Goal: Task Accomplishment & Management: Manage account settings

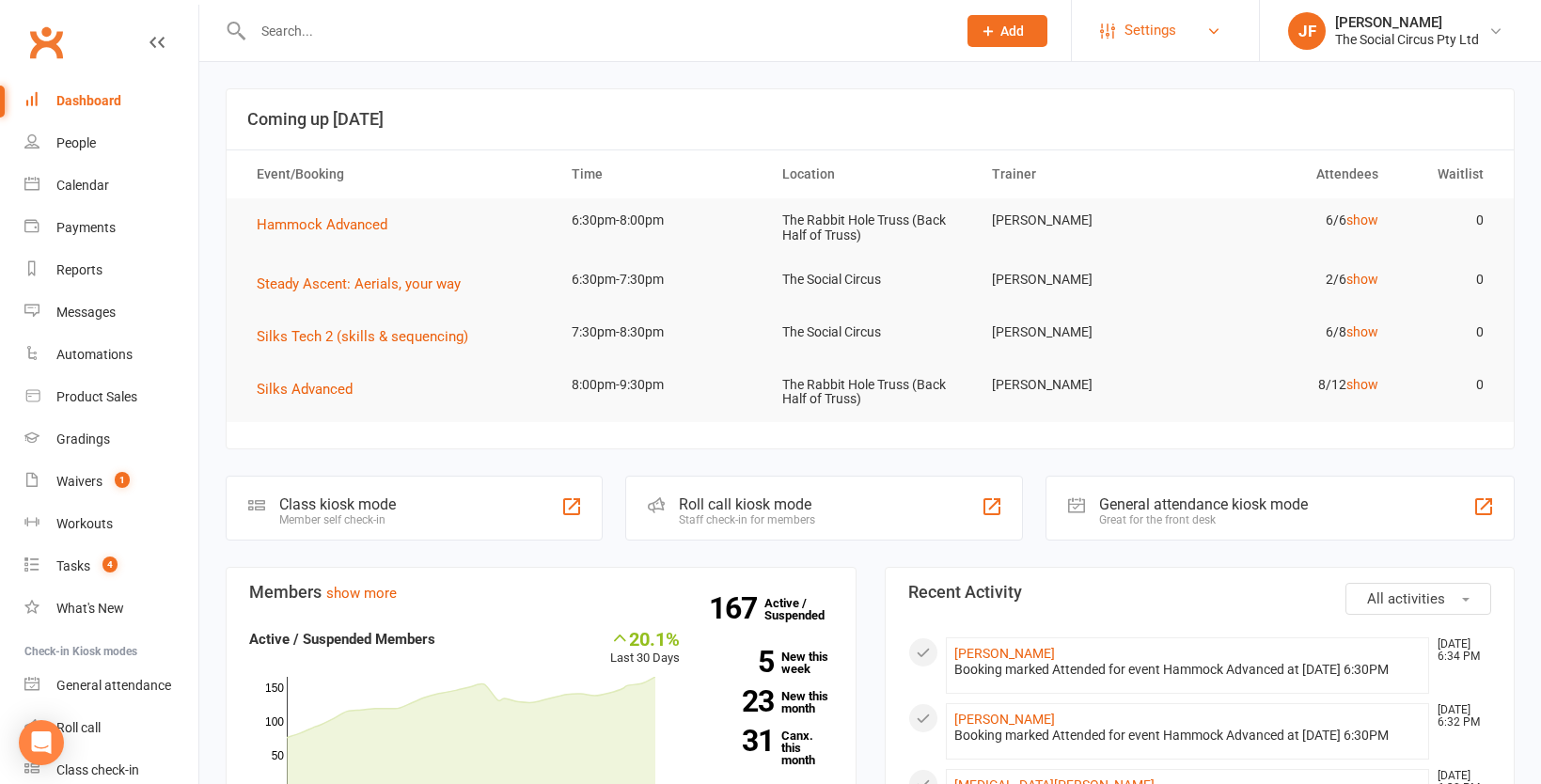
click at [1169, 38] on span "Settings" at bounding box center [1150, 30] width 52 height 43
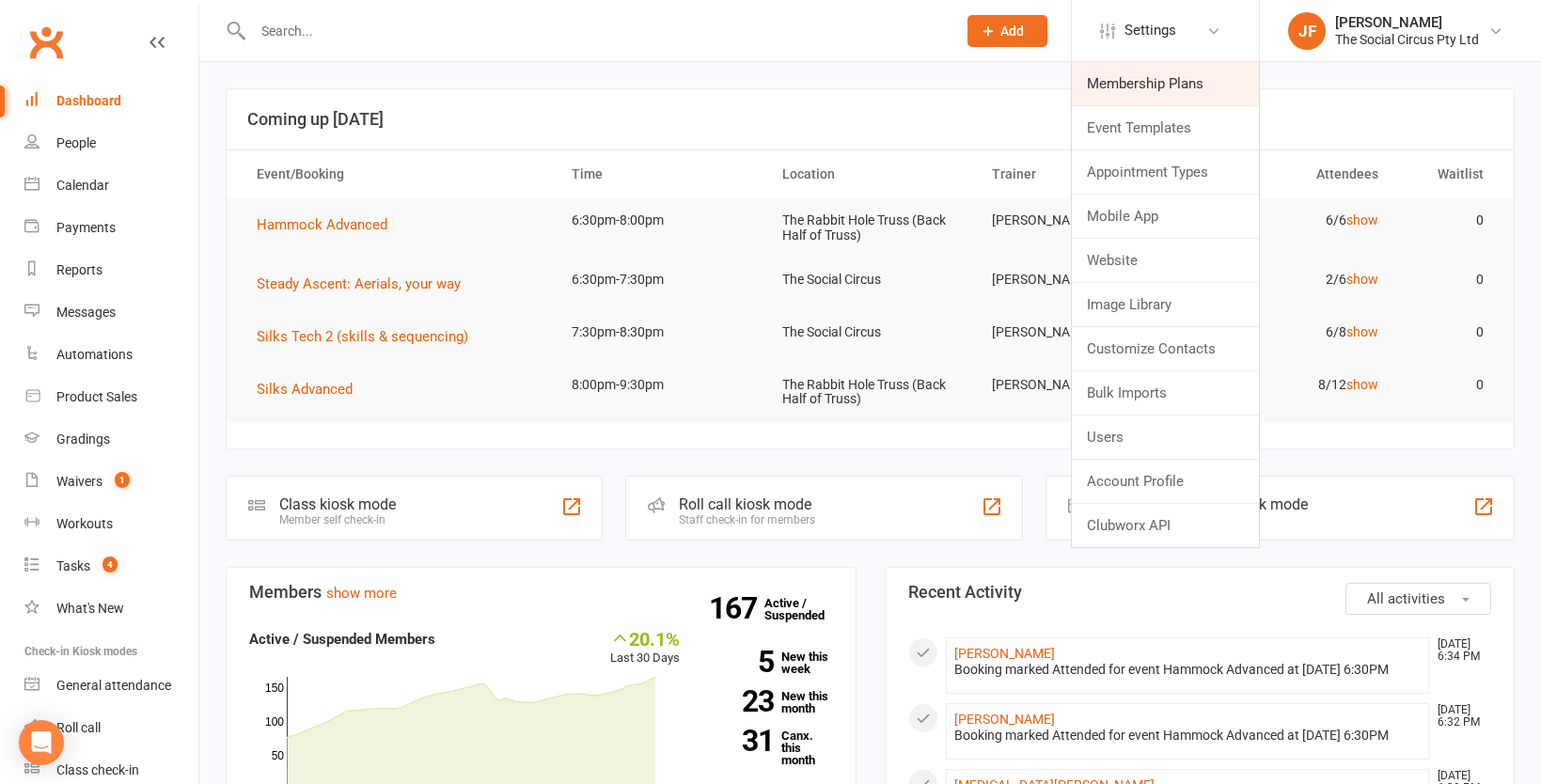
click at [1126, 80] on link "Membership Plans" at bounding box center [1166, 84] width 187 height 43
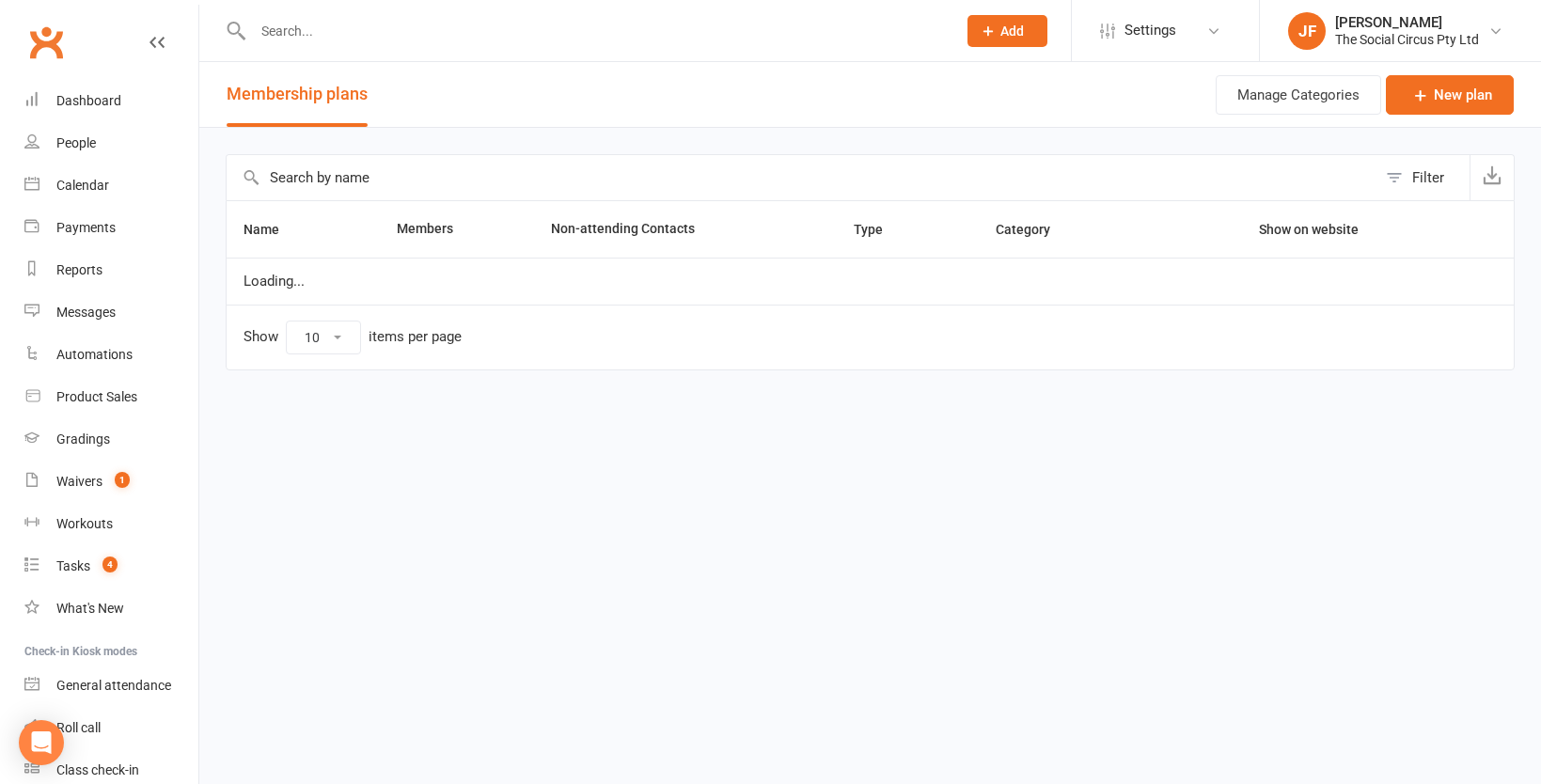
select select "100"
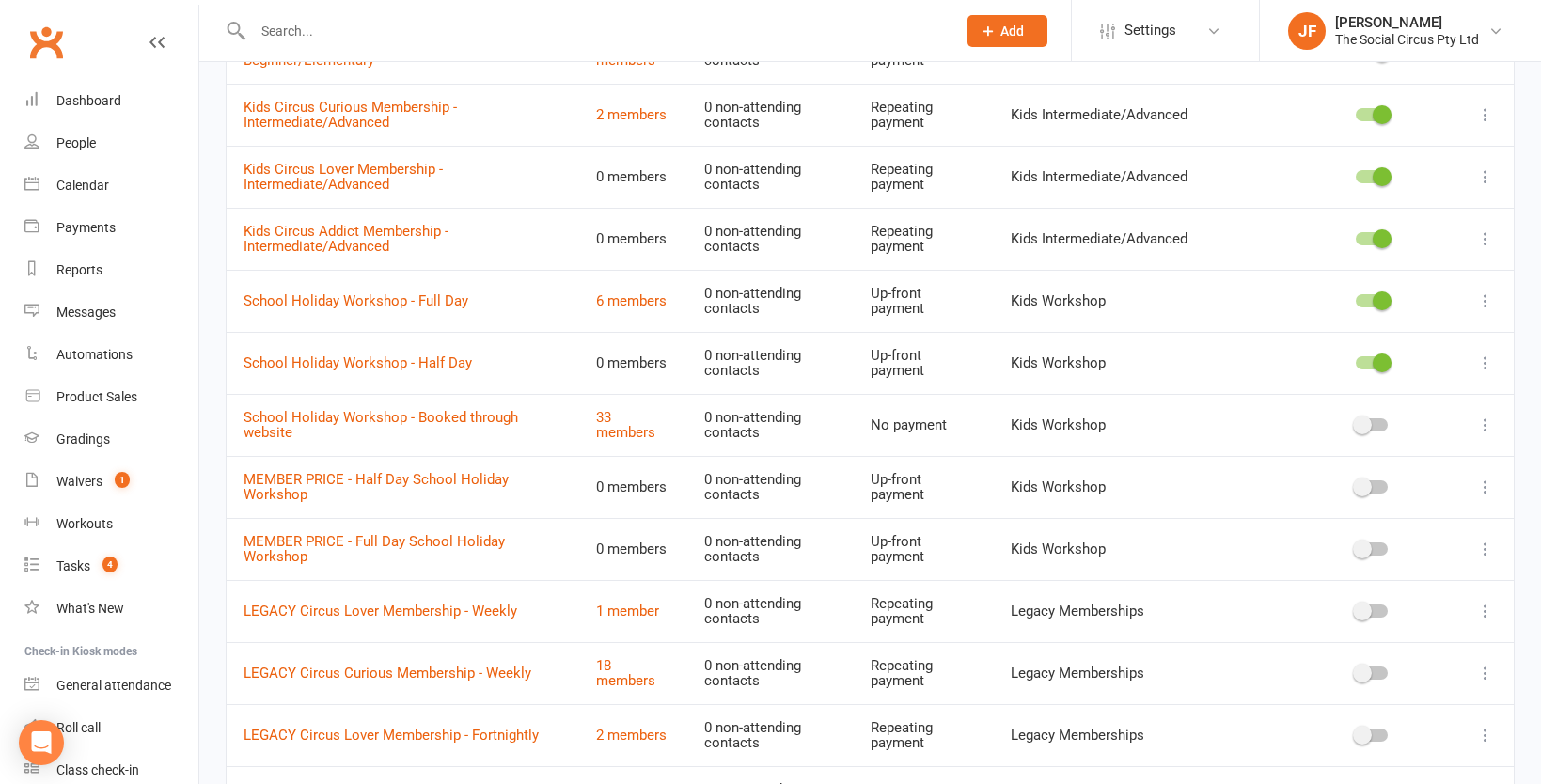
scroll to position [2057, 0]
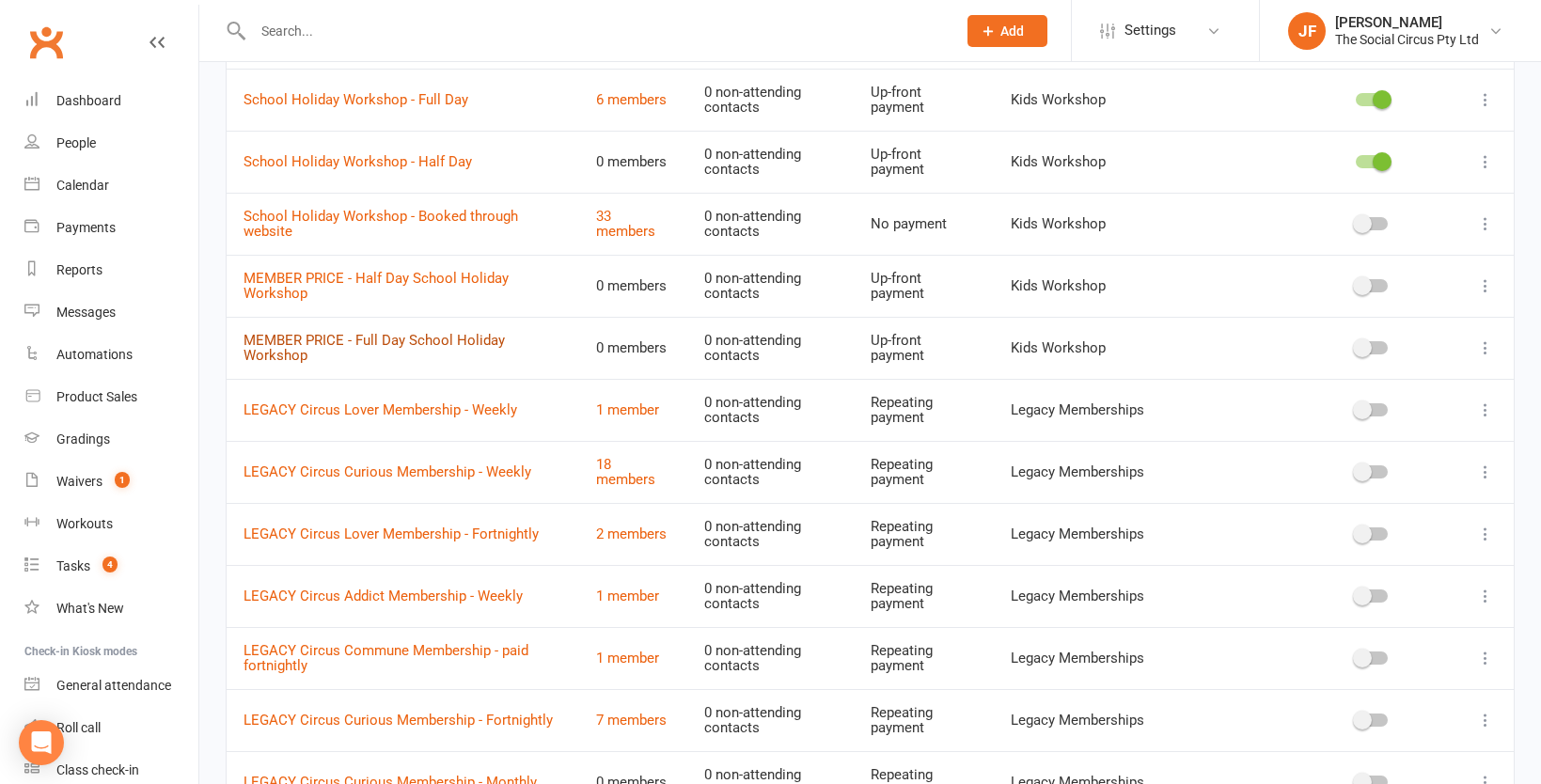
click at [384, 340] on link "MEMBER PRICE - Full Day School Holiday Workshop" at bounding box center [374, 348] width 262 height 33
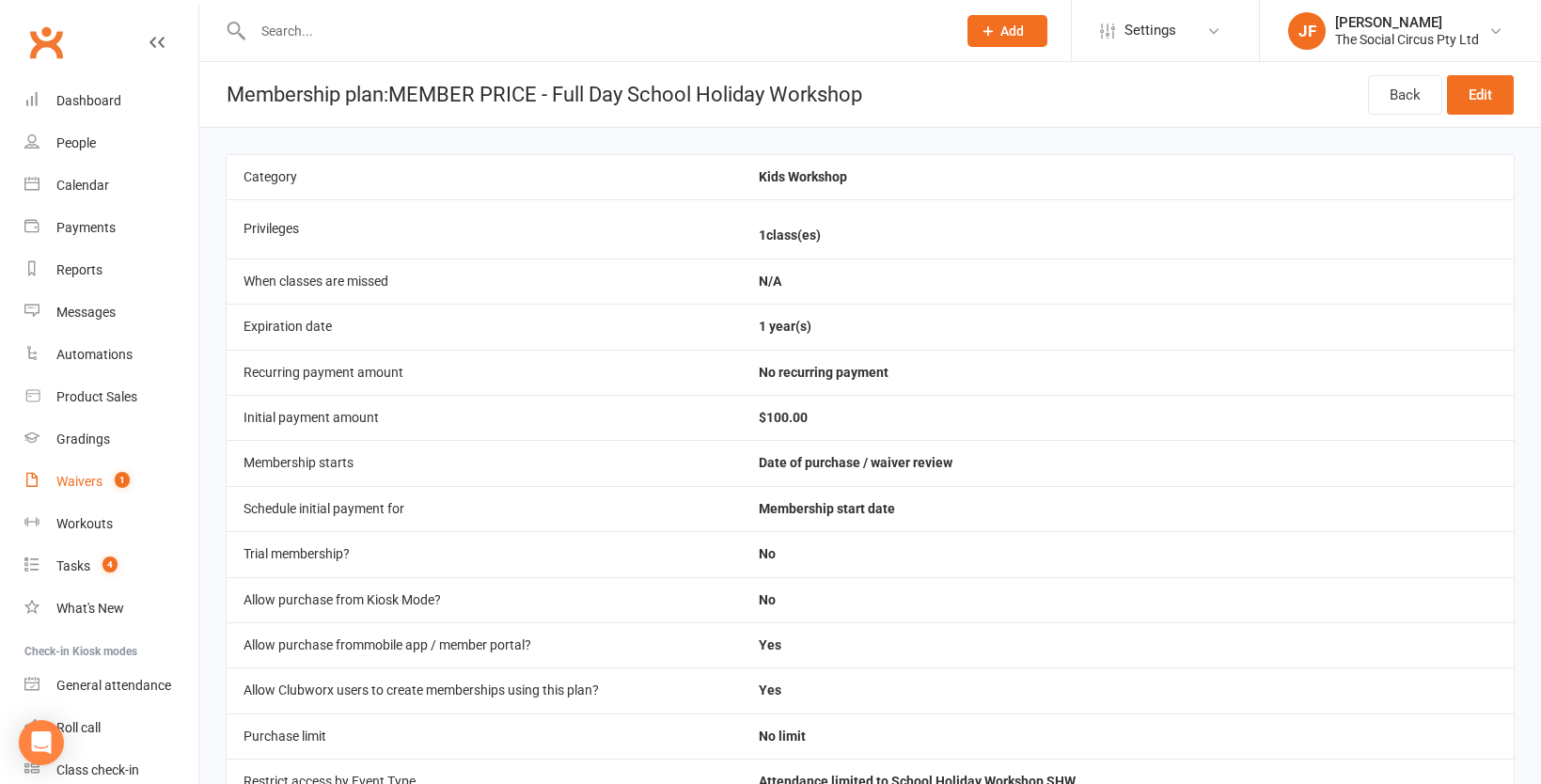
click at [70, 474] on div "Waivers" at bounding box center [79, 482] width 46 height 15
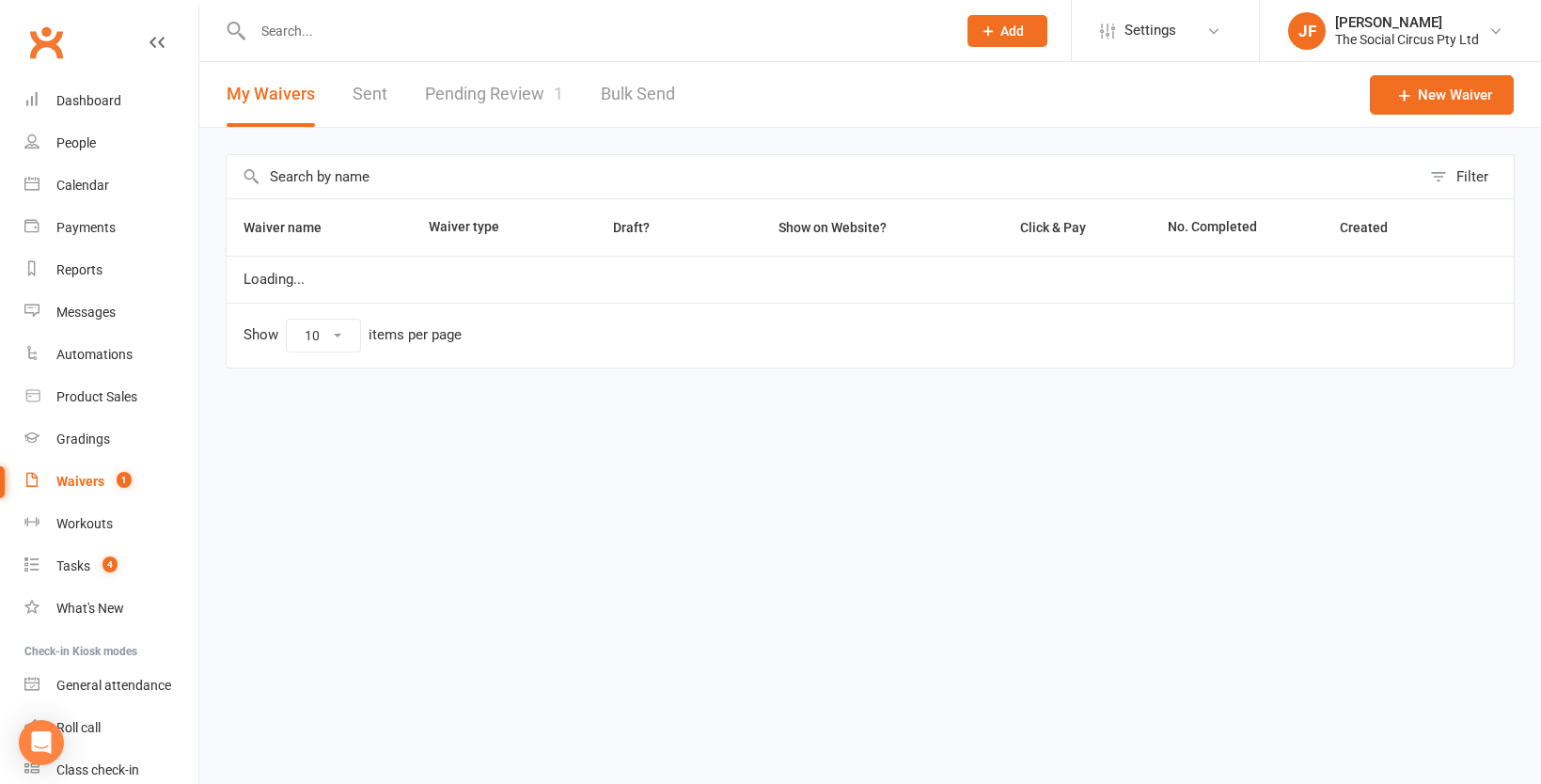
select select "100"
click at [506, 93] on link "Pending Review 1" at bounding box center [494, 94] width 138 height 65
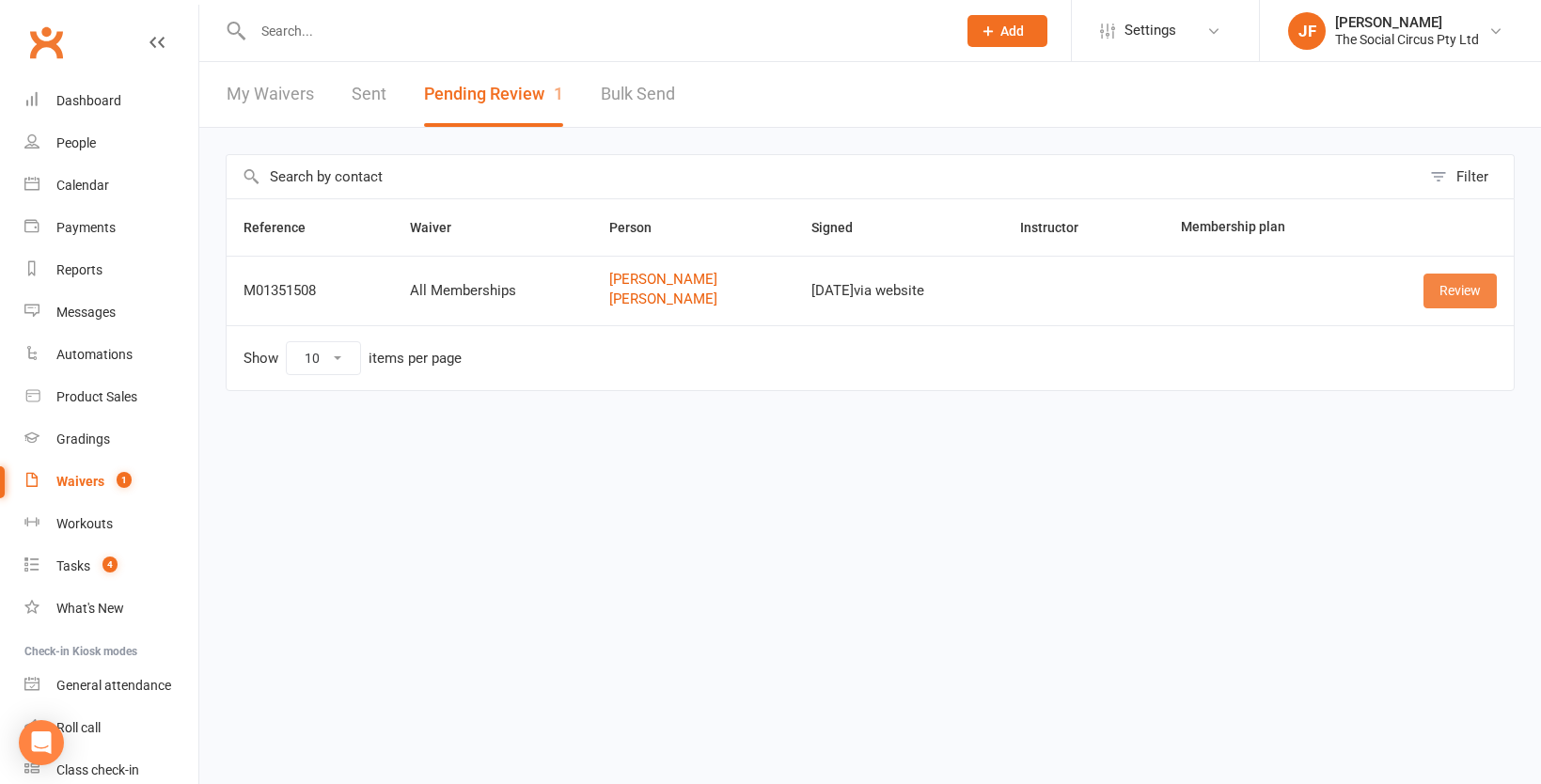
click at [1438, 296] on link "Review" at bounding box center [1461, 291] width 74 height 34
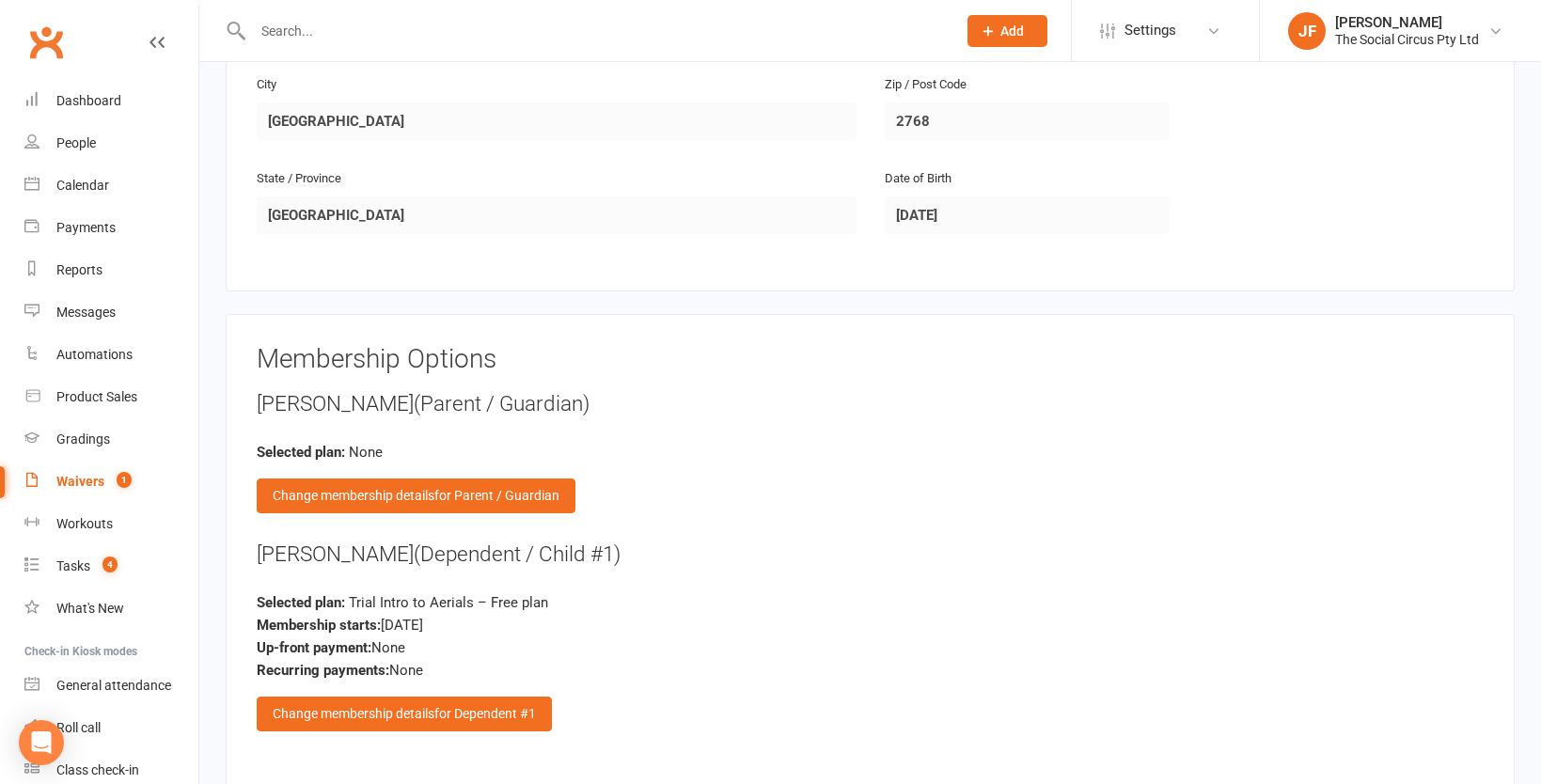
scroll to position [1419, 0]
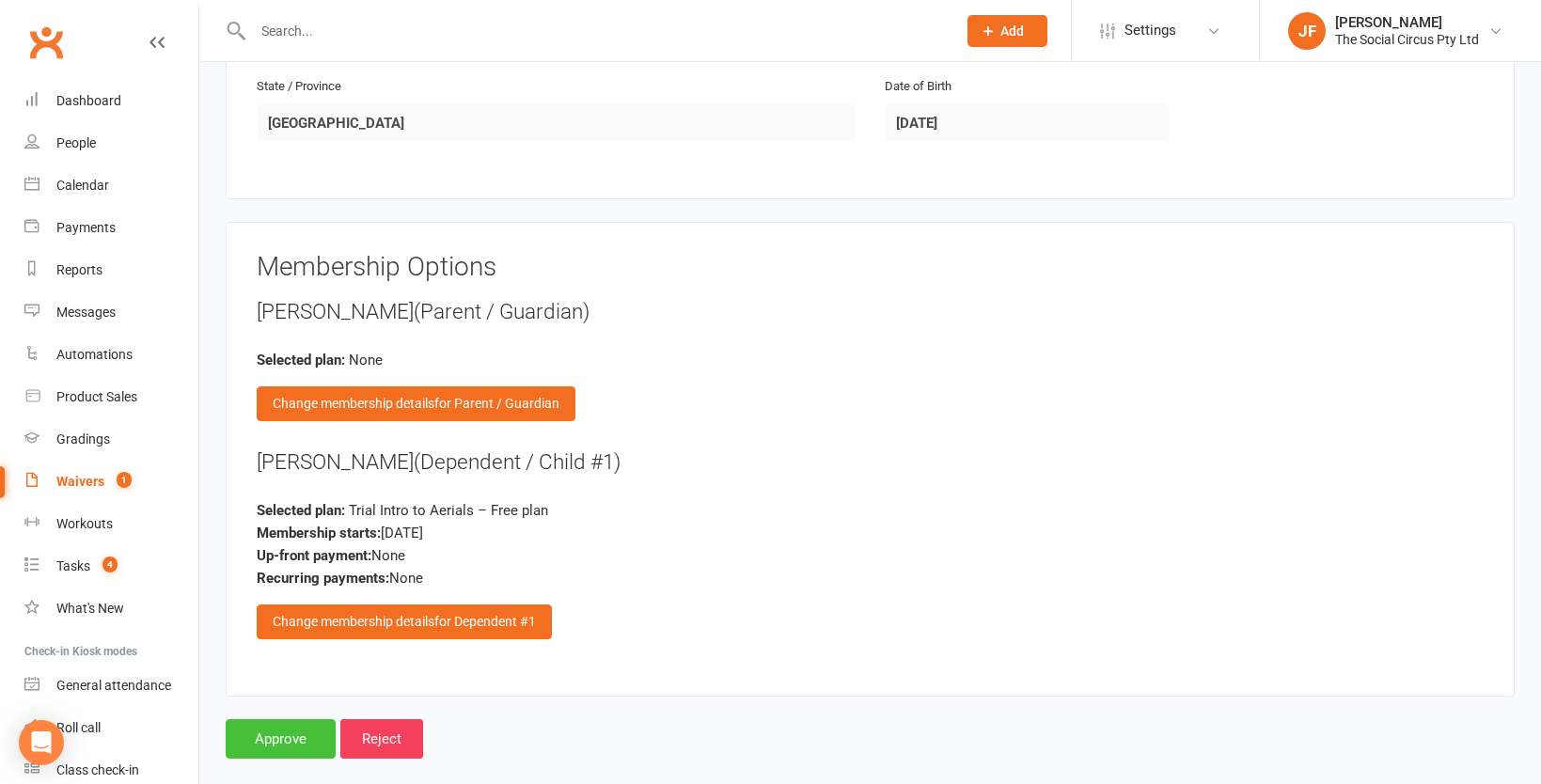
click at [275, 720] on input "Approve" at bounding box center [281, 739] width 110 height 40
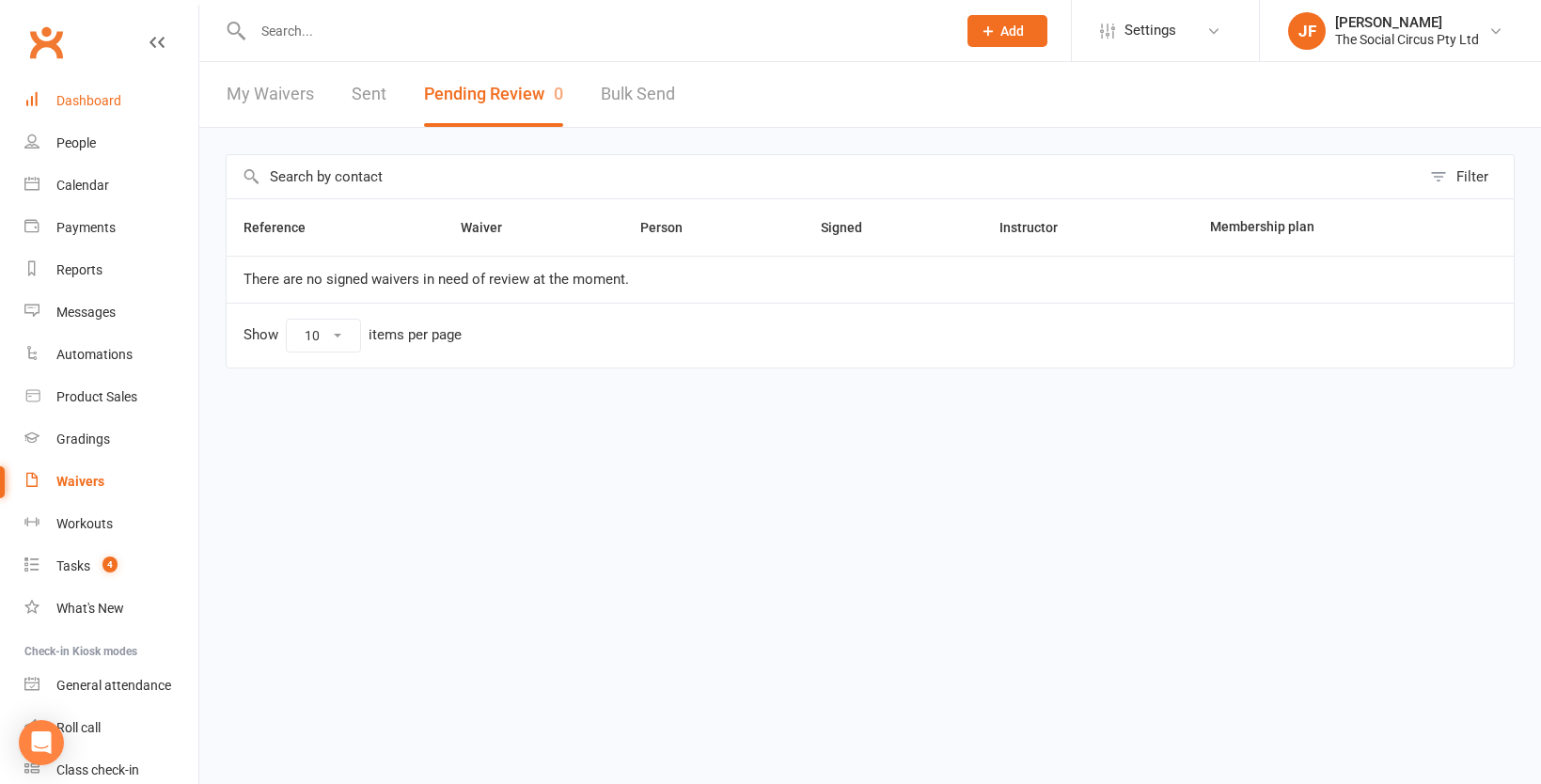
click at [121, 91] on link "Dashboard" at bounding box center [111, 101] width 174 height 43
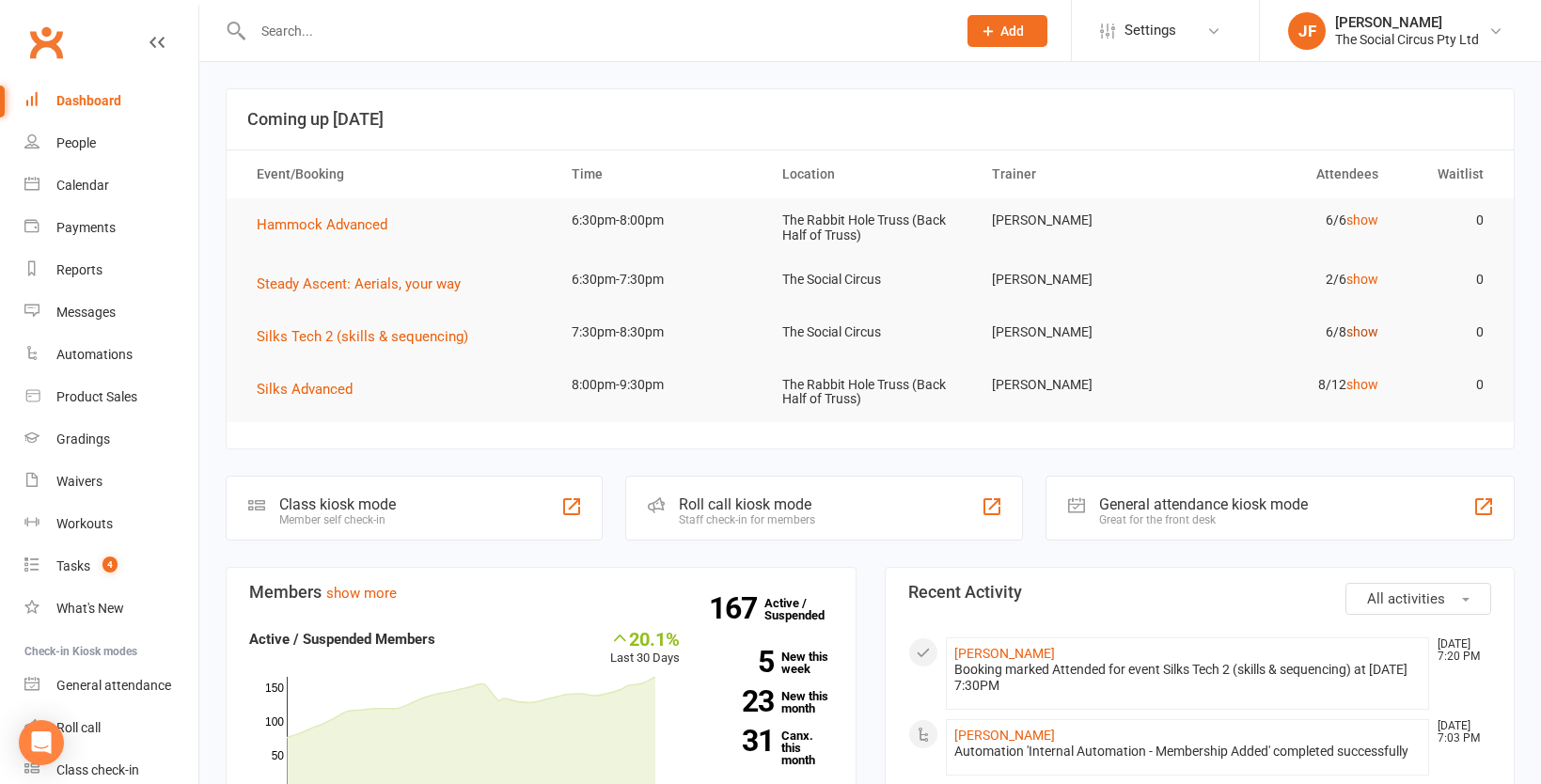
click at [1364, 336] on link "show" at bounding box center [1362, 332] width 32 height 15
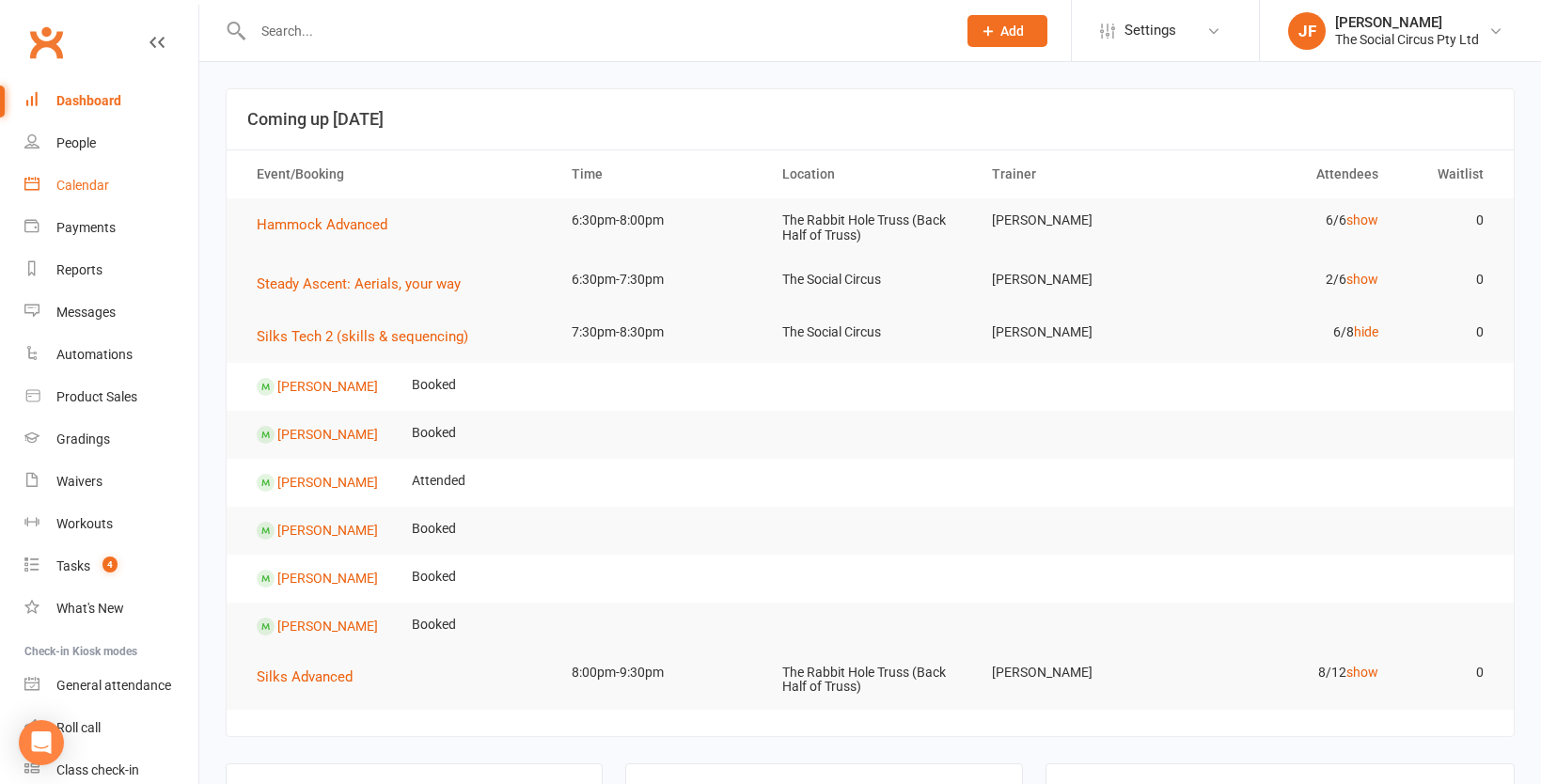
click at [77, 178] on div "Calendar" at bounding box center [83, 185] width 53 height 15
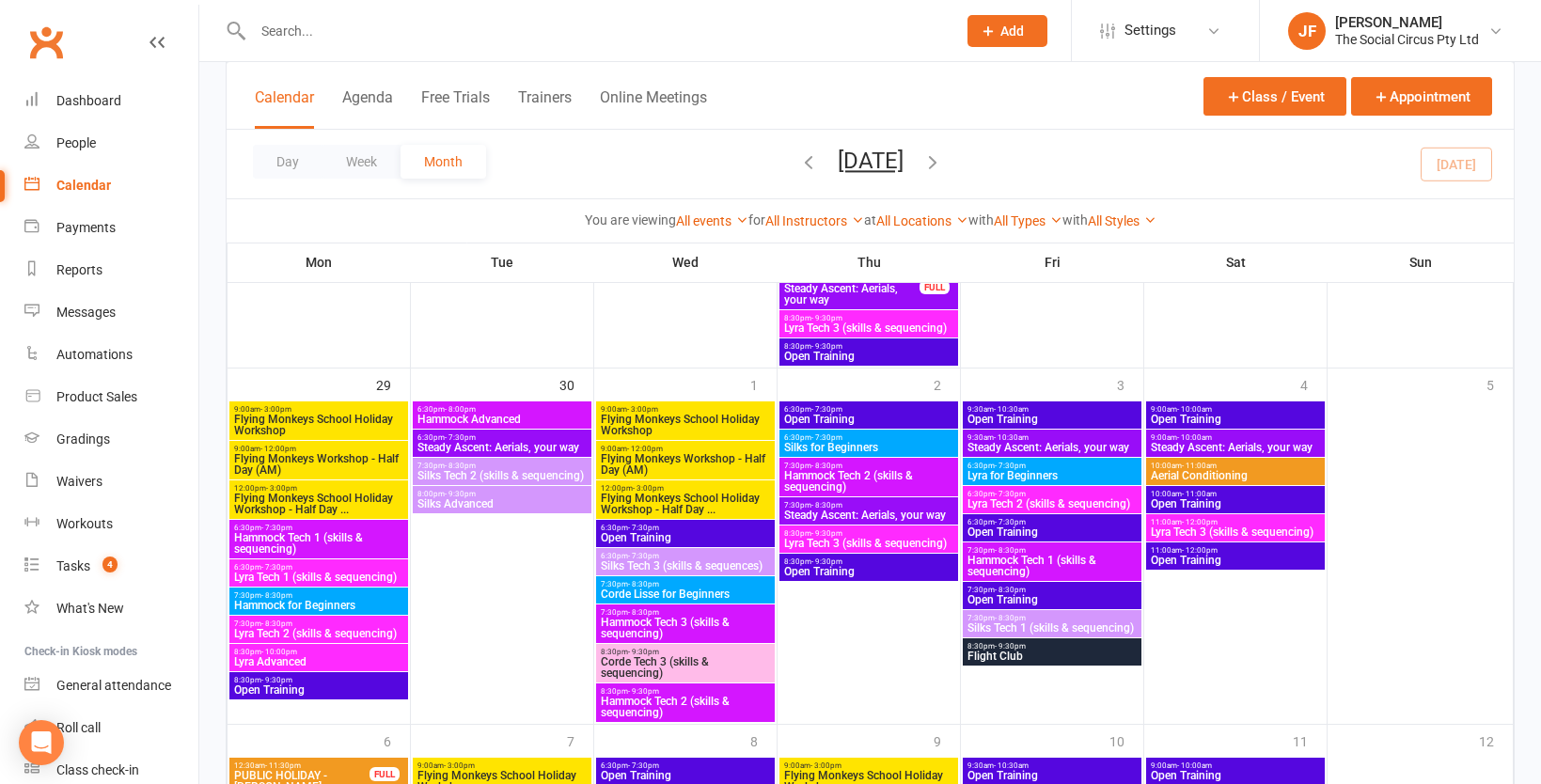
scroll to position [1580, 0]
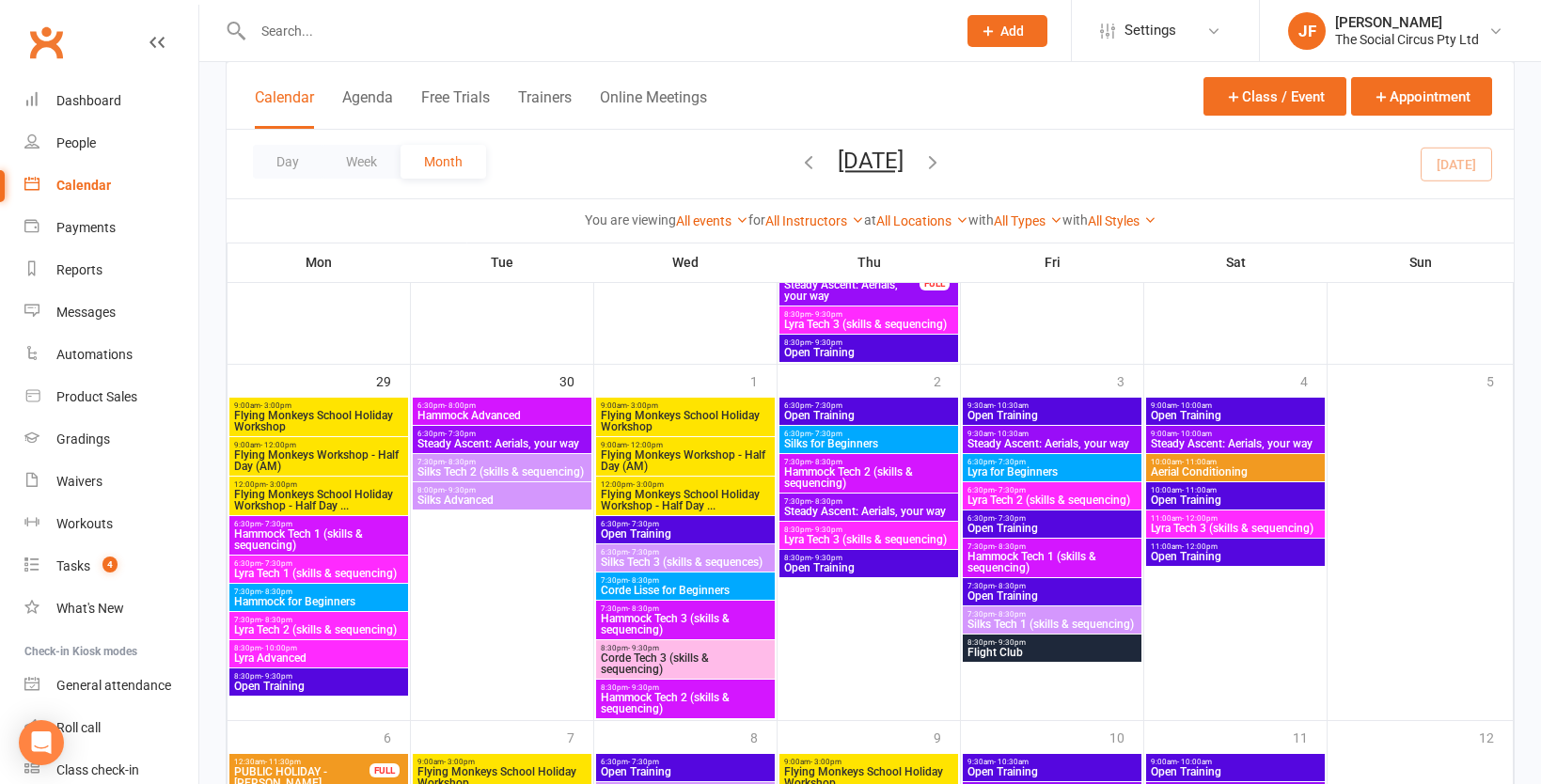
click at [357, 416] on span "Flying Monkeys School Holiday Workshop" at bounding box center [318, 421] width 171 height 23
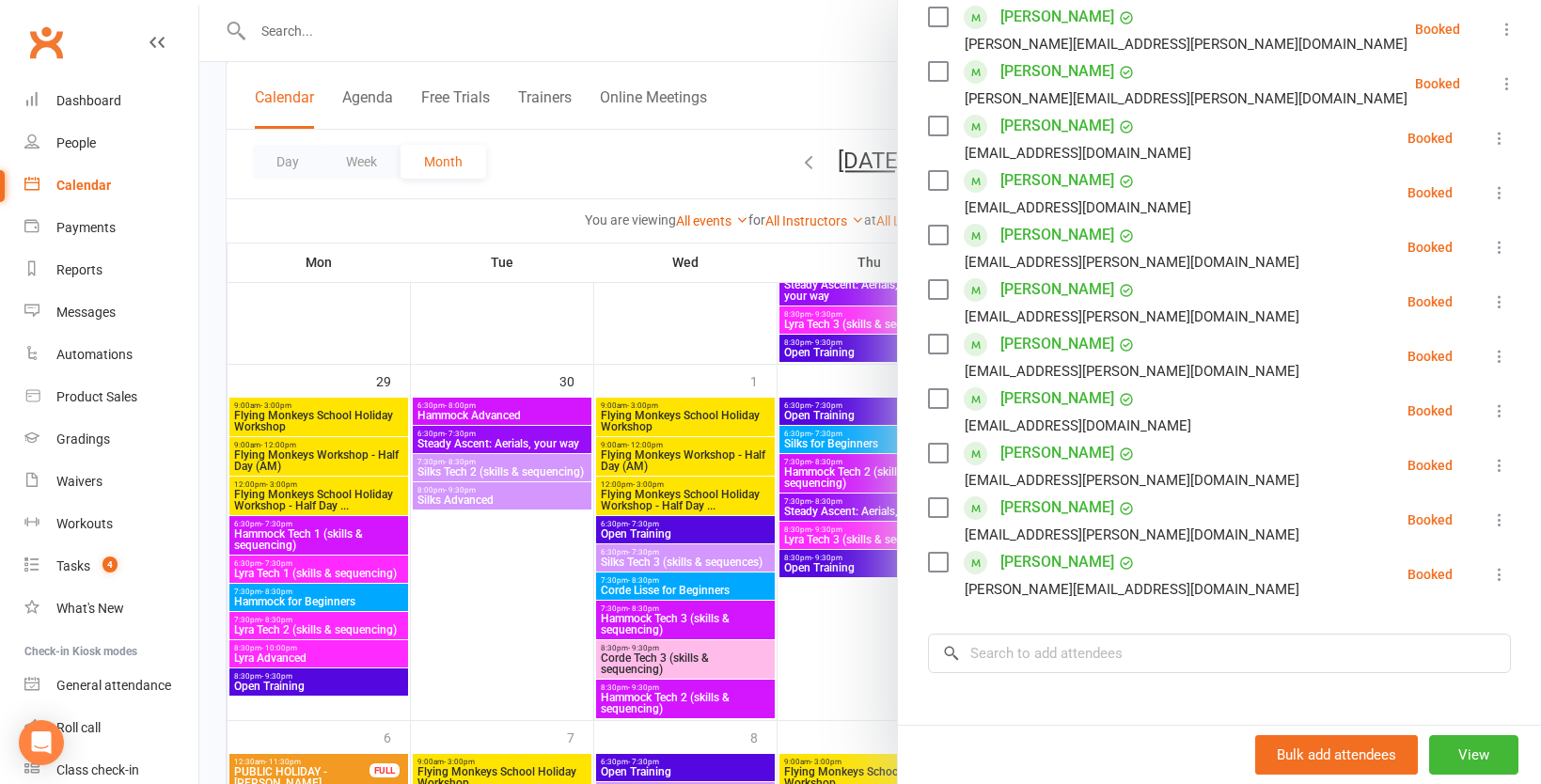
scroll to position [298, 0]
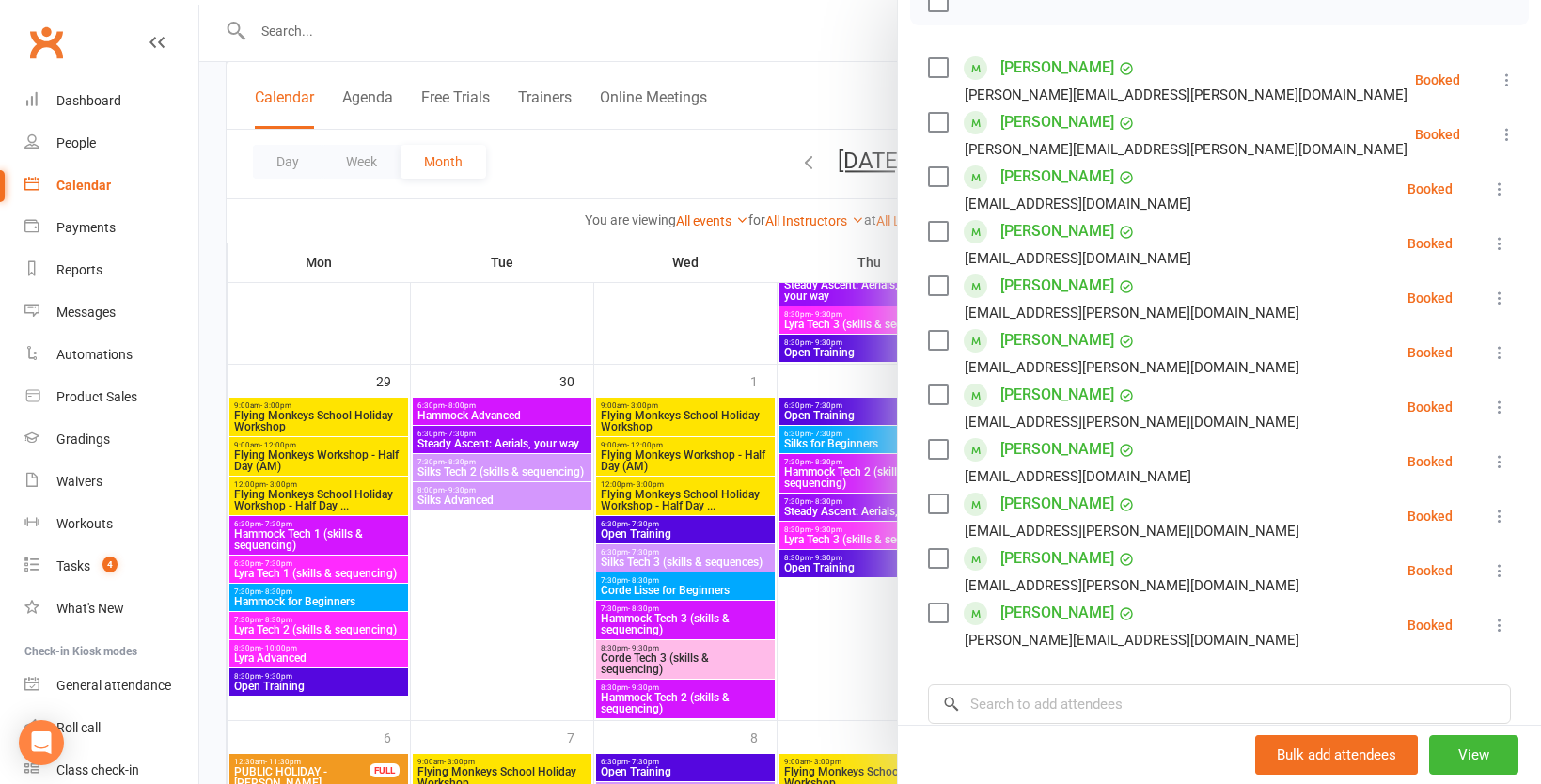
click at [679, 410] on div at bounding box center [870, 392] width 1342 height 784
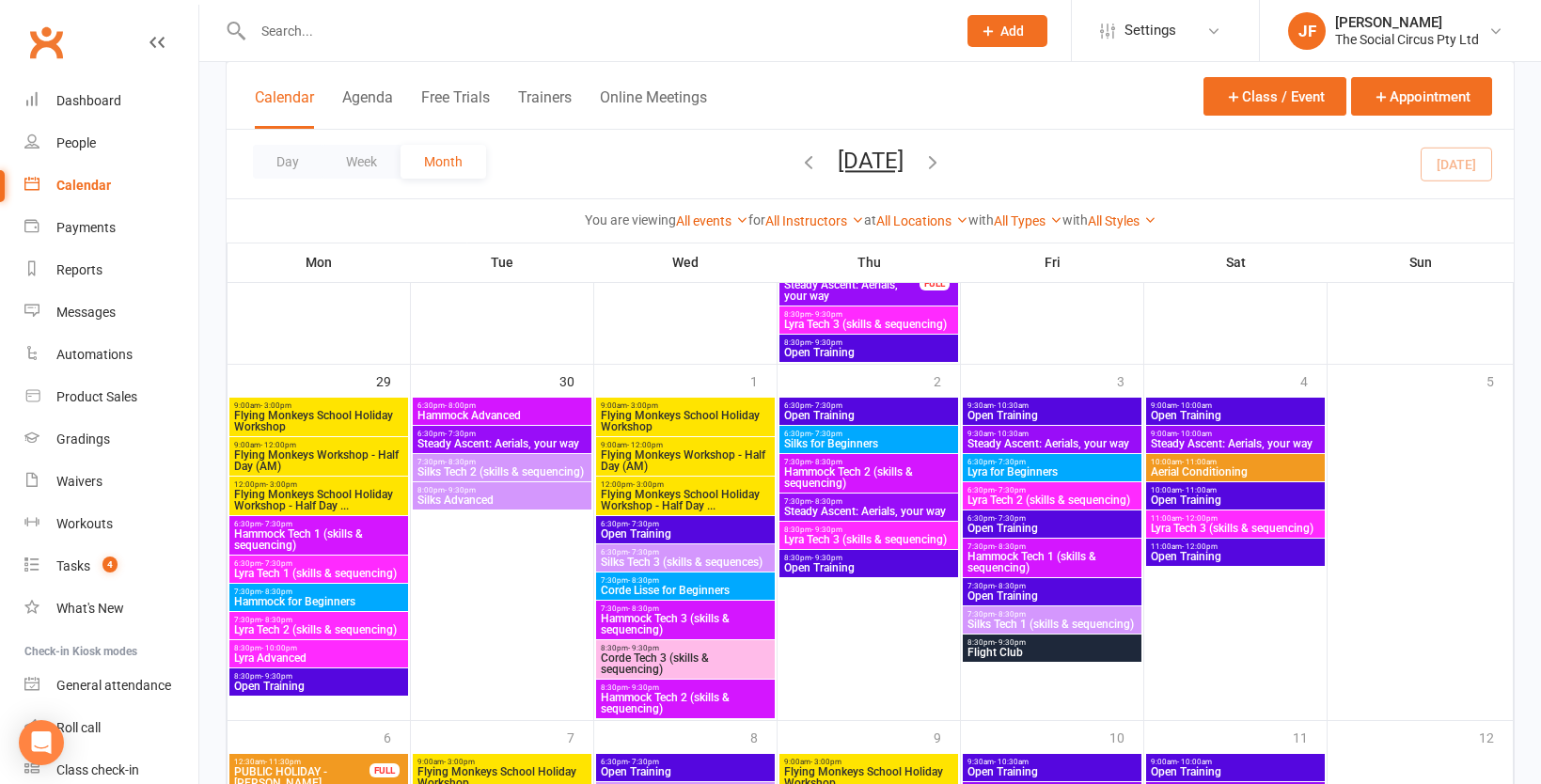
click at [658, 418] on span "Flying Monkeys School Holiday Workshop" at bounding box center [685, 421] width 171 height 23
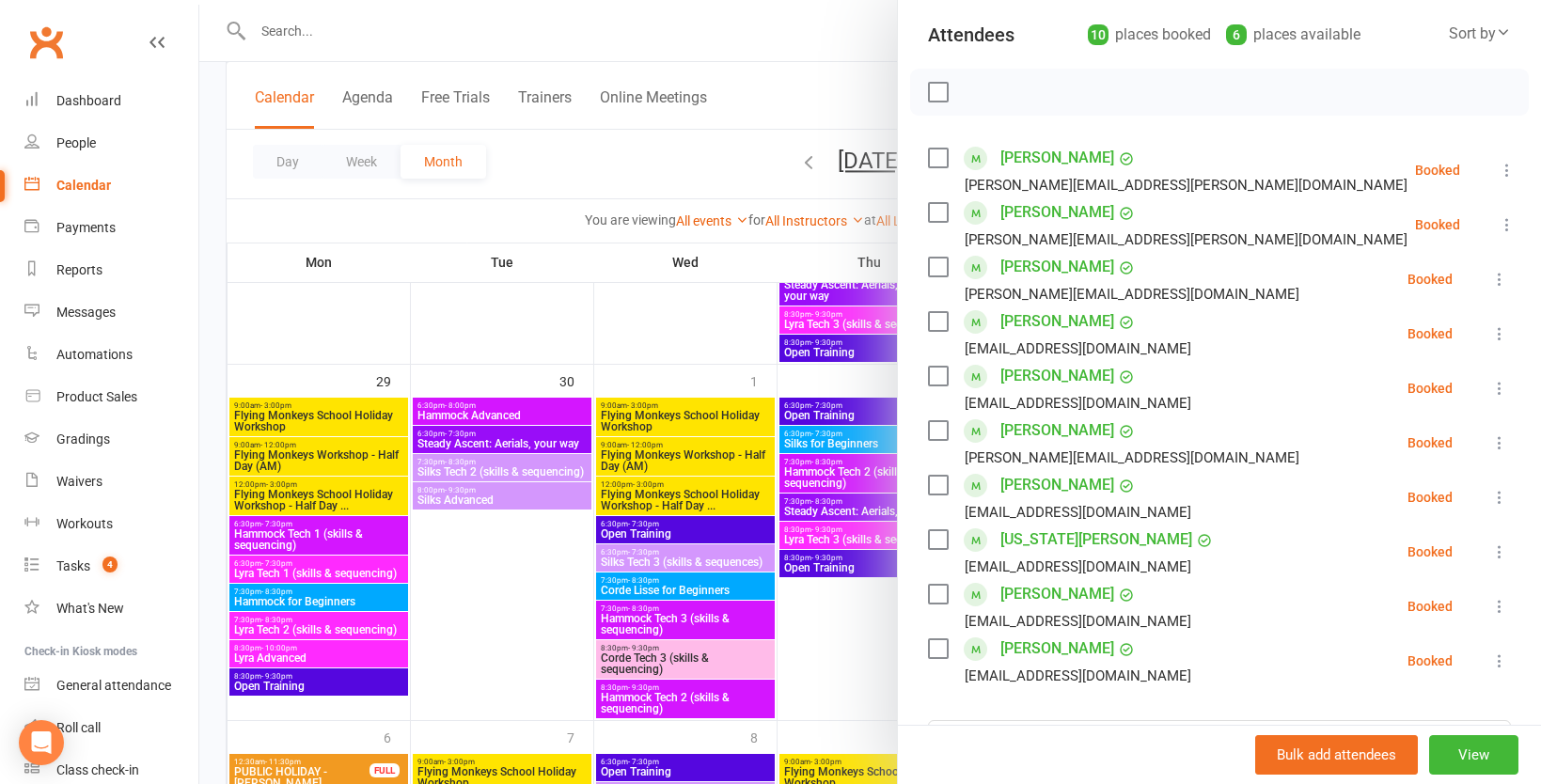
scroll to position [213, 0]
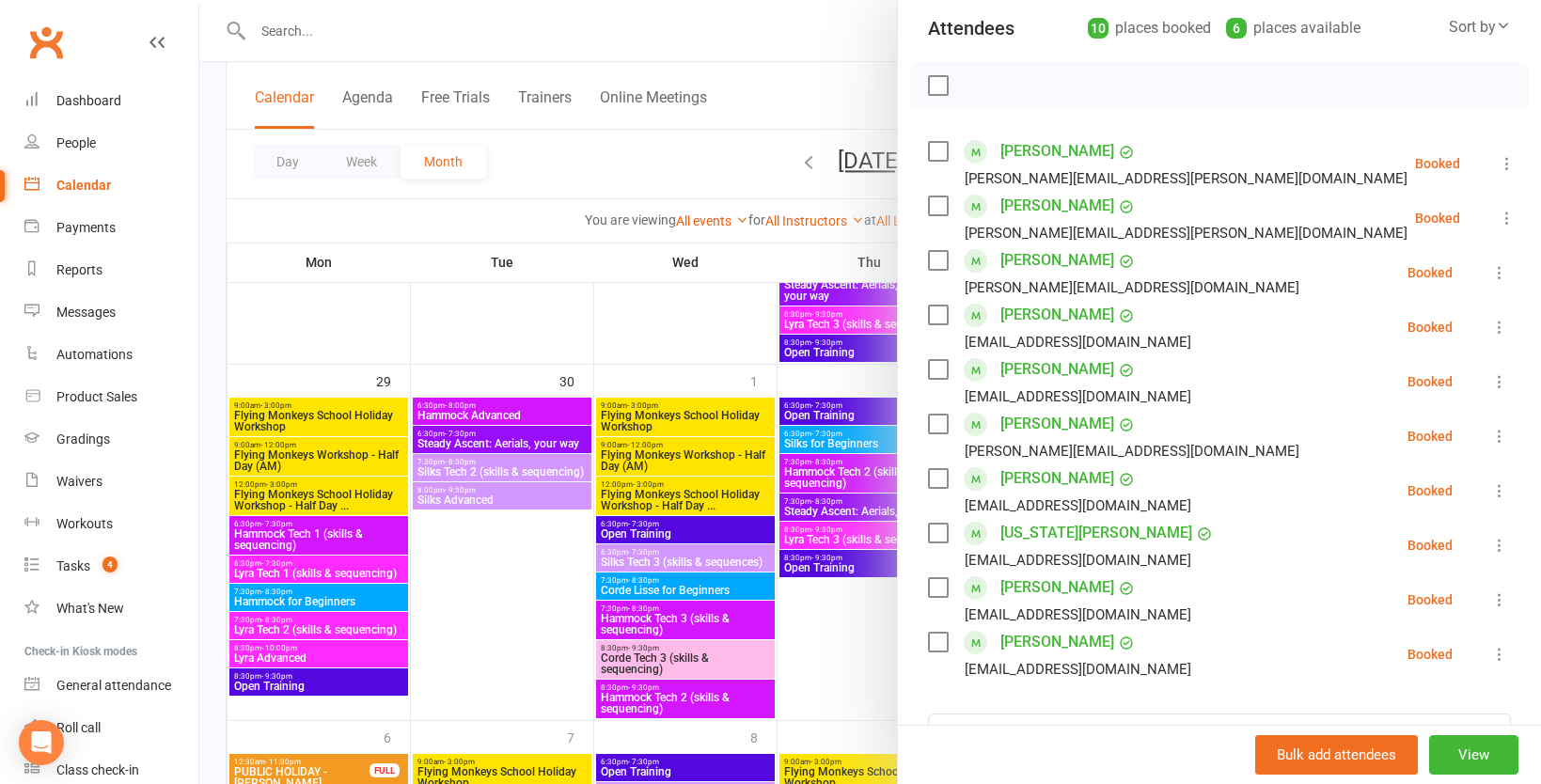
click at [624, 175] on div at bounding box center [870, 392] width 1342 height 784
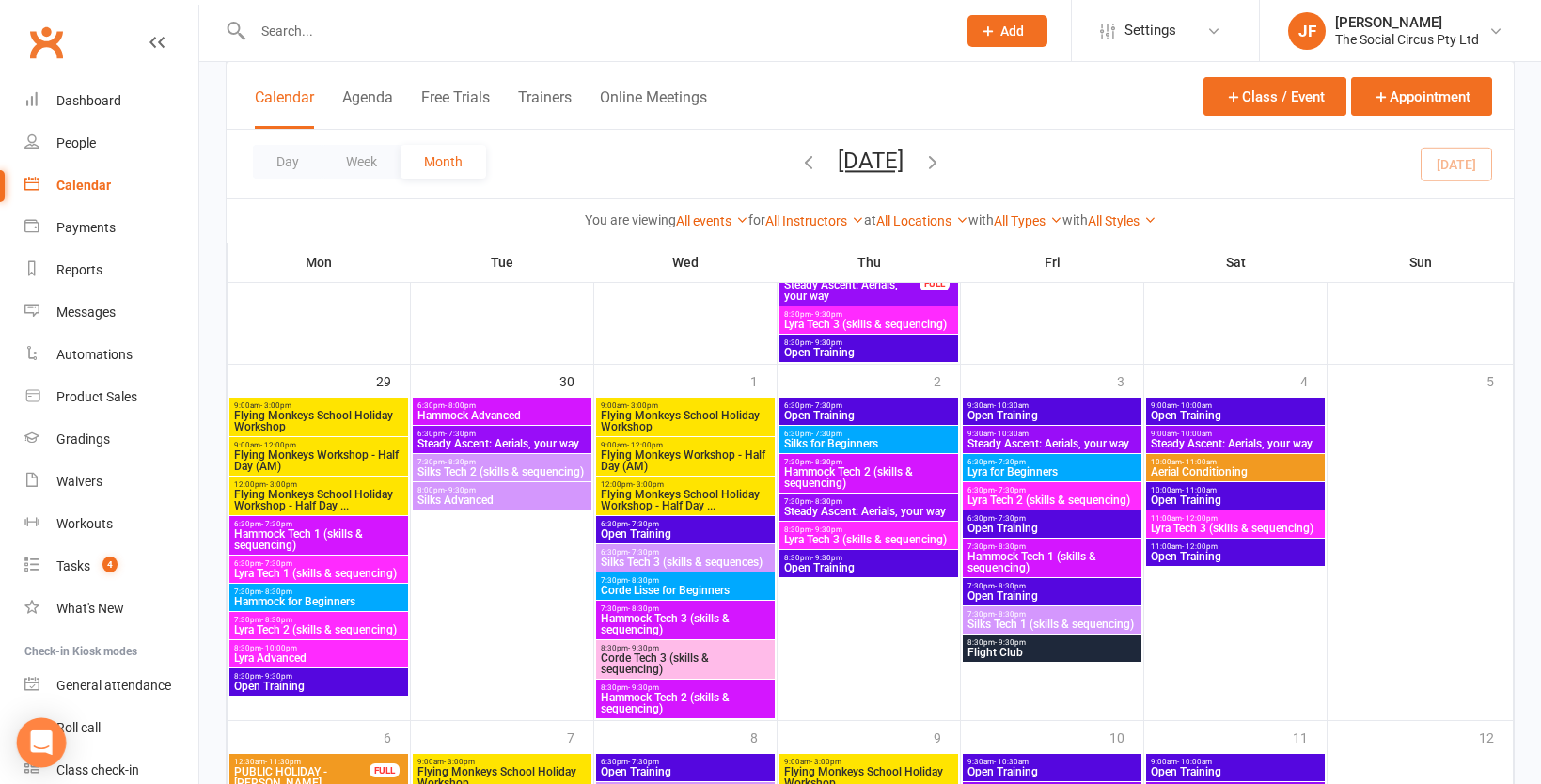
click at [43, 741] on icon "Open Intercom Messenger" at bounding box center [41, 742] width 22 height 25
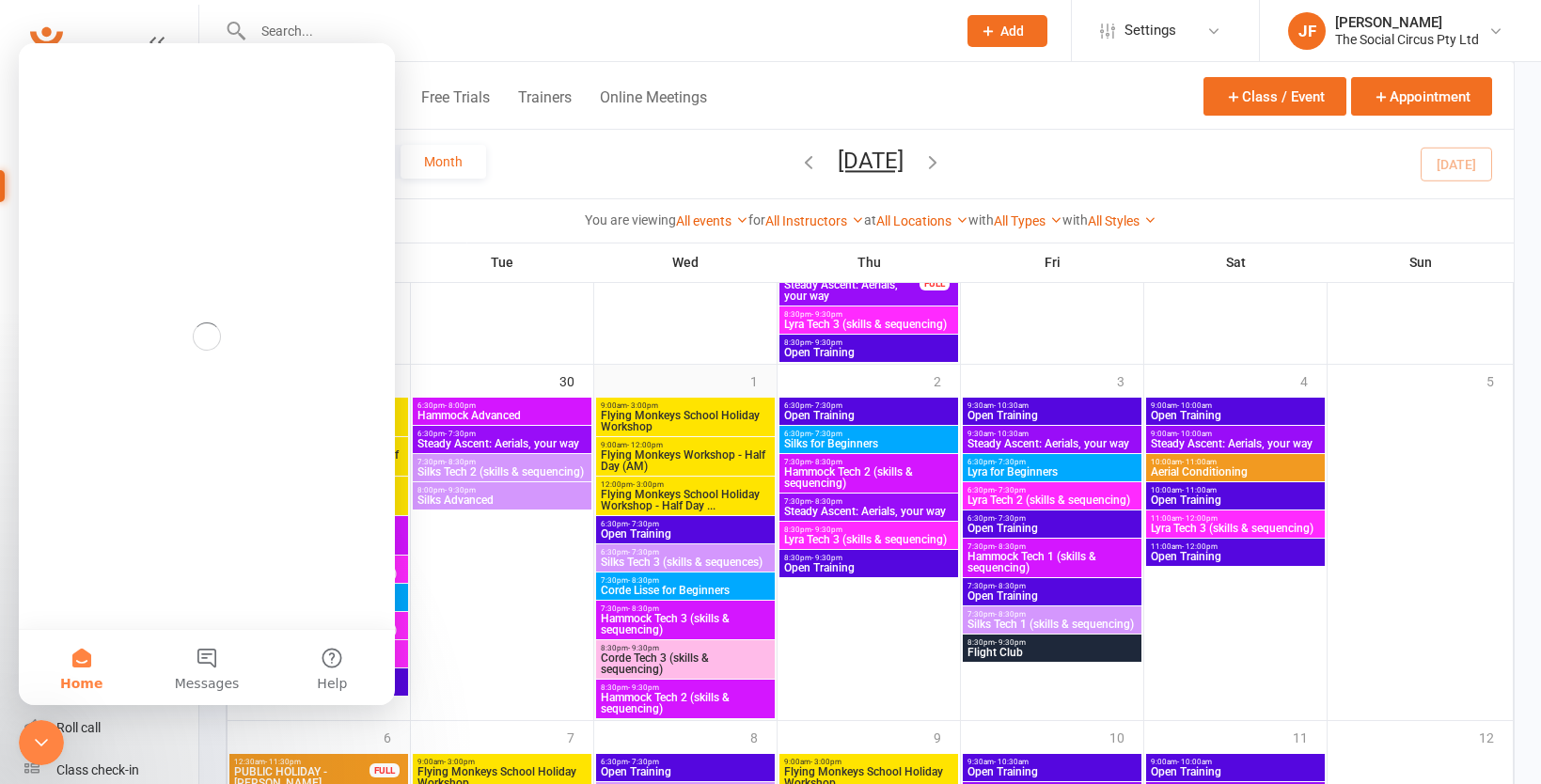
scroll to position [0, 0]
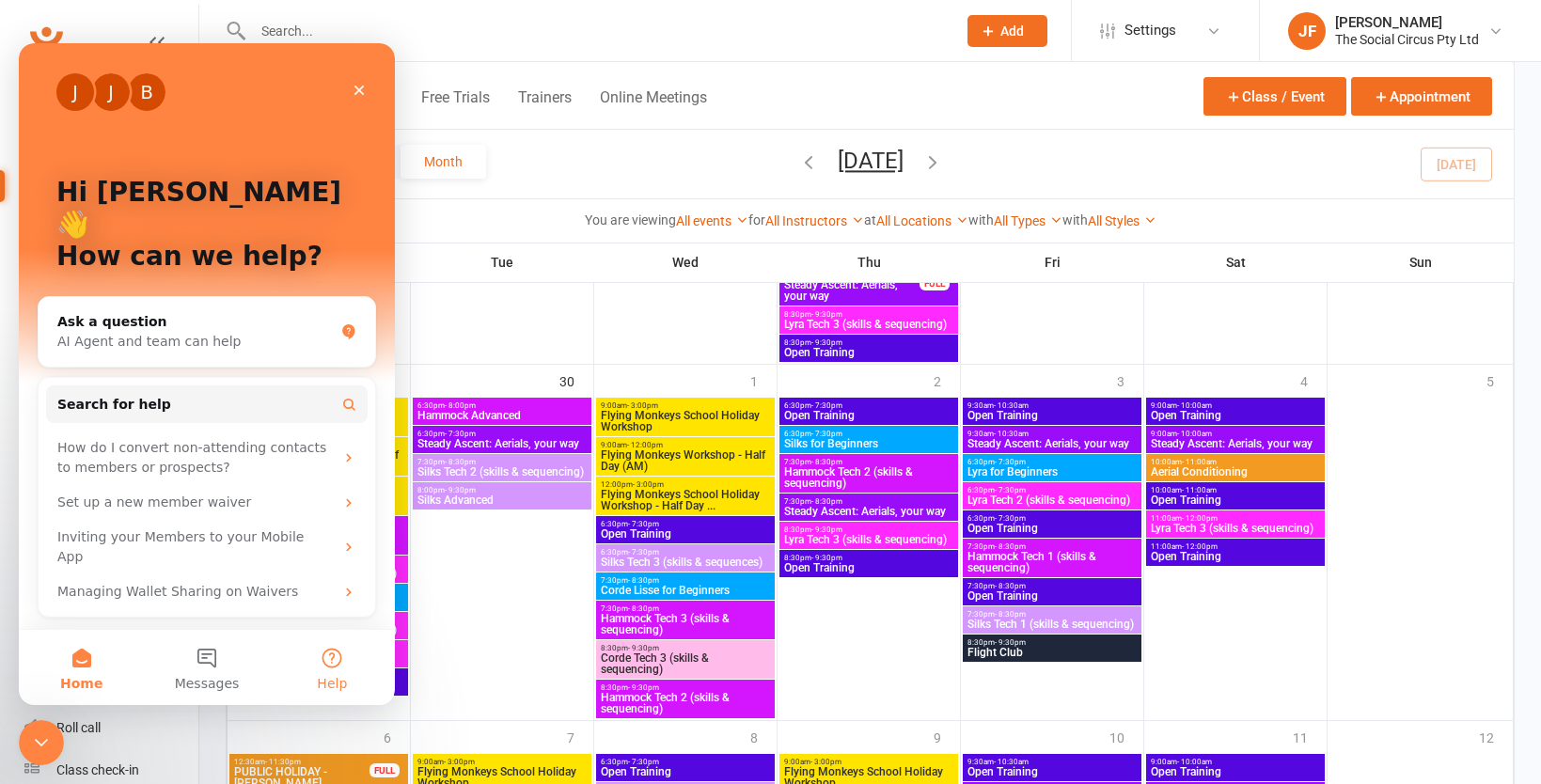
click at [332, 660] on button "Help" at bounding box center [333, 668] width 125 height 76
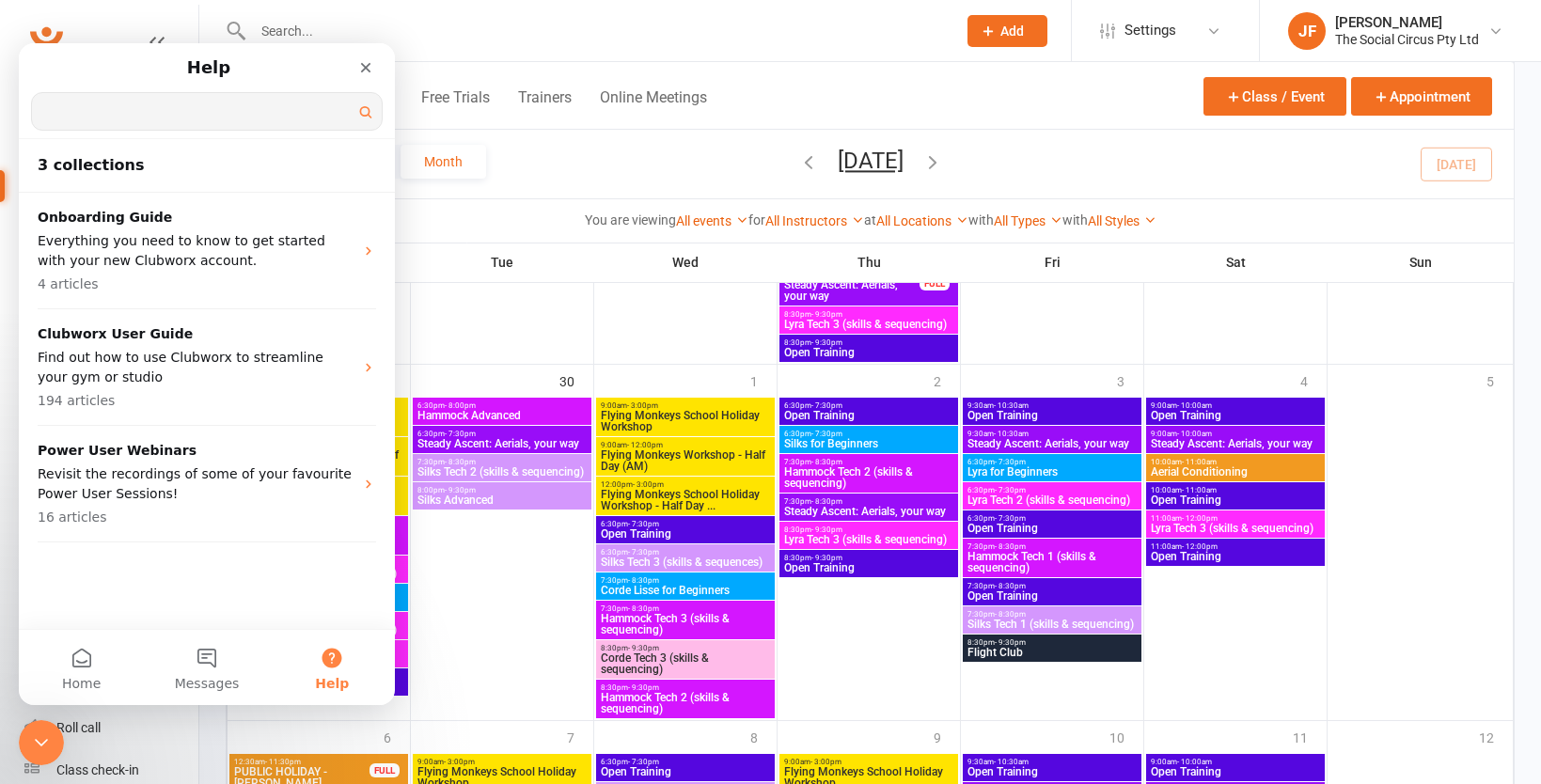
click at [213, 100] on input "Search for help" at bounding box center [207, 111] width 350 height 37
type input "roadmap"
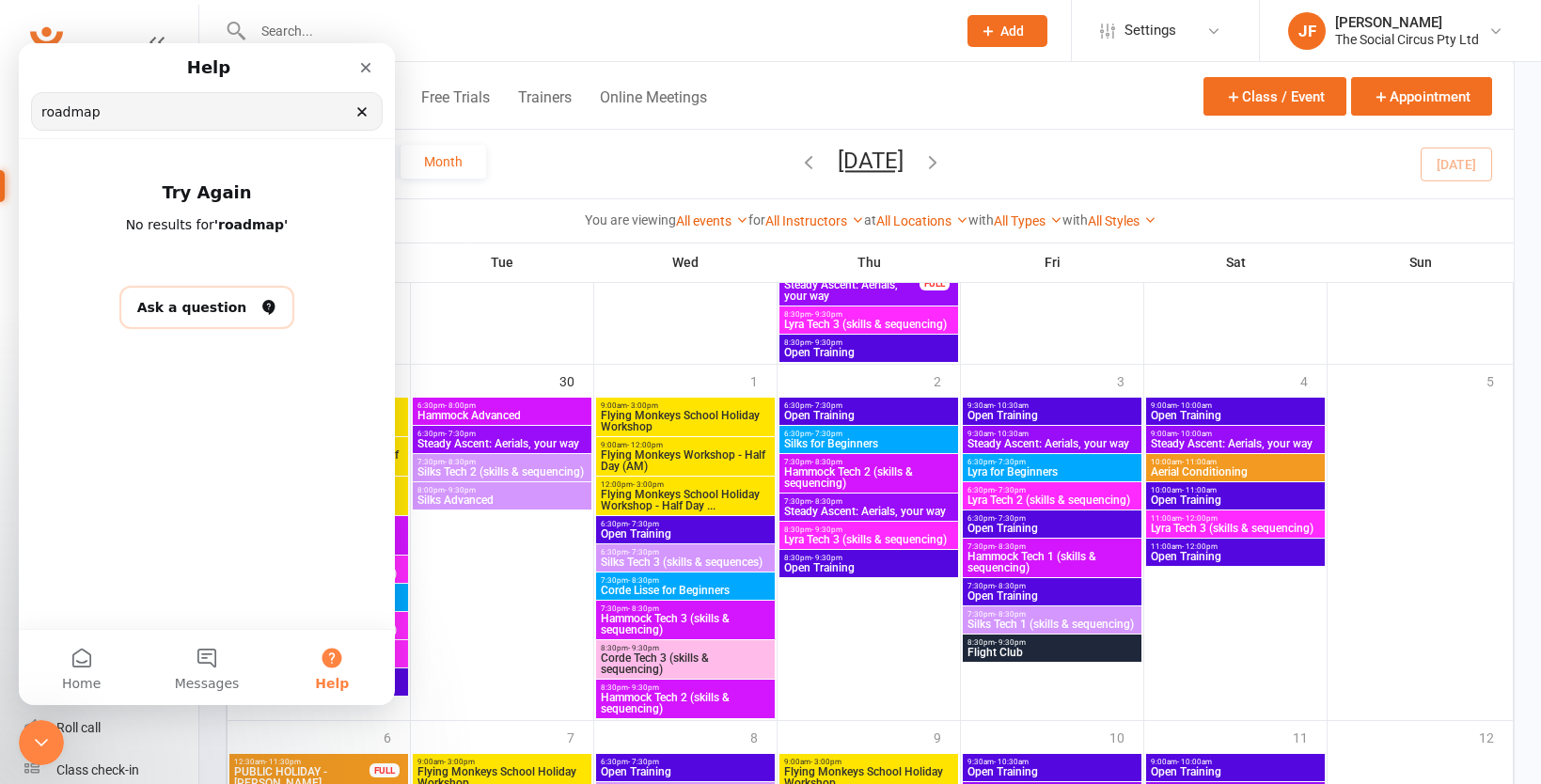
click at [202, 307] on button "Ask a question" at bounding box center [207, 308] width 172 height 40
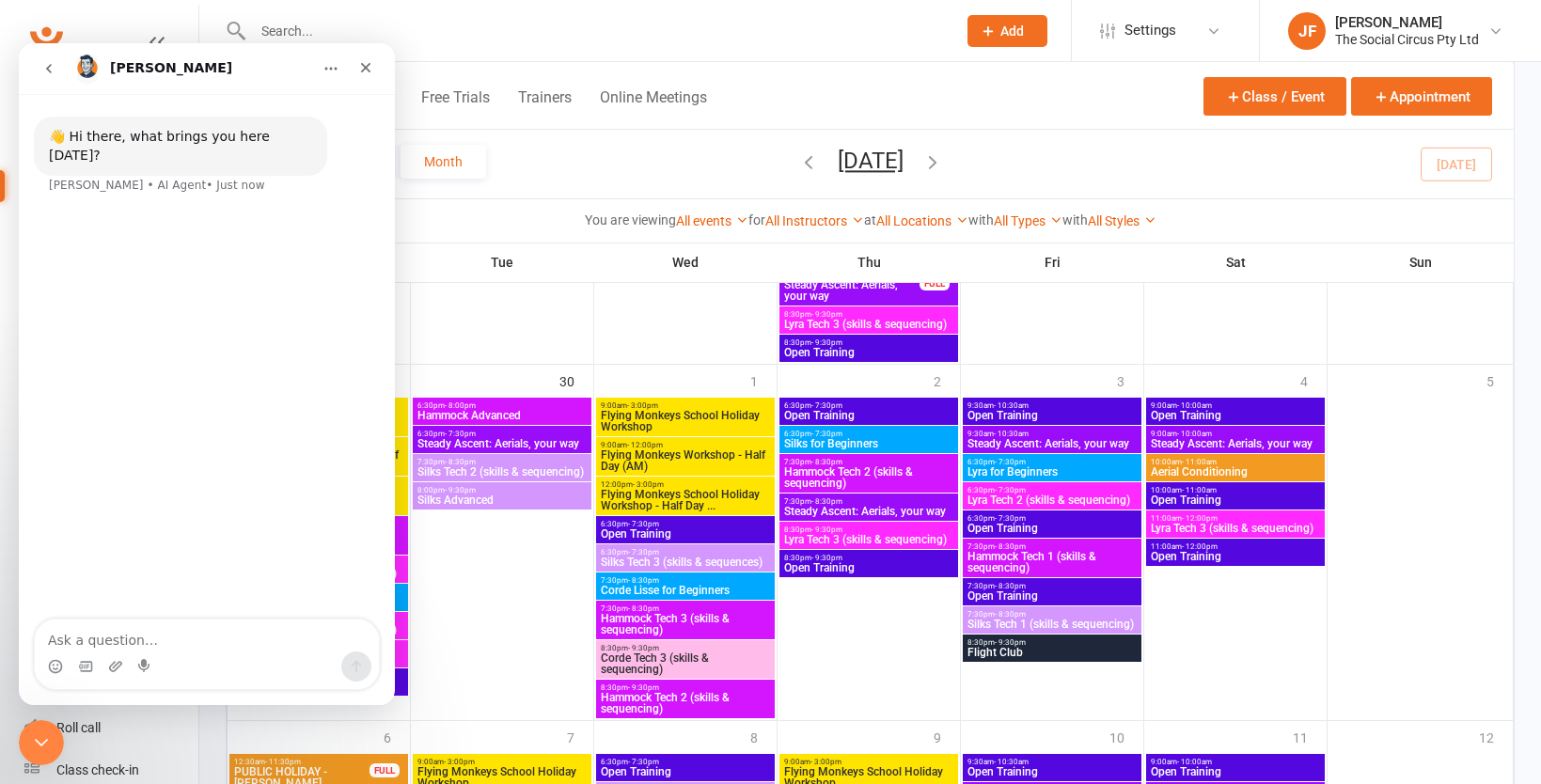
click at [109, 637] on textarea "Ask a question…" at bounding box center [207, 636] width 344 height 32
type textarea "do you have a roadmap for new feature releases?"
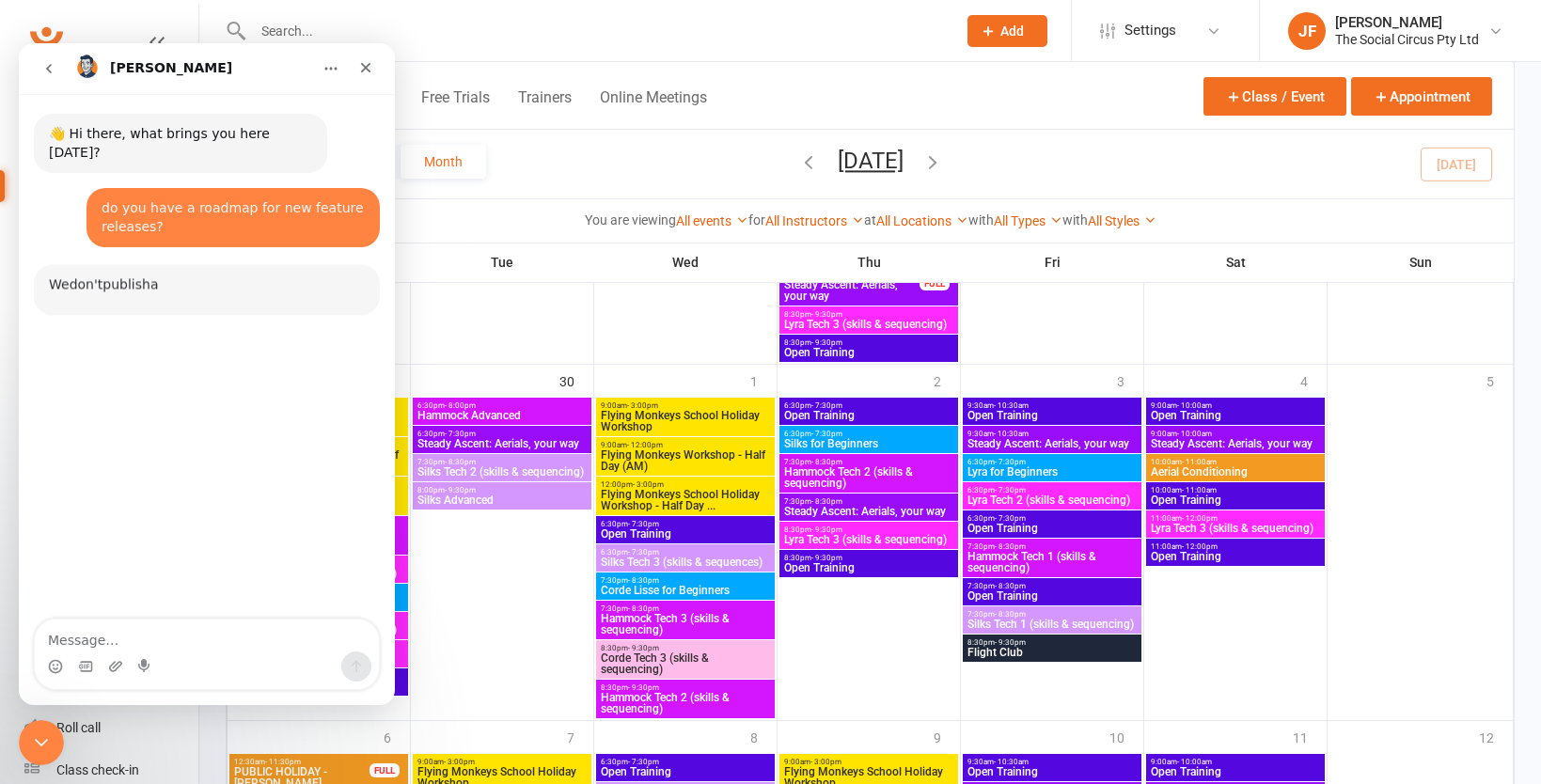
scroll to position [83, 0]
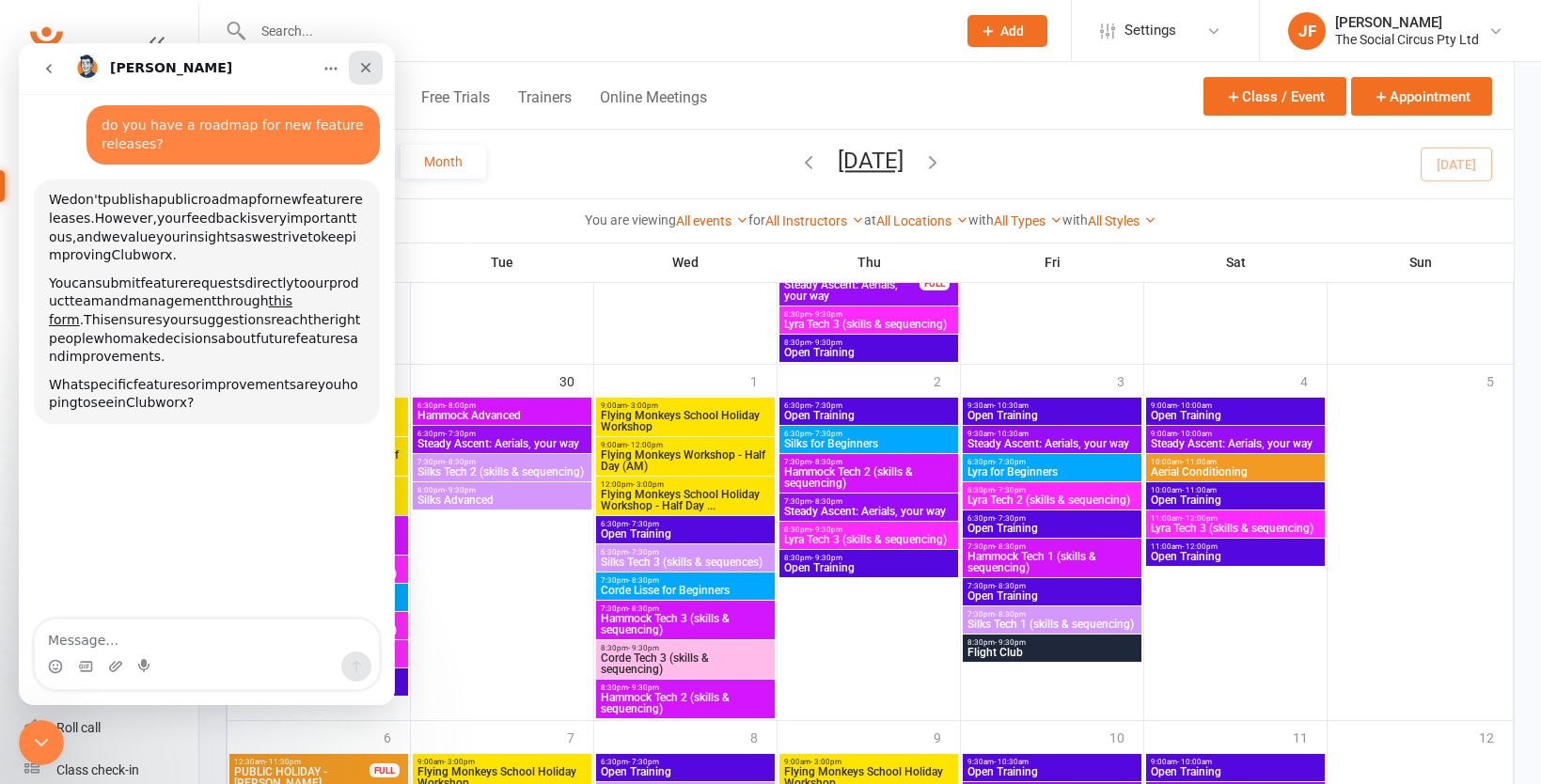
click at [375, 71] on div "Close" at bounding box center [366, 68] width 34 height 34
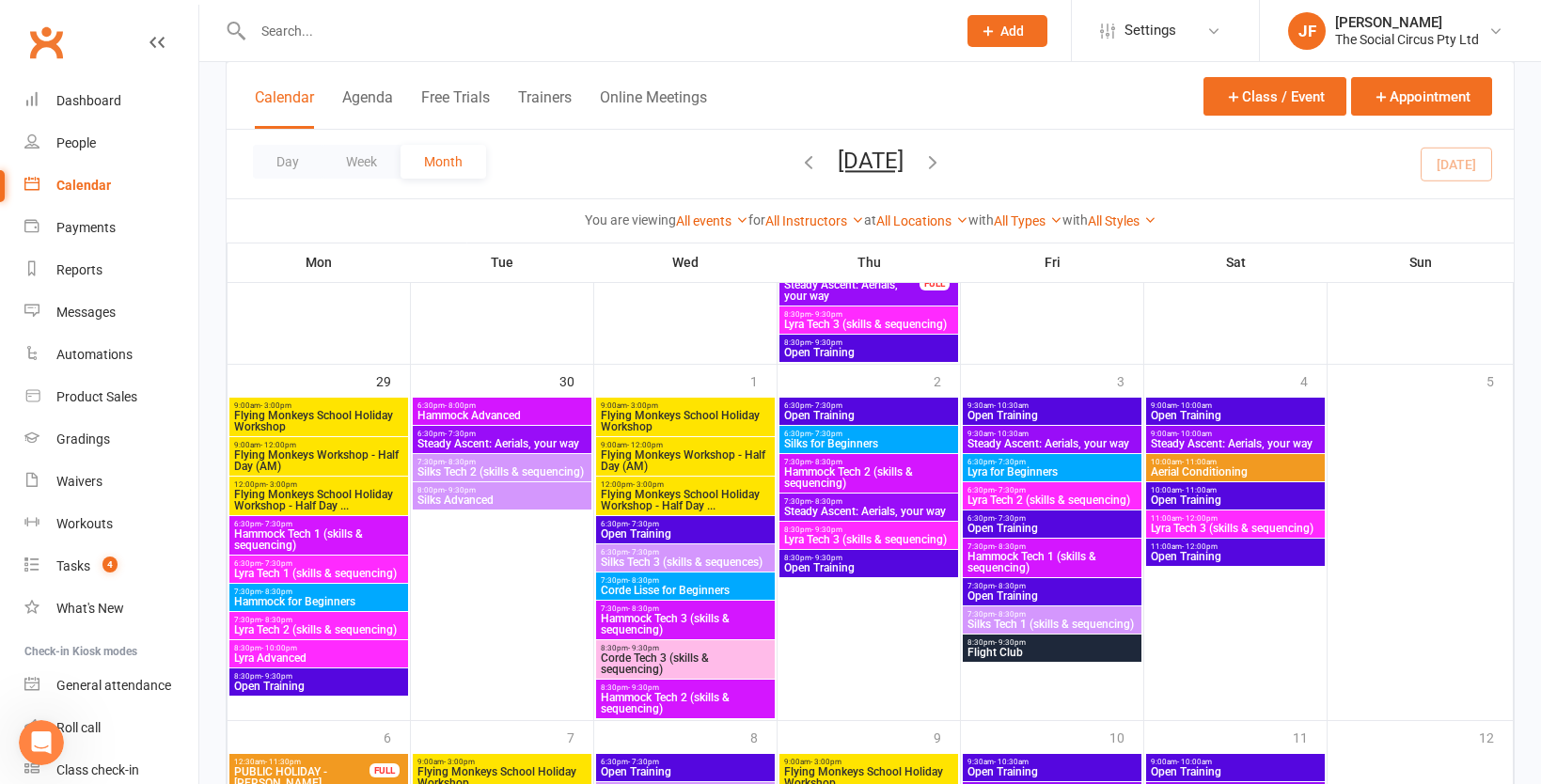
scroll to position [3, 0]
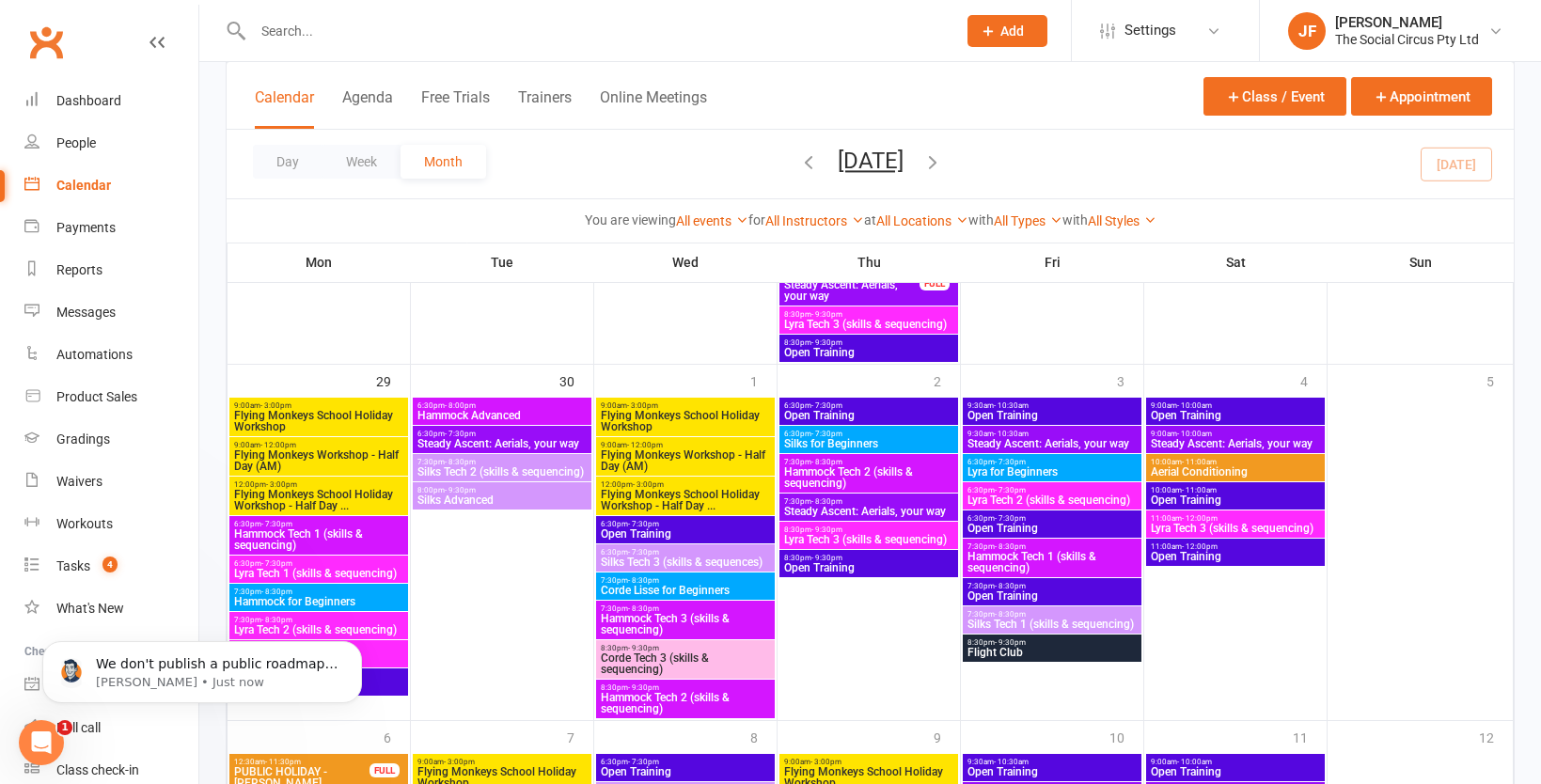
click at [625, 170] on div "Day Week Month September 2025 September 2025 Sun Mon Tue Wed Thu Fri Sat 31 01 …" at bounding box center [870, 163] width 1288 height 69
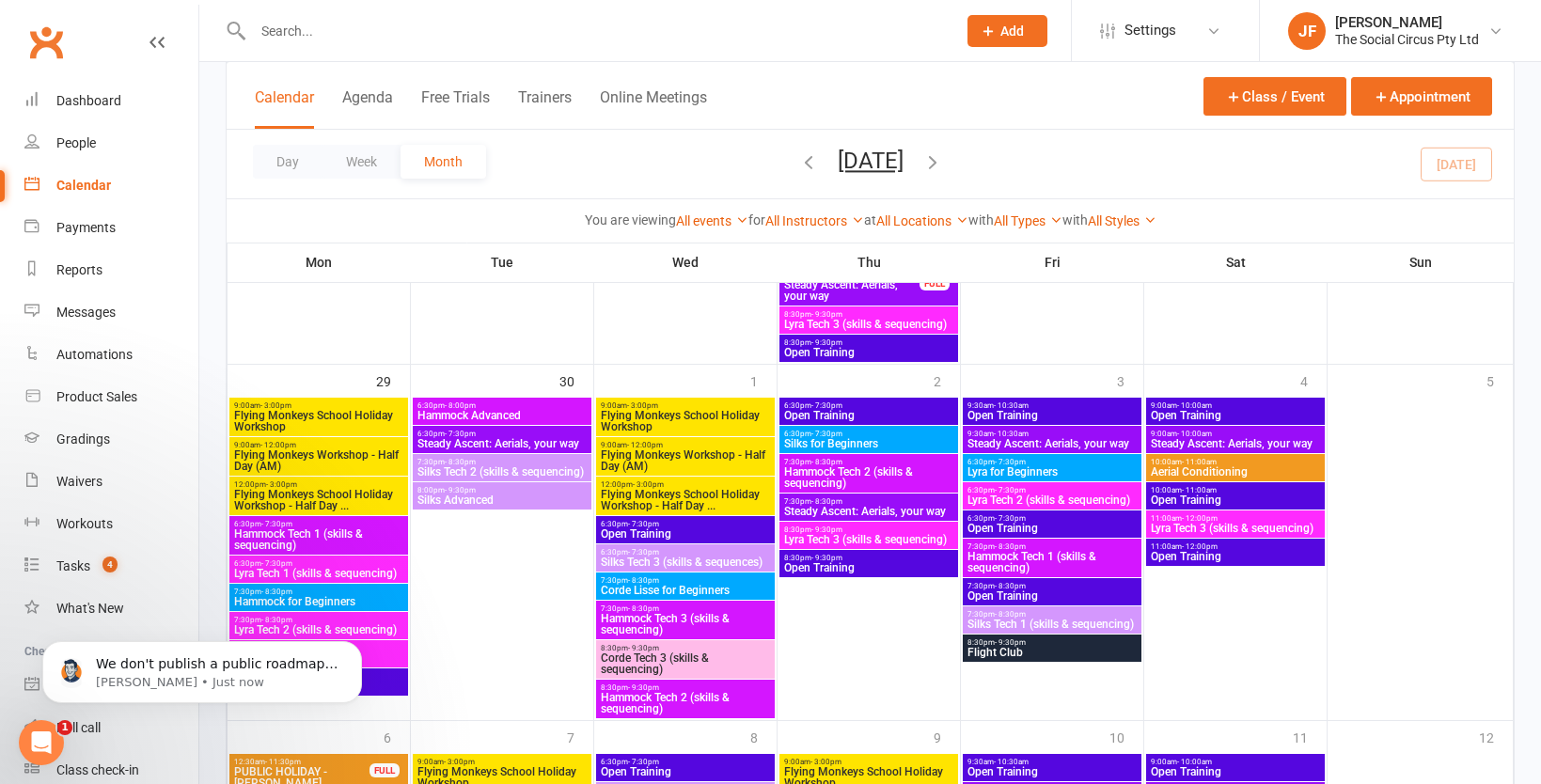
click at [625, 170] on div "Day Week Month September 2025 September 2025 Sun Mon Tue Wed Thu Fri Sat 31 01 …" at bounding box center [870, 163] width 1288 height 69
click at [40, 732] on icon "Open Intercom Messenger" at bounding box center [39, 740] width 31 height 31
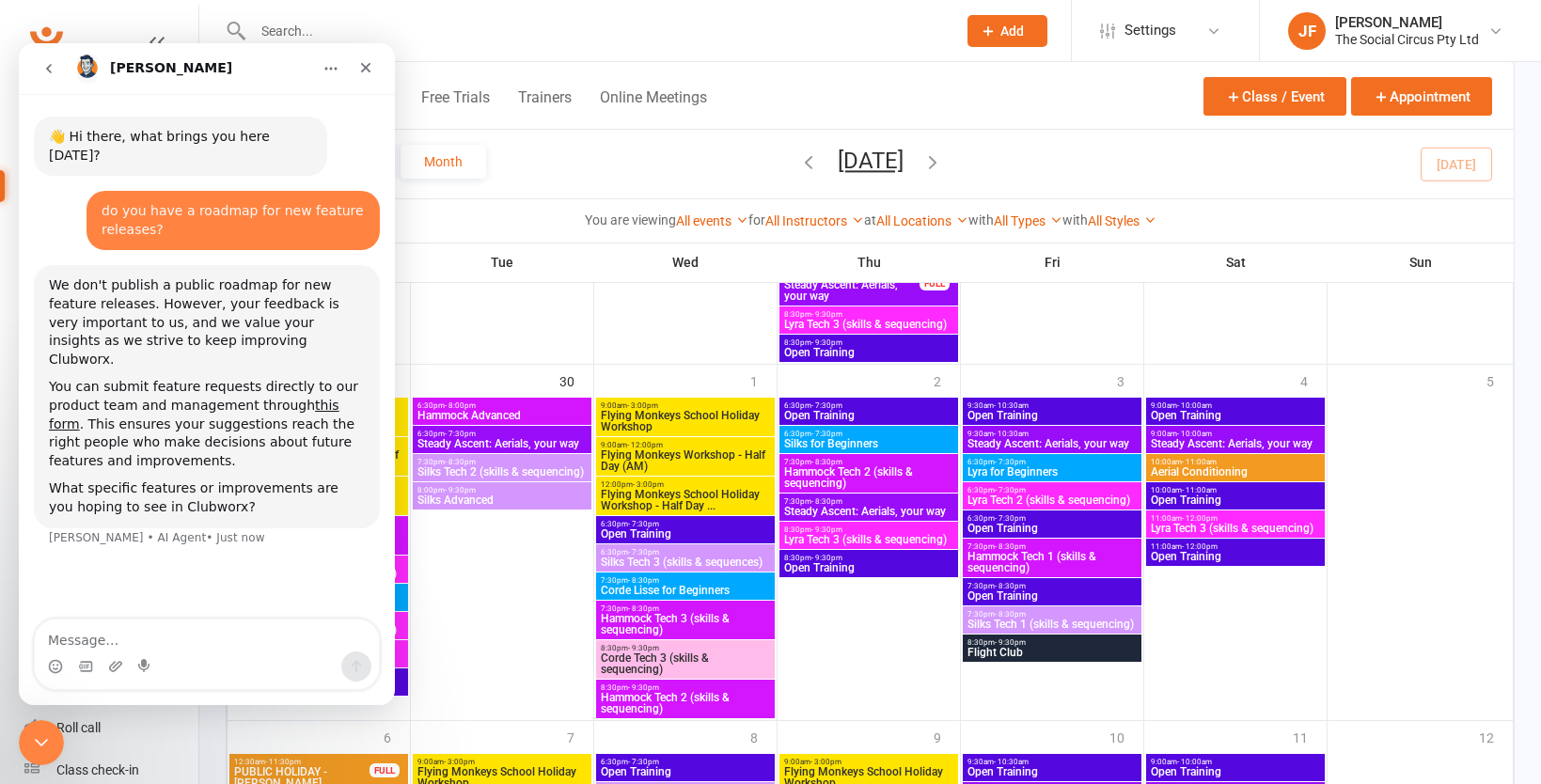
click at [47, 61] on icon "go back" at bounding box center [49, 69] width 15 height 15
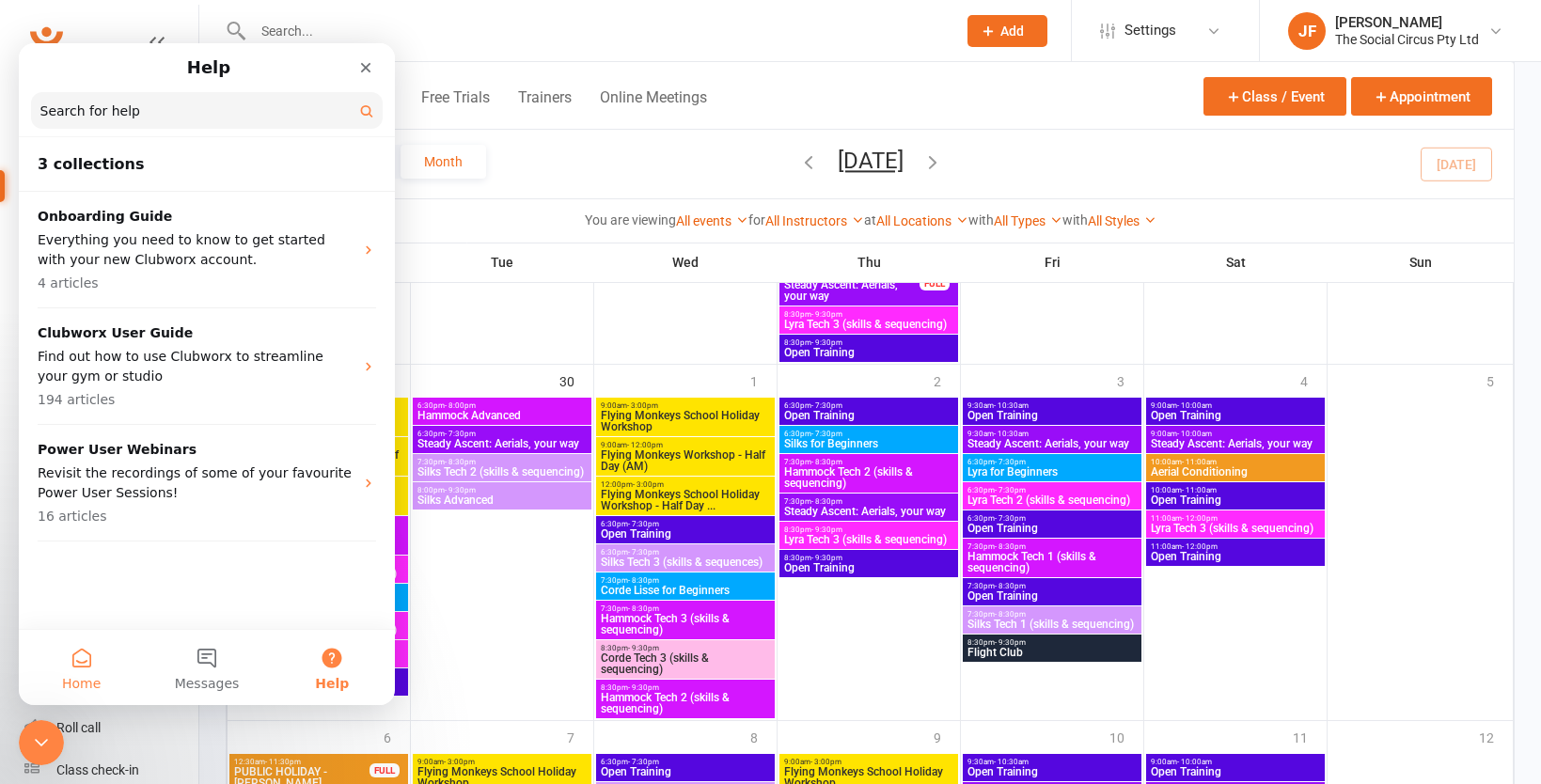
click at [87, 662] on button "Home" at bounding box center [81, 668] width 125 height 76
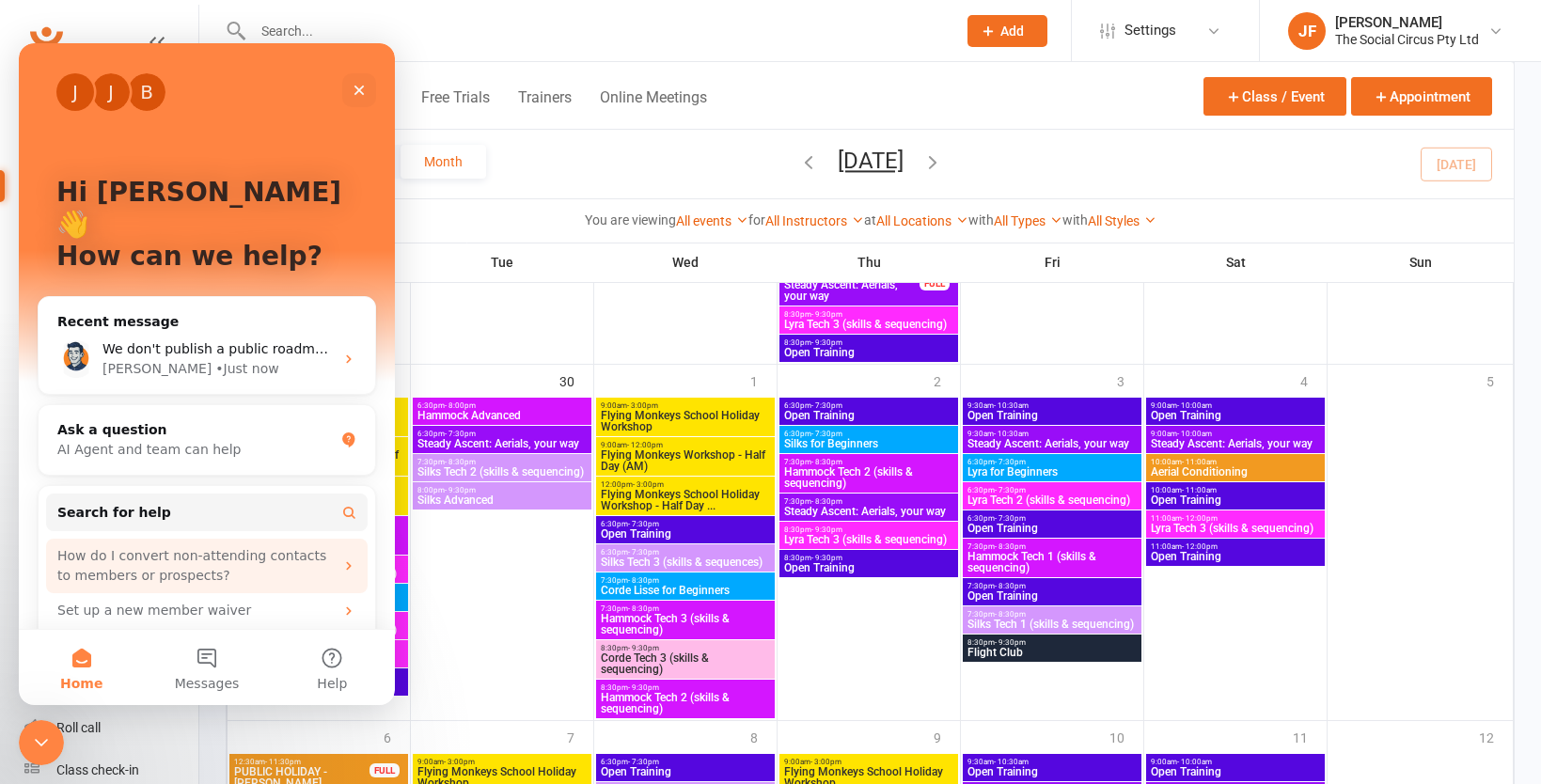
scroll to position [55, 0]
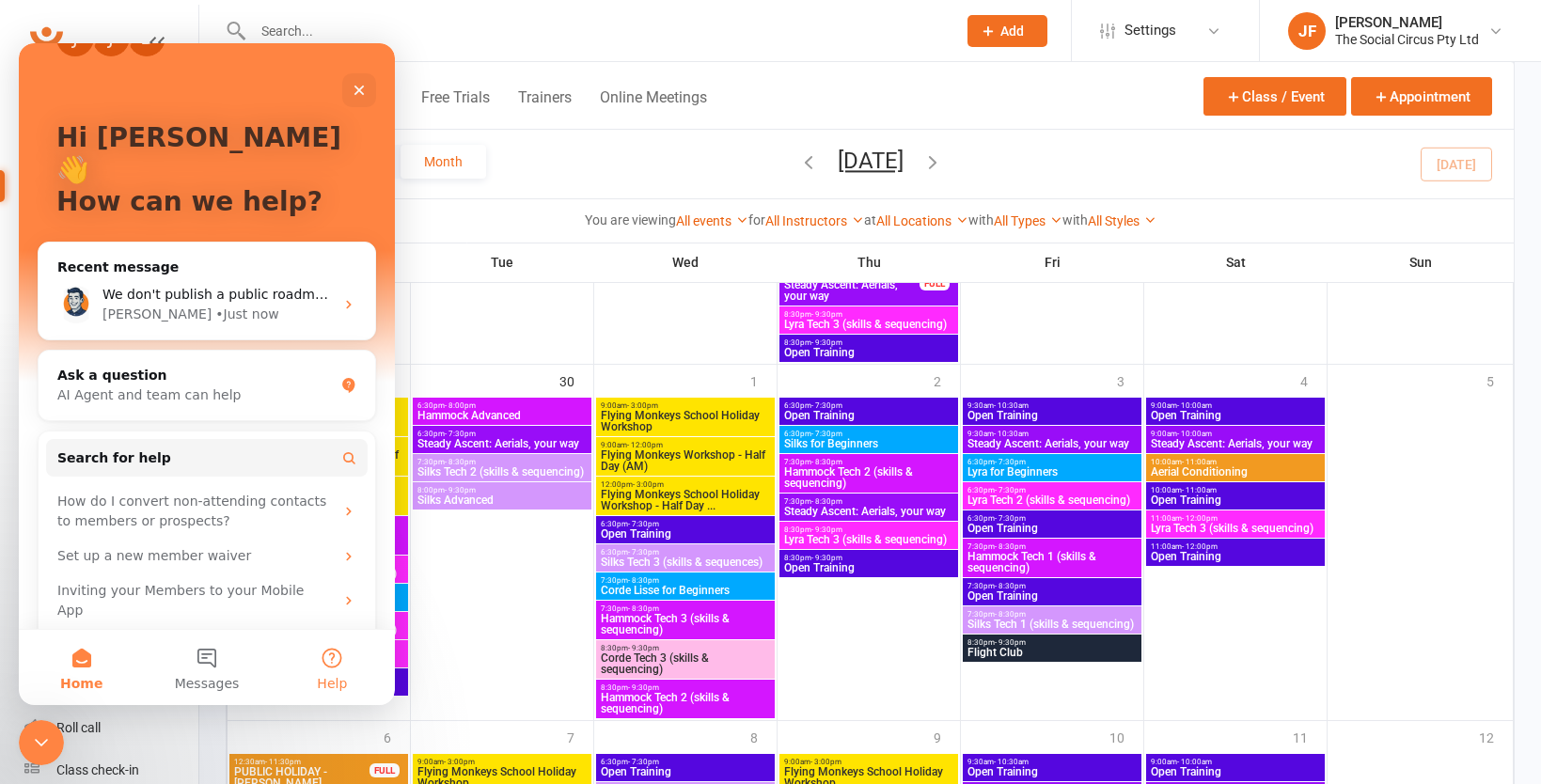
click at [326, 662] on button "Help" at bounding box center [333, 668] width 125 height 76
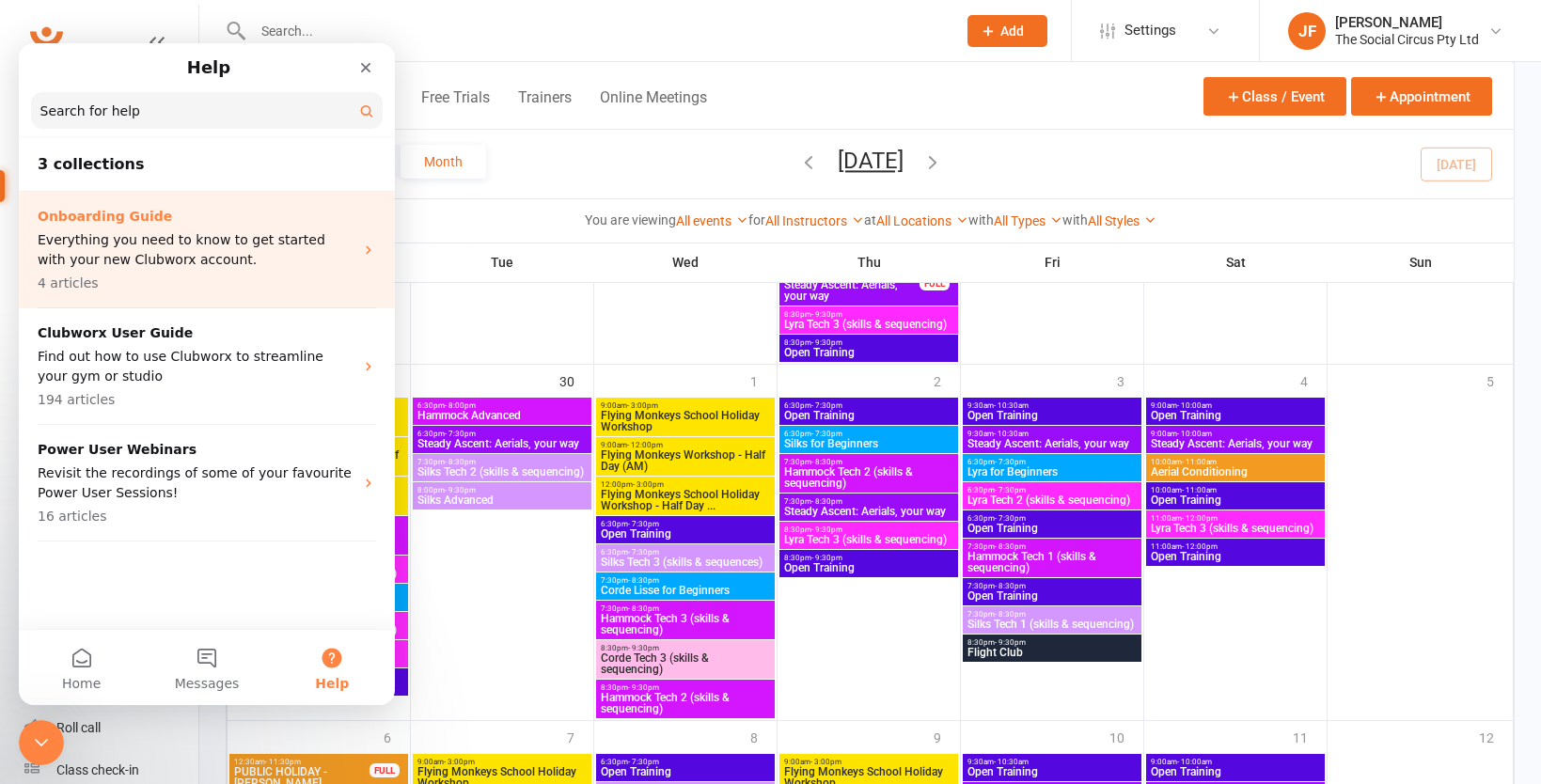
click at [133, 223] on p "Onboarding Guide" at bounding box center [196, 216] width 316 height 20
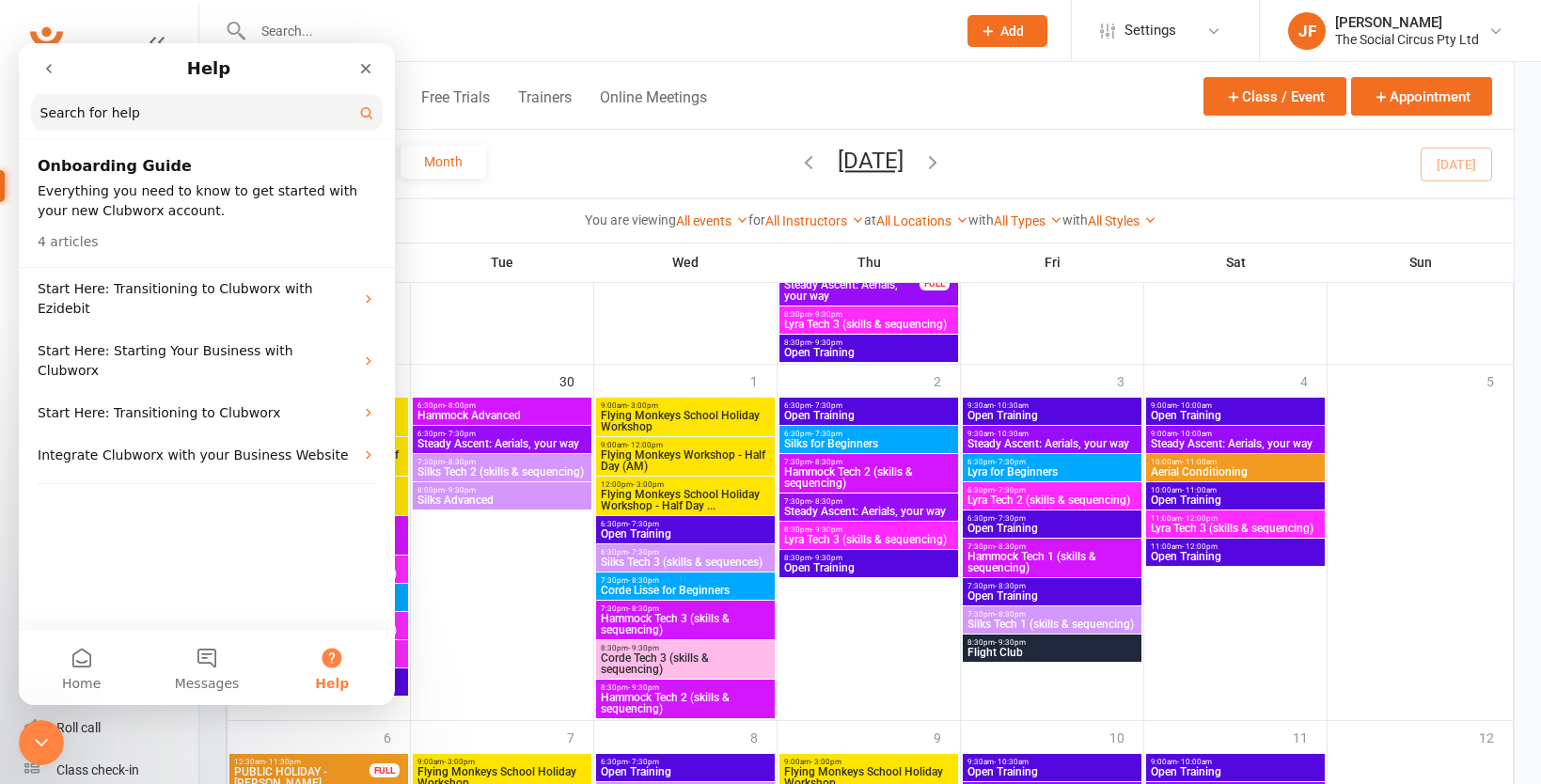
click at [162, 176] on h2 "Onboarding Guide" at bounding box center [207, 166] width 338 height 23
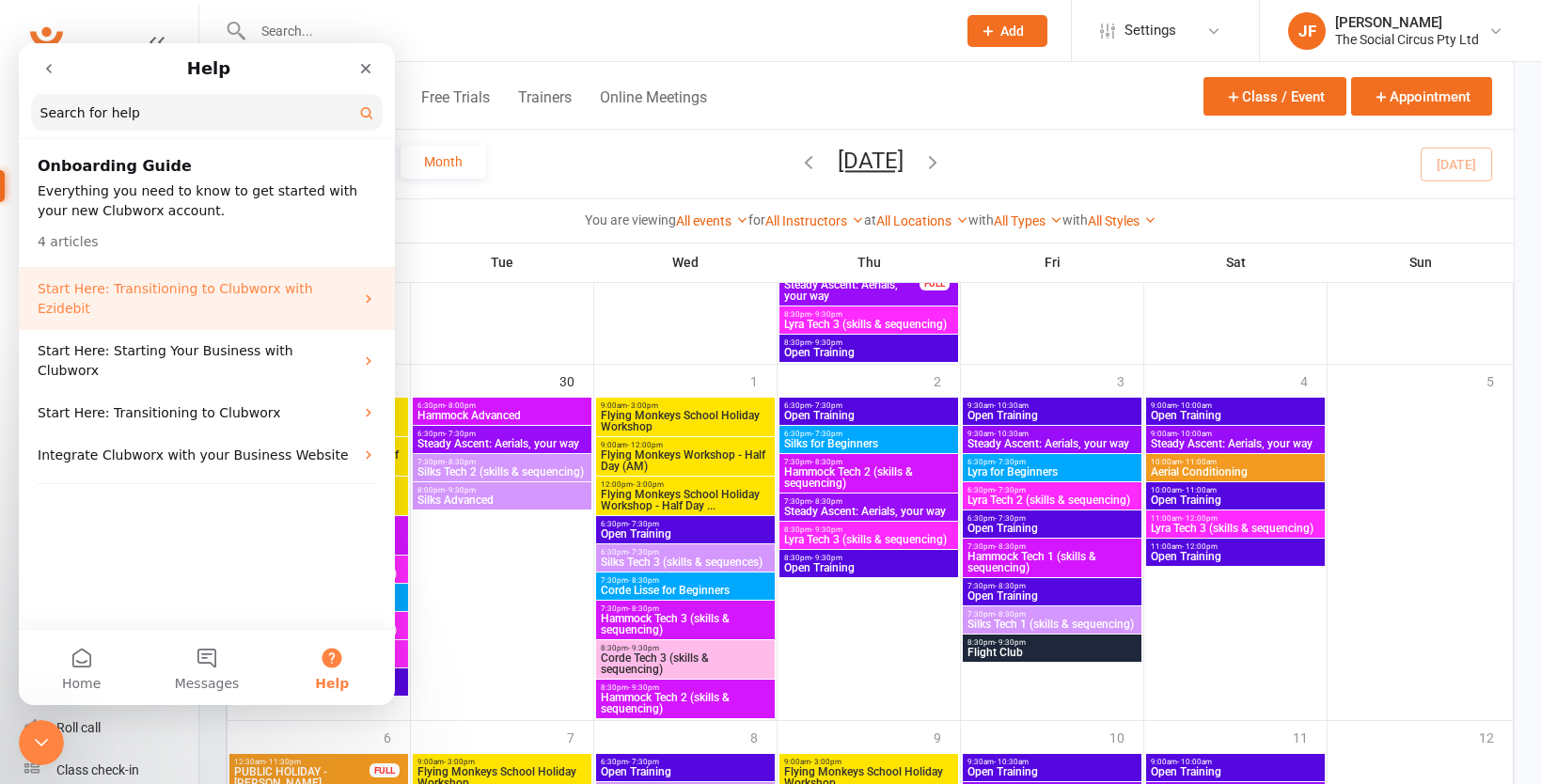
click at [152, 291] on p "Start Here: Transitioning to Clubworx with Ezidebit" at bounding box center [196, 299] width 316 height 40
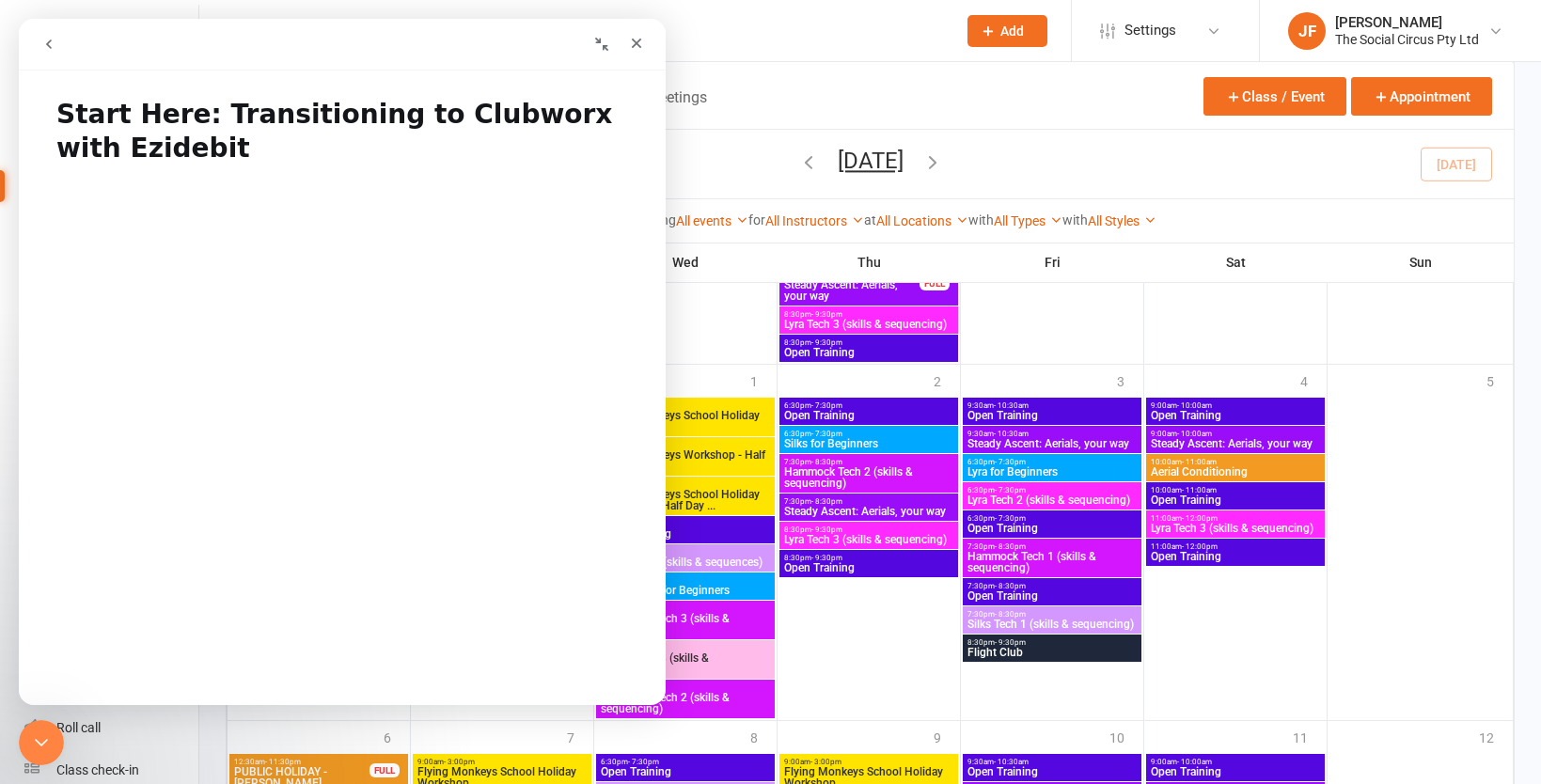
click at [48, 45] on icon "go back" at bounding box center [49, 44] width 6 height 9
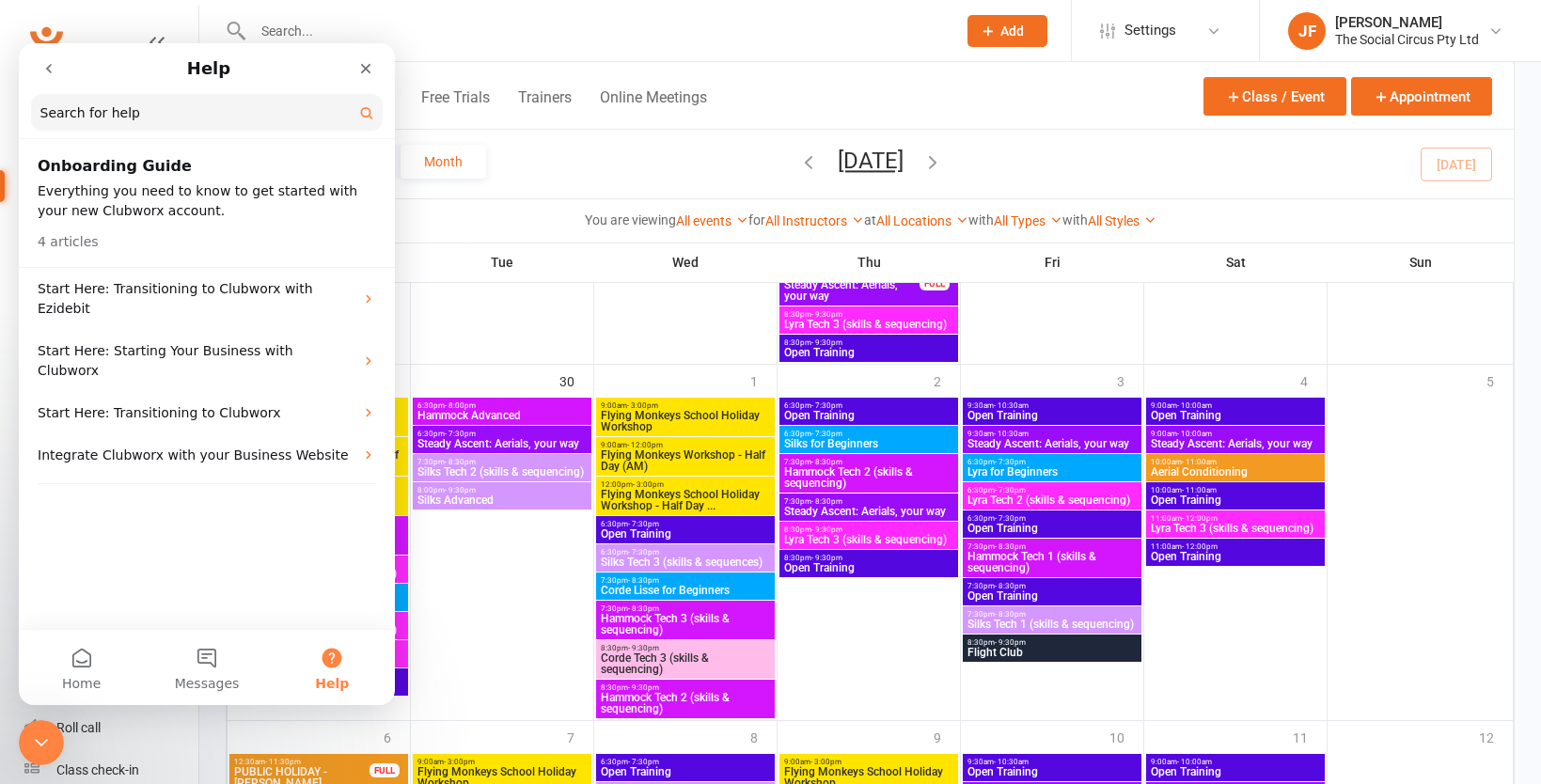
click at [47, 75] on icon "go back" at bounding box center [49, 69] width 15 height 15
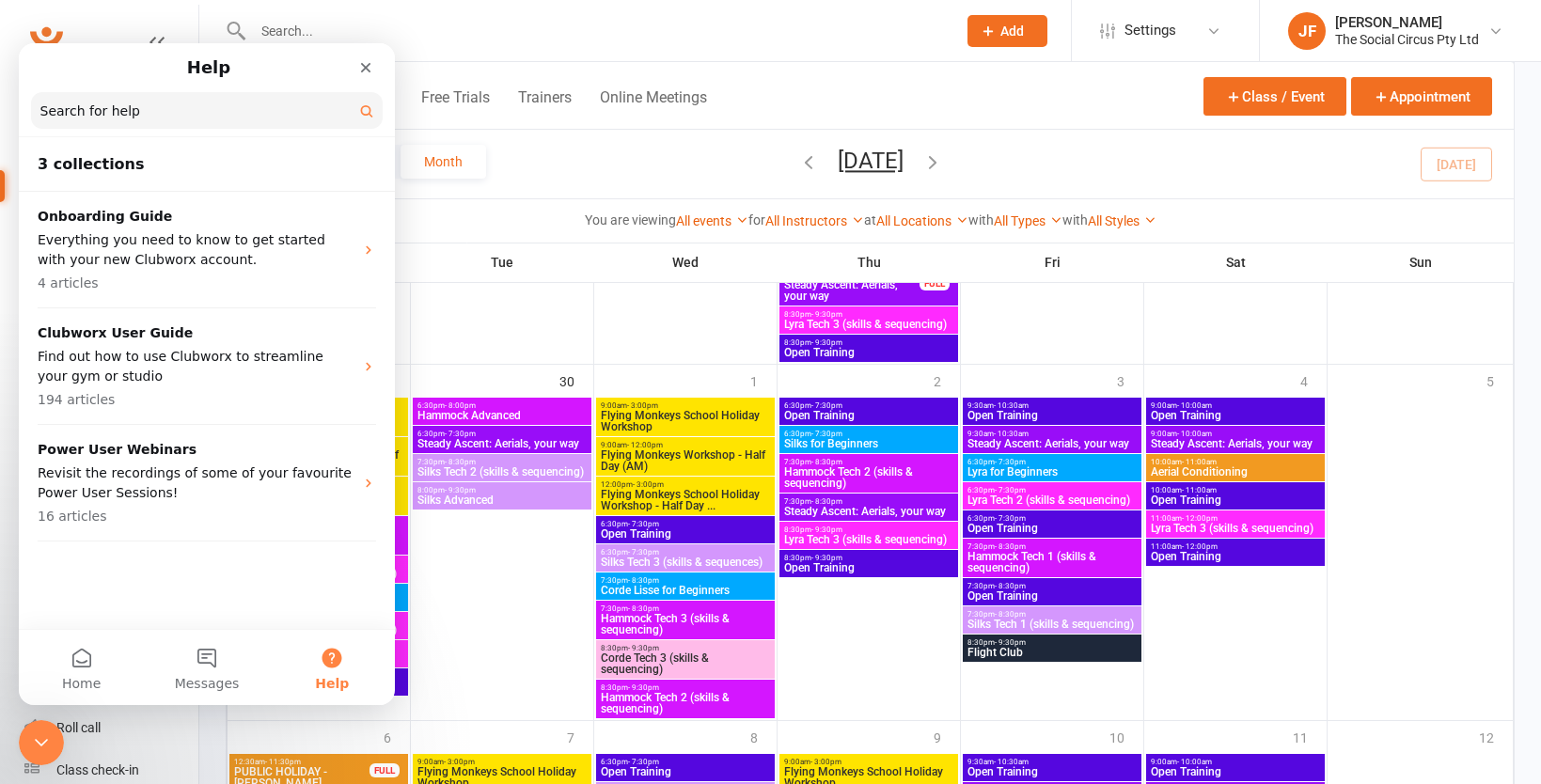
click at [47, 74] on div "Help" at bounding box center [207, 68] width 351 height 34
click at [369, 72] on icon "Close" at bounding box center [366, 68] width 10 height 10
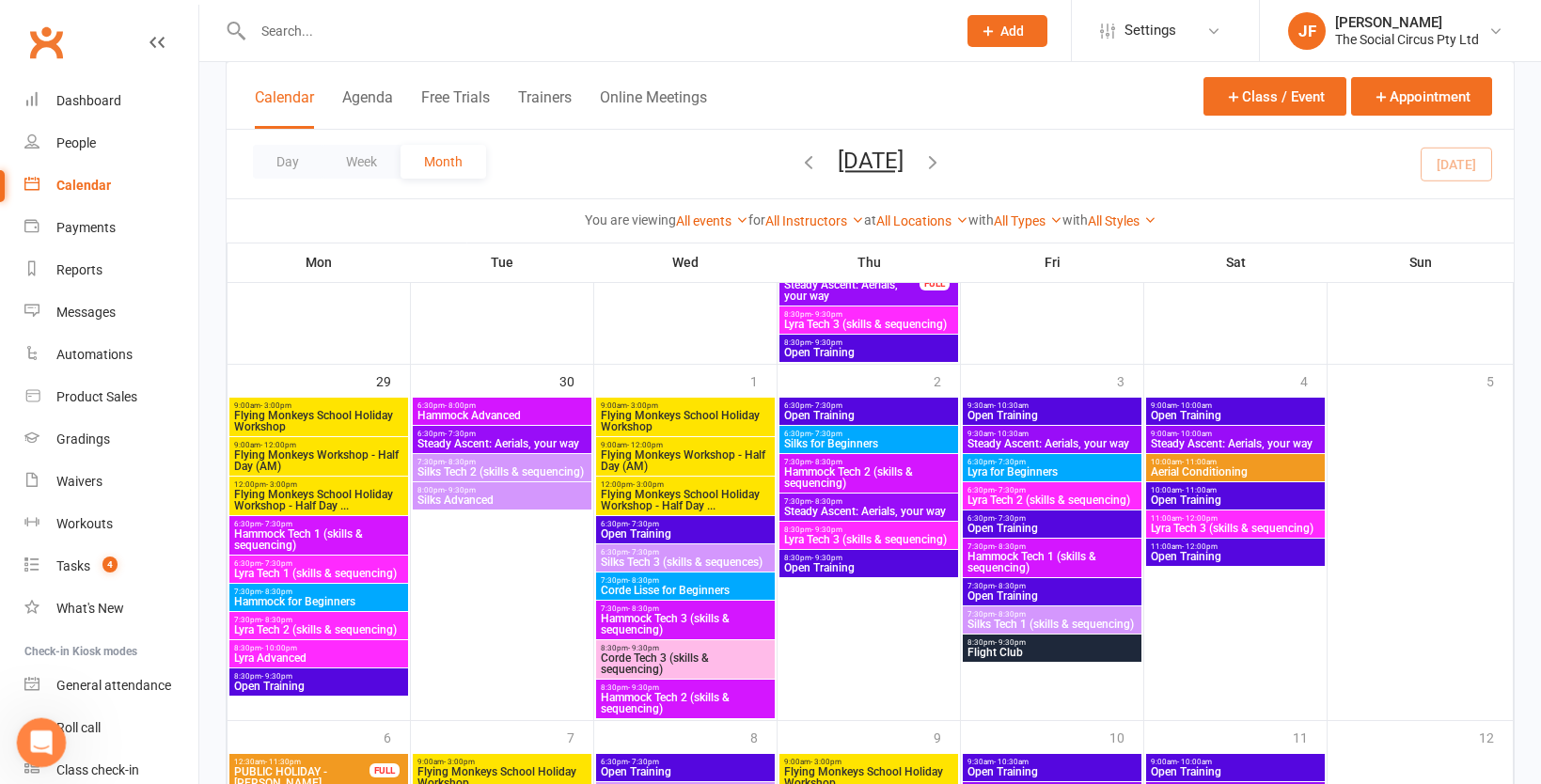
click at [38, 743] on icon "Open Intercom Messenger" at bounding box center [39, 740] width 31 height 31
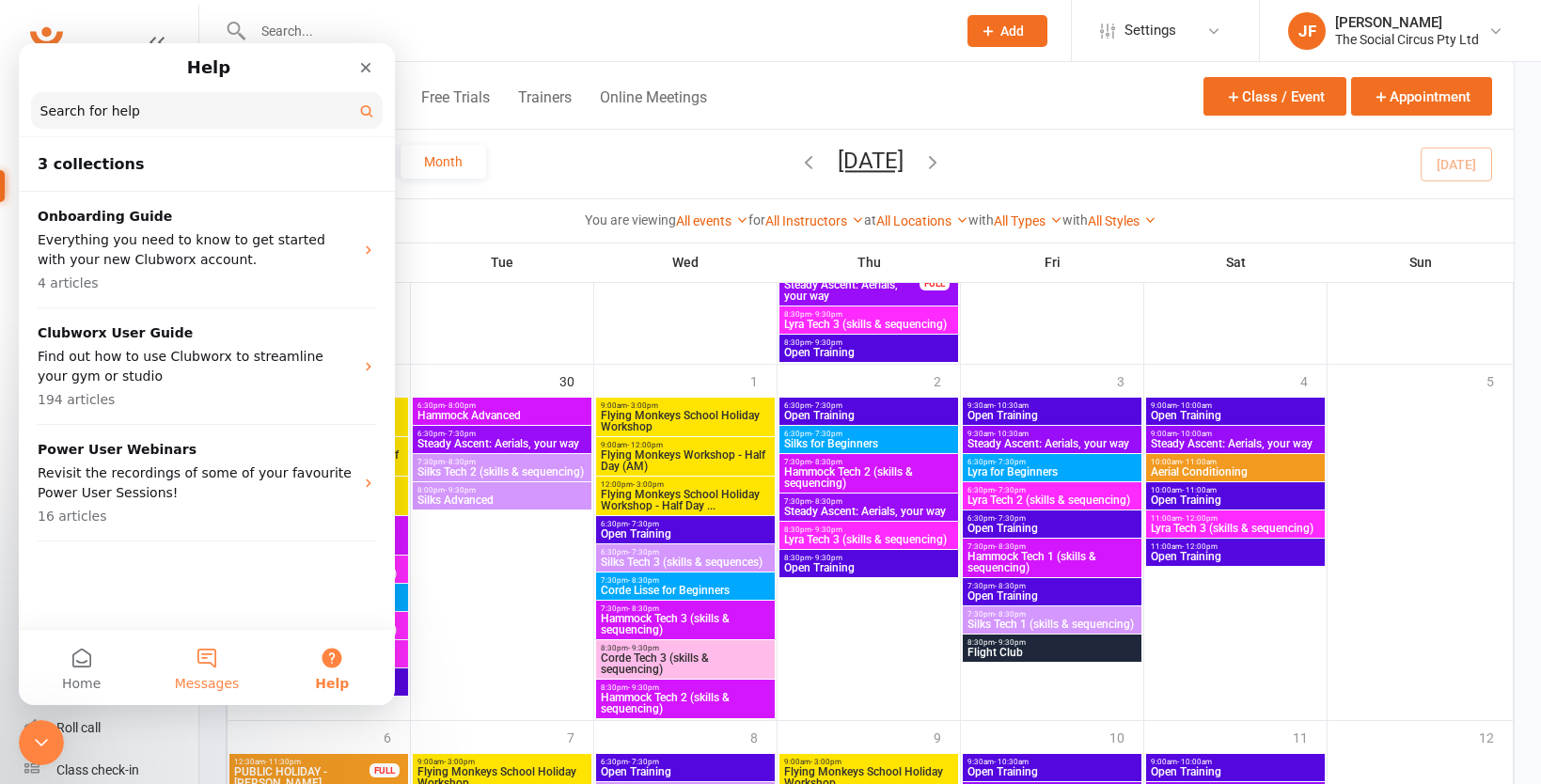
click at [220, 655] on button "Messages" at bounding box center [206, 668] width 125 height 76
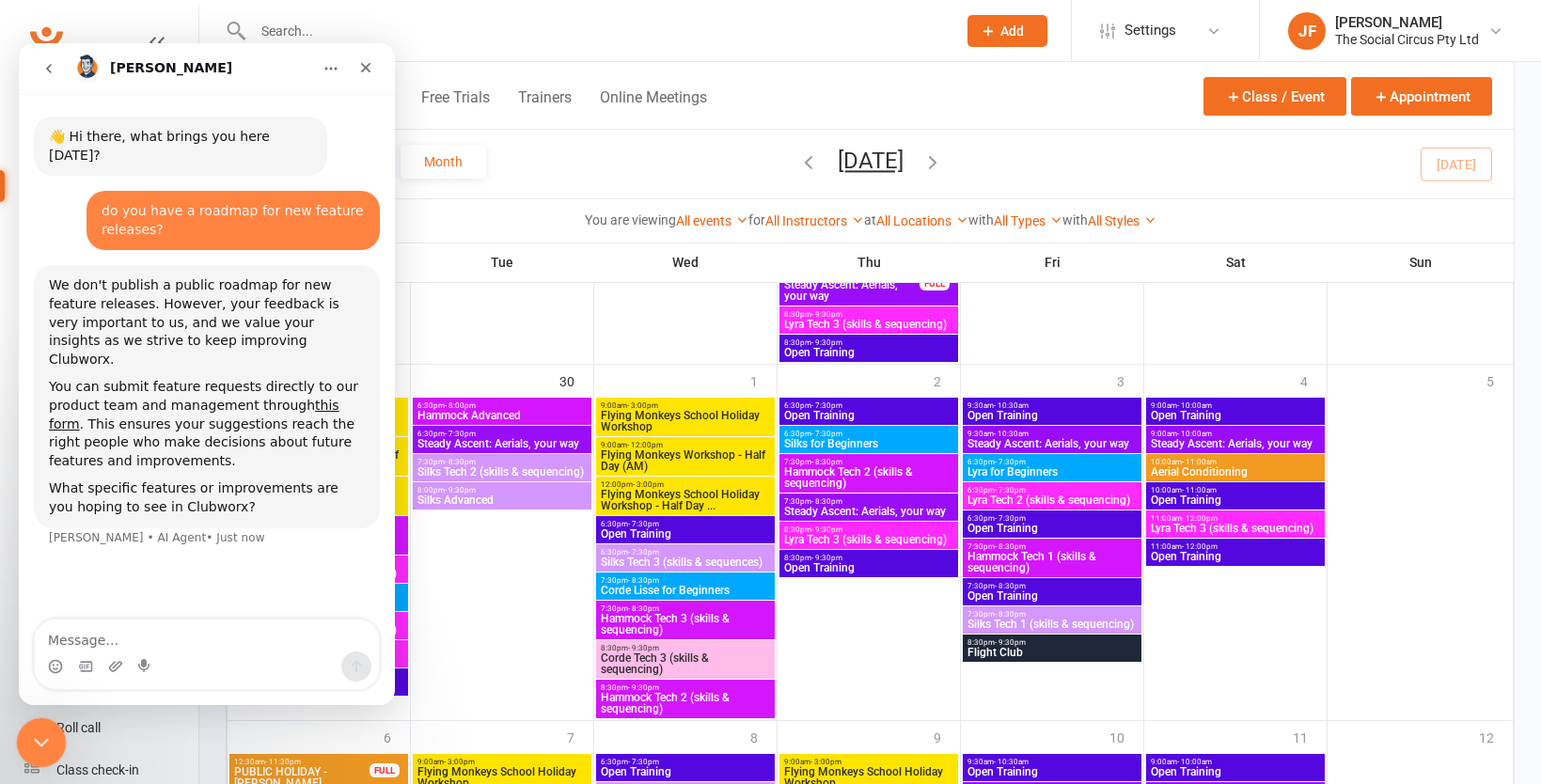
click at [38, 736] on icon "Close Intercom Messenger" at bounding box center [39, 740] width 23 height 23
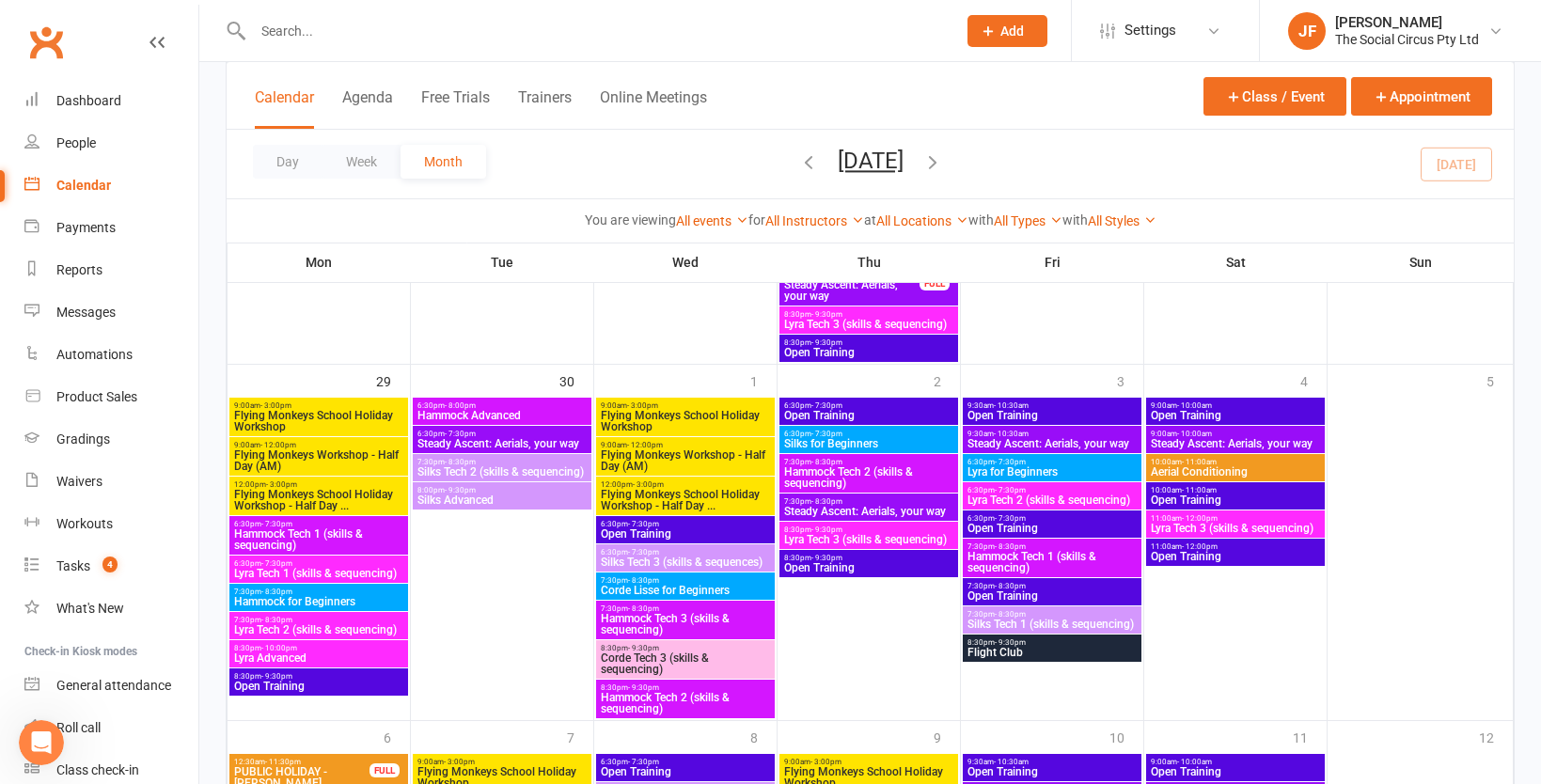
click at [304, 35] on input "text" at bounding box center [595, 31] width 696 height 26
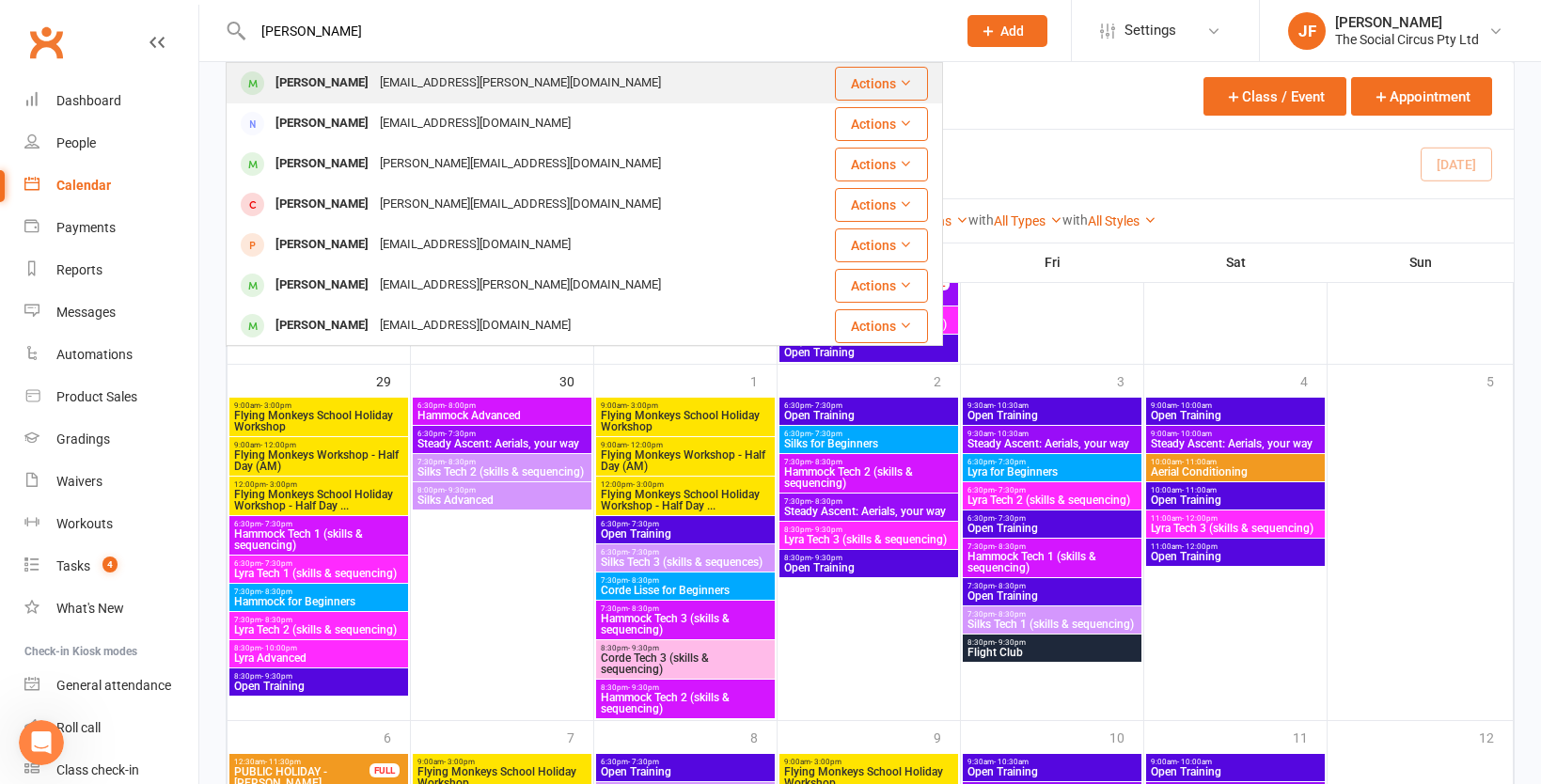
type input "jona"
click at [374, 79] on div "jonaye.elizabeth@gmail.com" at bounding box center [521, 83] width 293 height 27
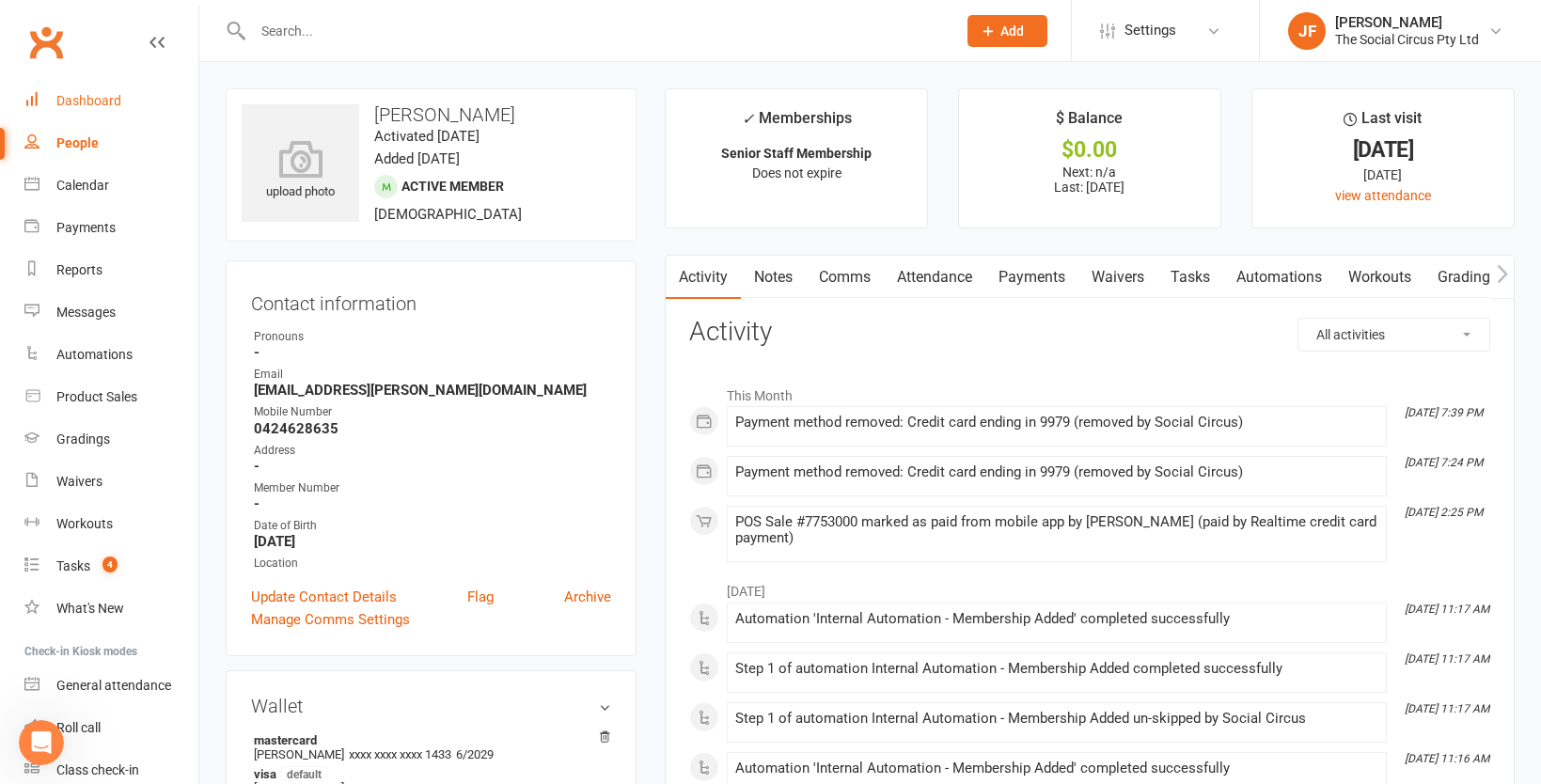
click at [91, 98] on div "Dashboard" at bounding box center [89, 101] width 65 height 15
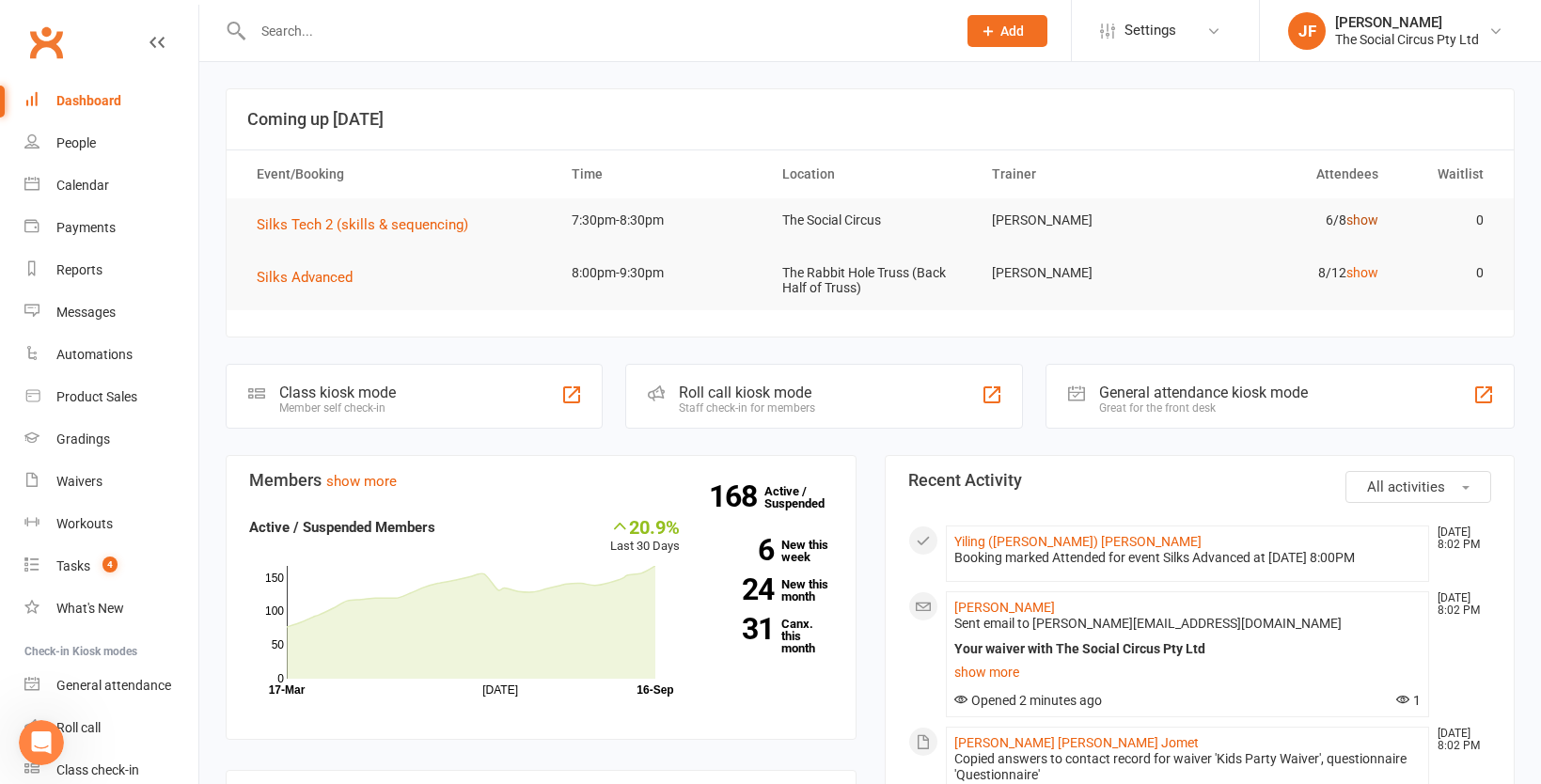
click at [1362, 214] on link "show" at bounding box center [1362, 220] width 32 height 15
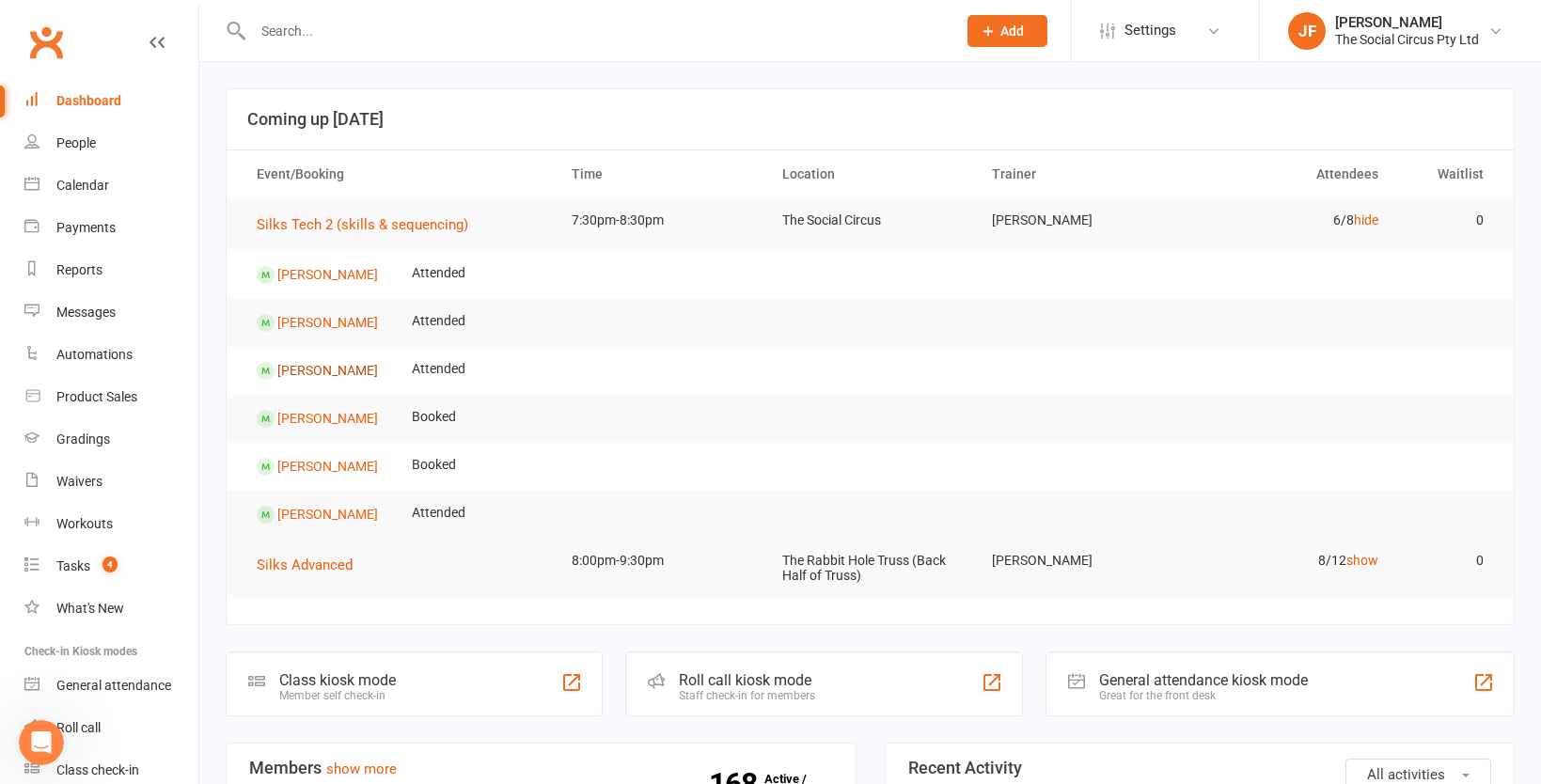
click at [330, 367] on link "[PERSON_NAME]" at bounding box center [328, 370] width 100 height 15
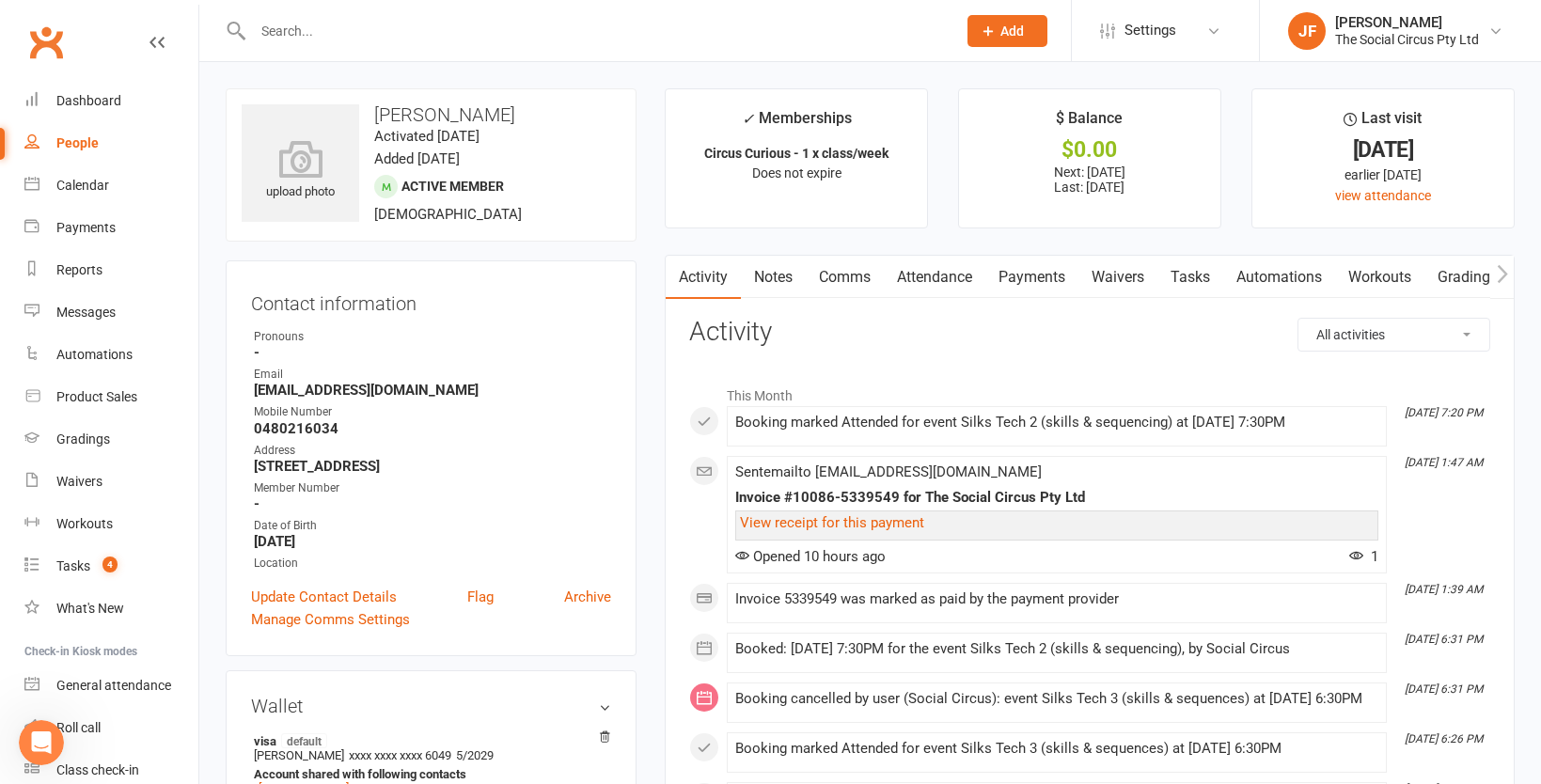
click at [937, 278] on link "Attendance" at bounding box center [934, 278] width 101 height 43
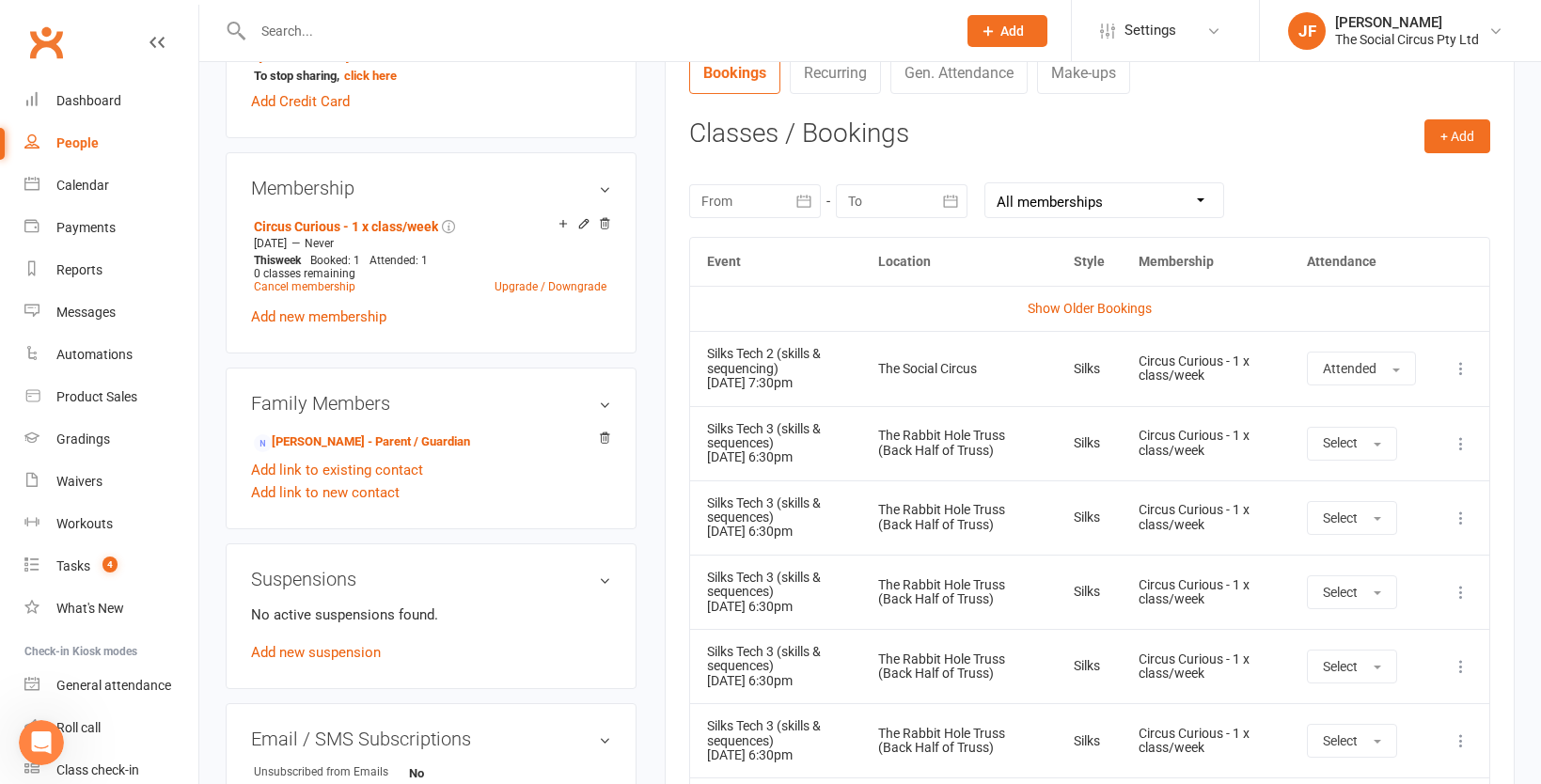
scroll to position [692, 0]
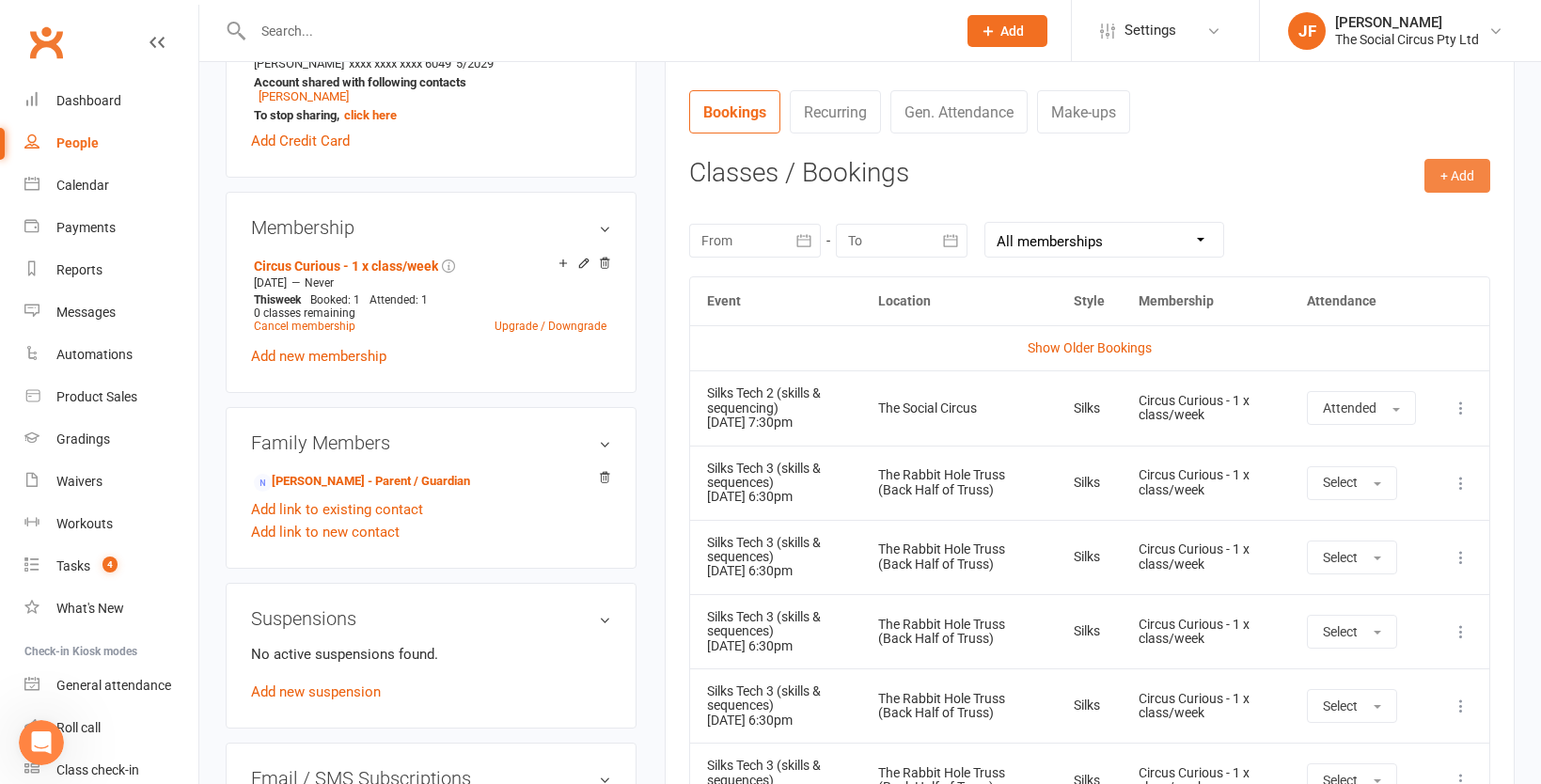
click at [1463, 170] on button "+ Add" at bounding box center [1458, 176] width 66 height 34
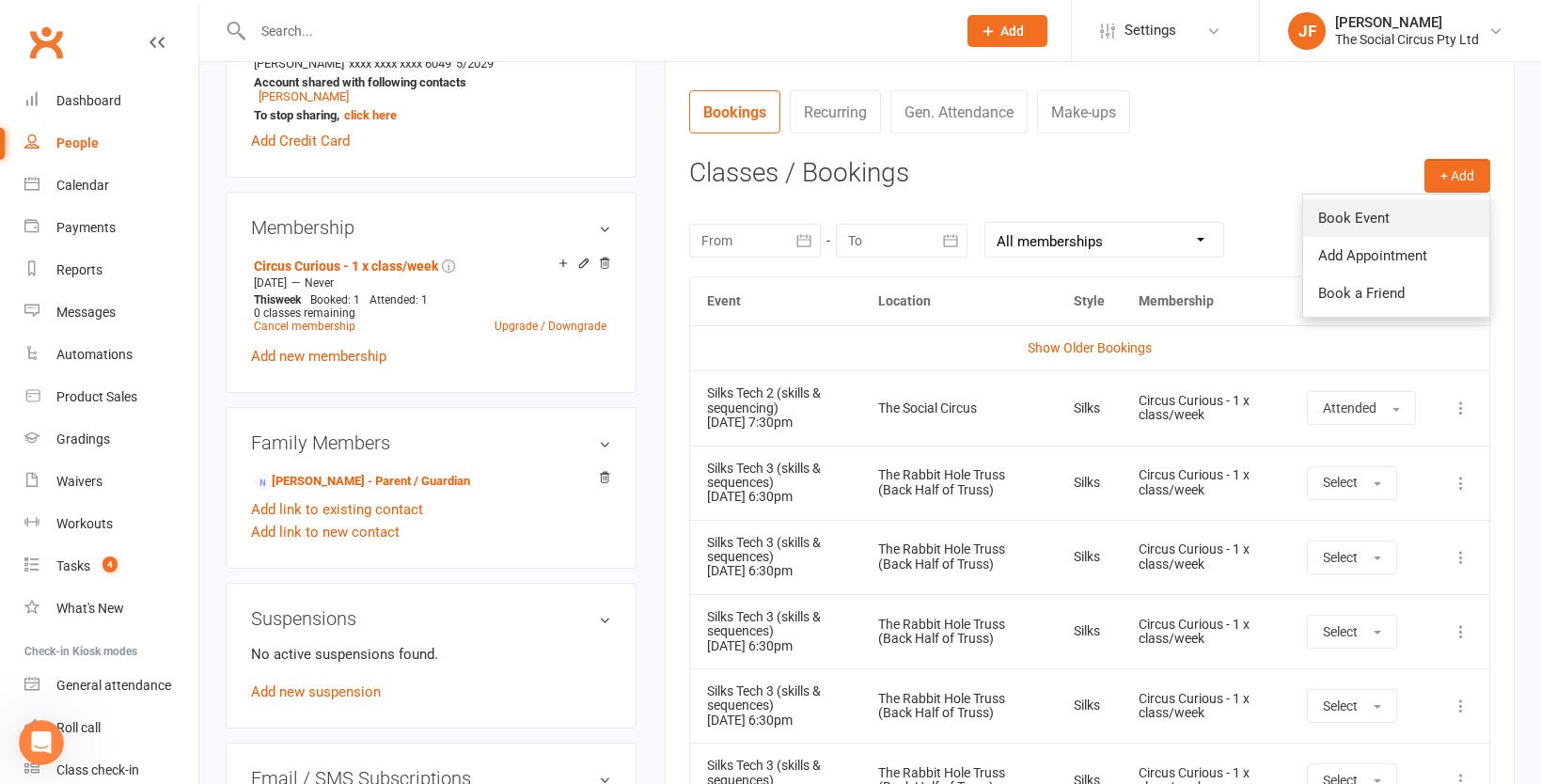
click at [1383, 218] on link "Book Event" at bounding box center [1396, 218] width 186 height 38
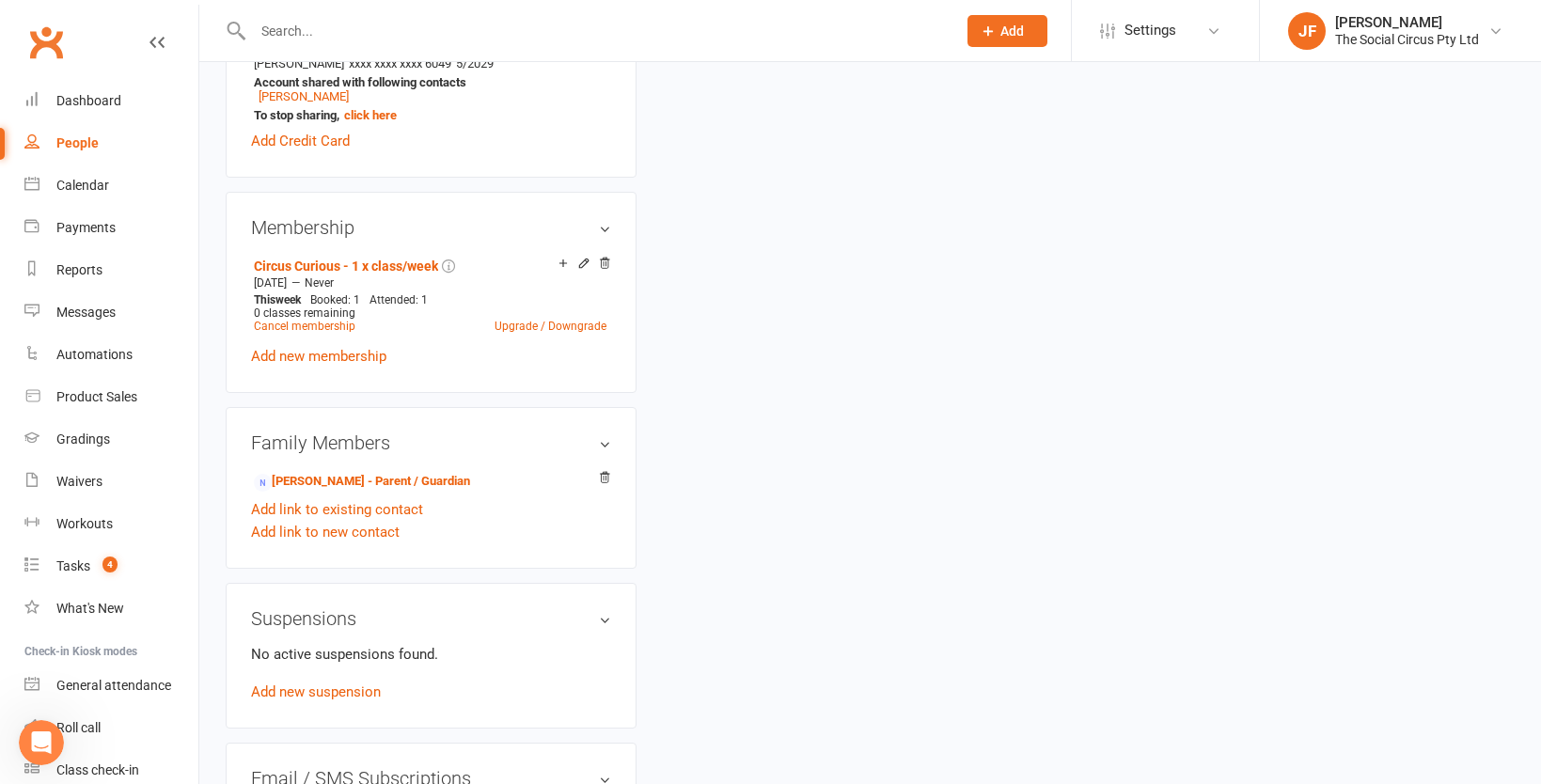
scroll to position [161, 0]
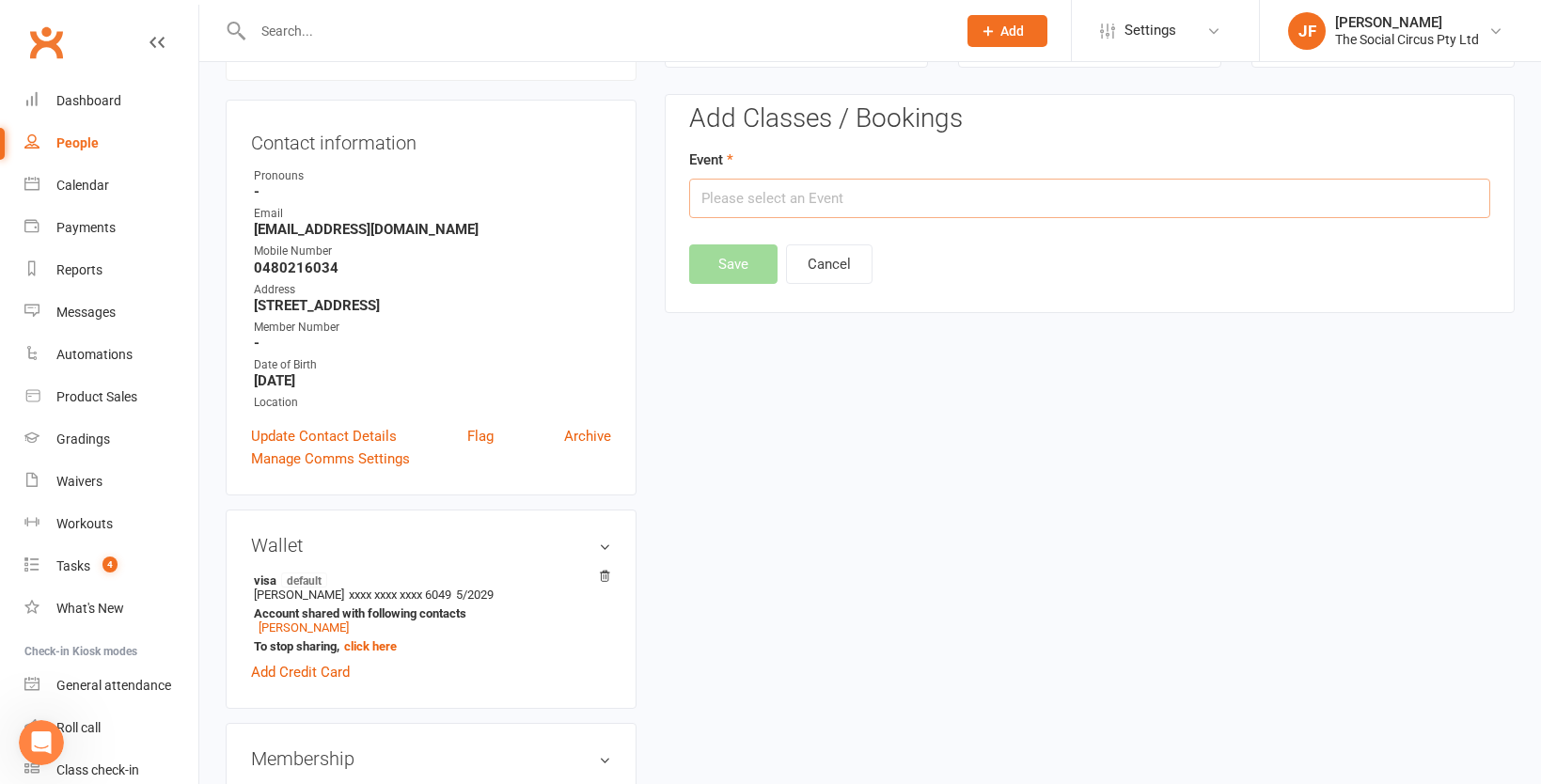
click at [955, 199] on input "text" at bounding box center [1090, 198] width 801 height 40
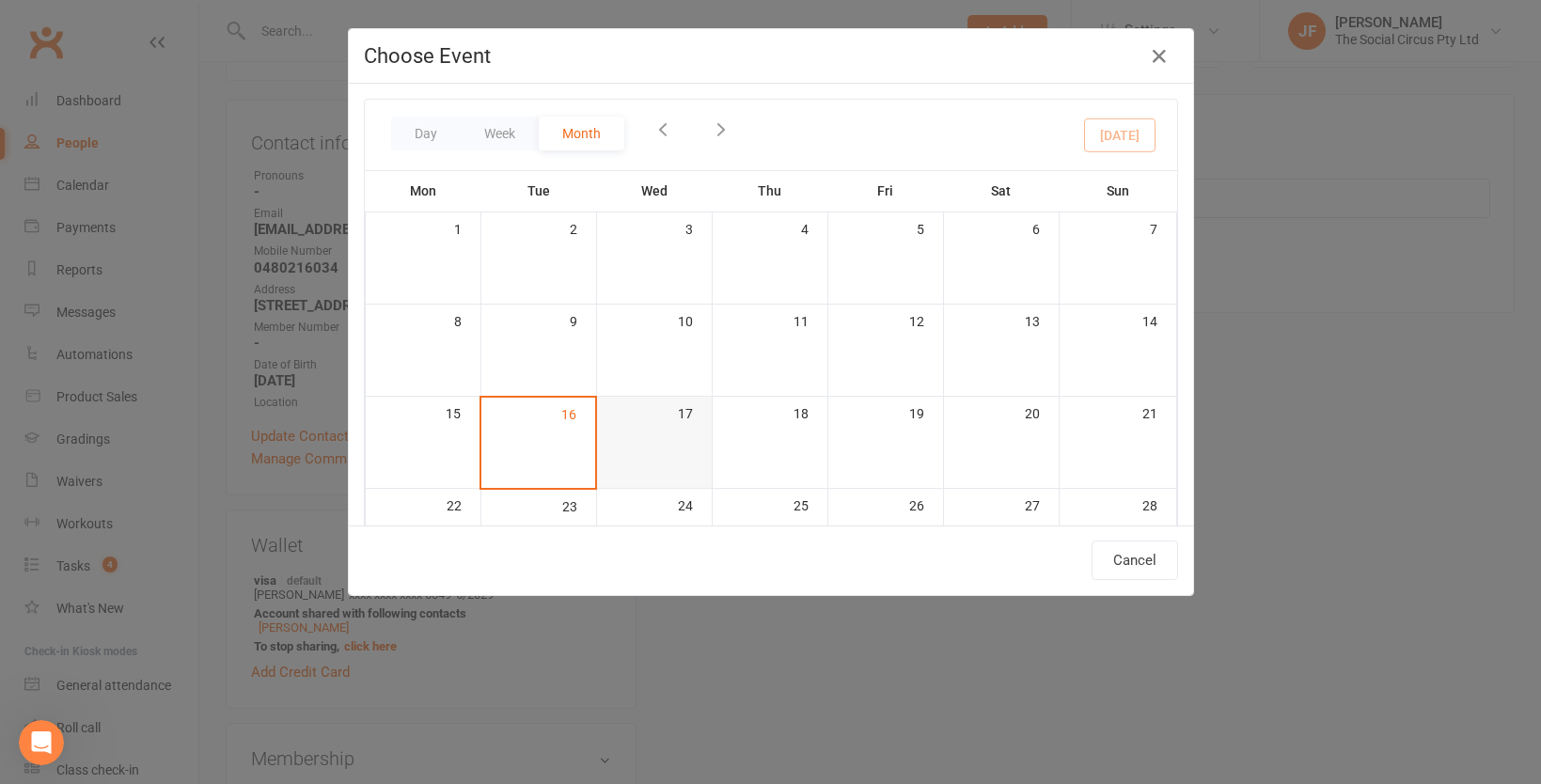
click at [682, 429] on div at bounding box center [654, 440] width 114 height 26
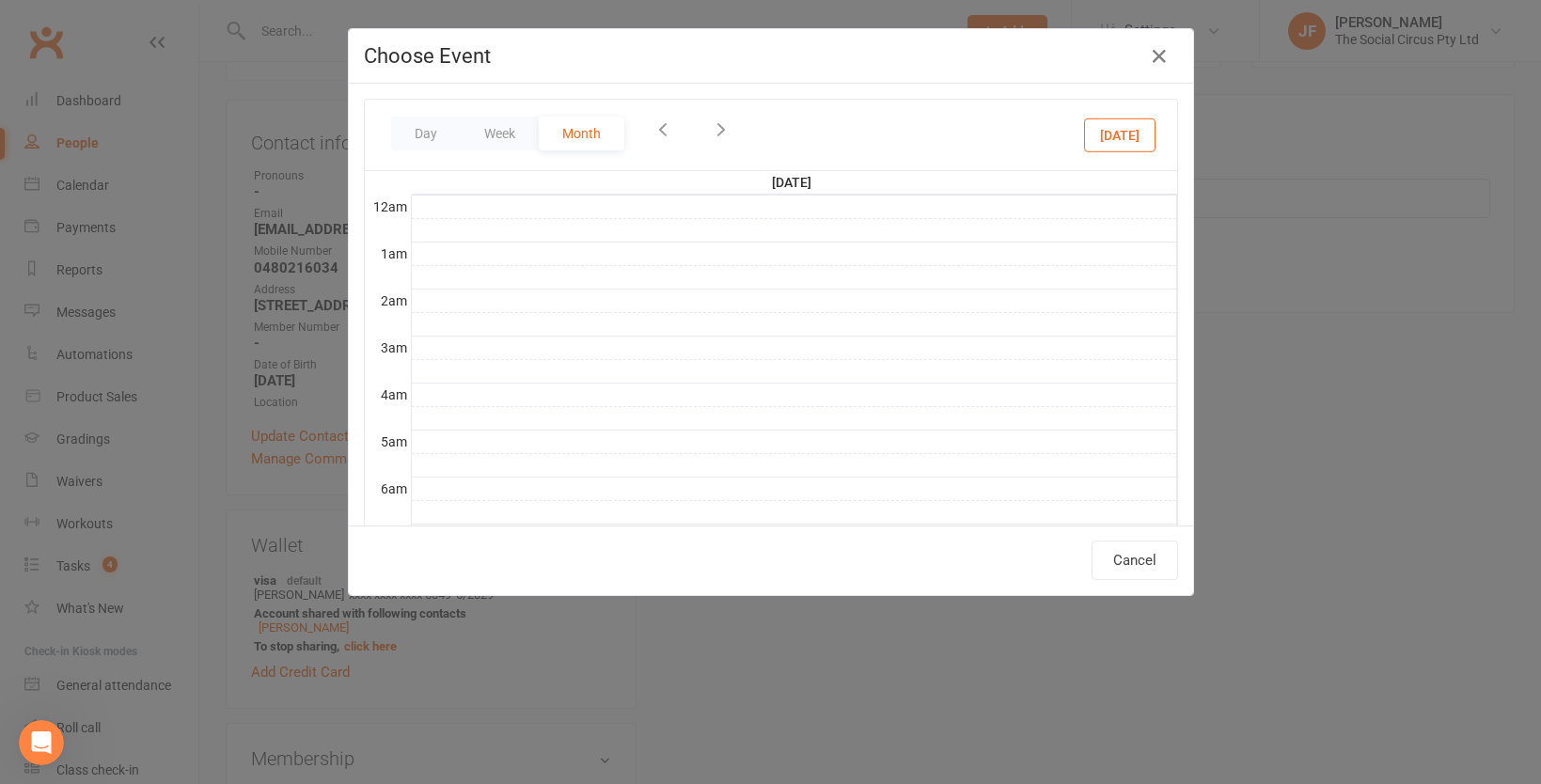
scroll to position [424, 0]
click at [418, 134] on button "Day" at bounding box center [426, 133] width 70 height 34
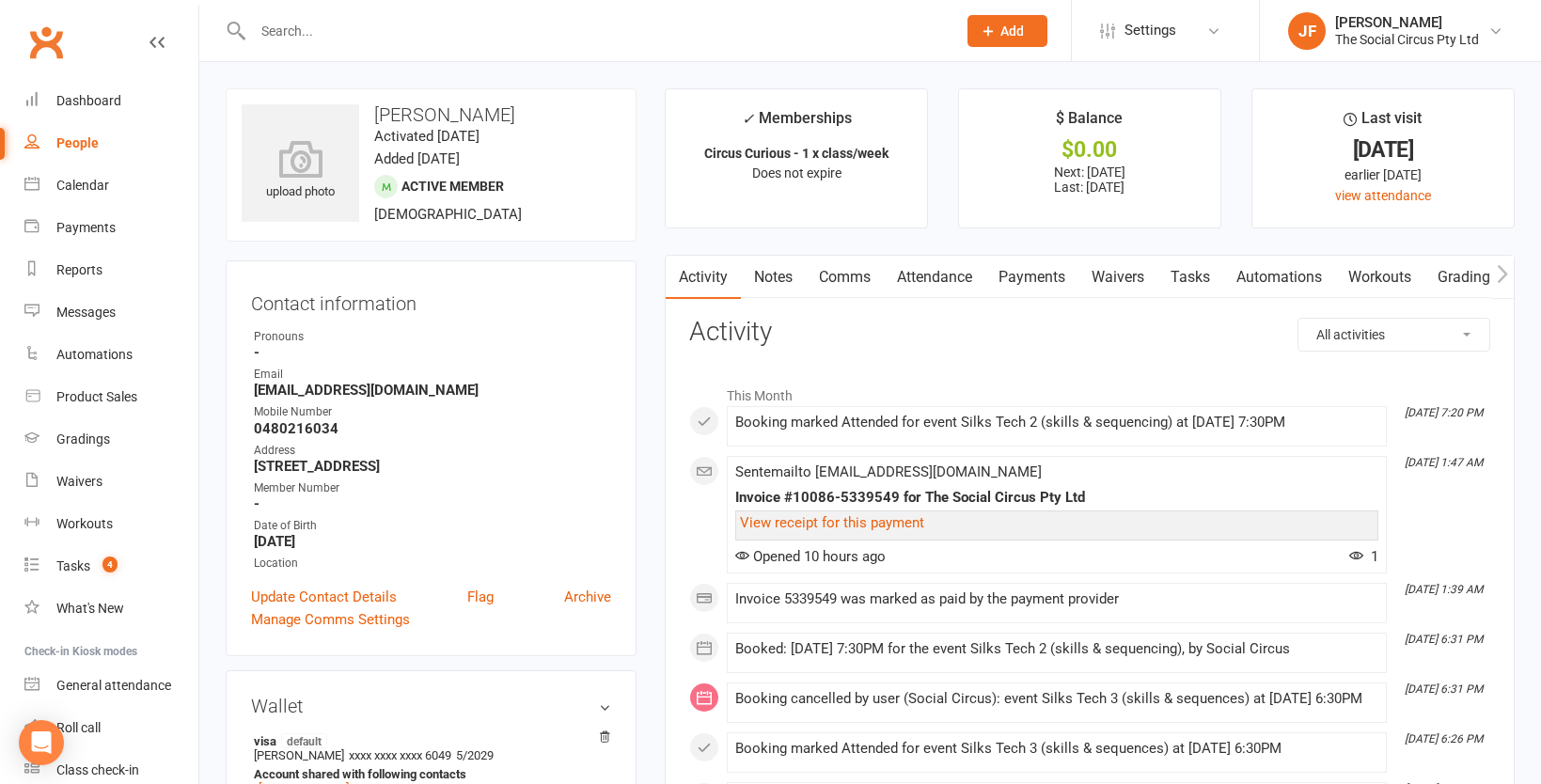
click at [919, 281] on link "Attendance" at bounding box center [934, 278] width 101 height 43
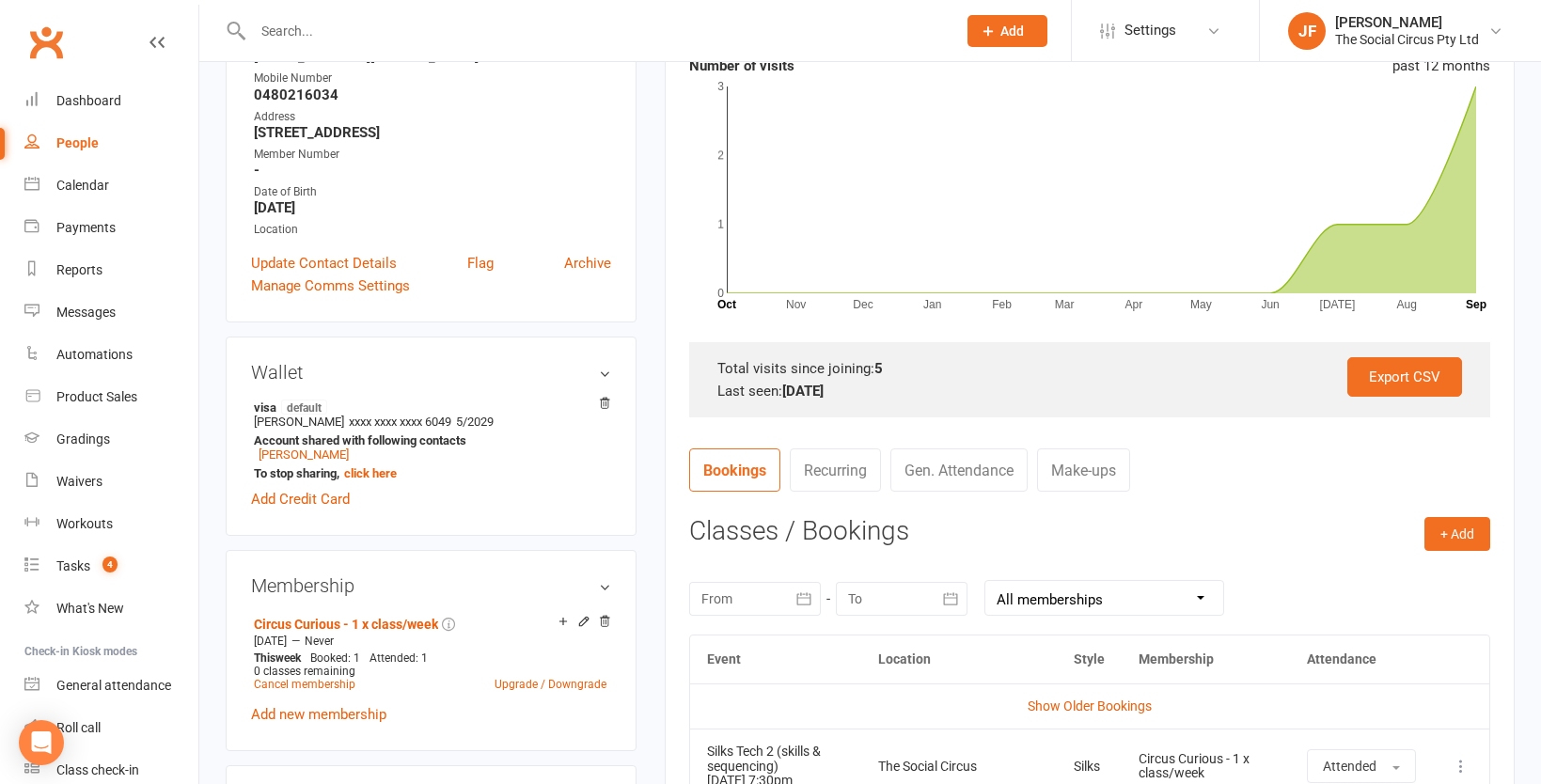
scroll to position [339, 0]
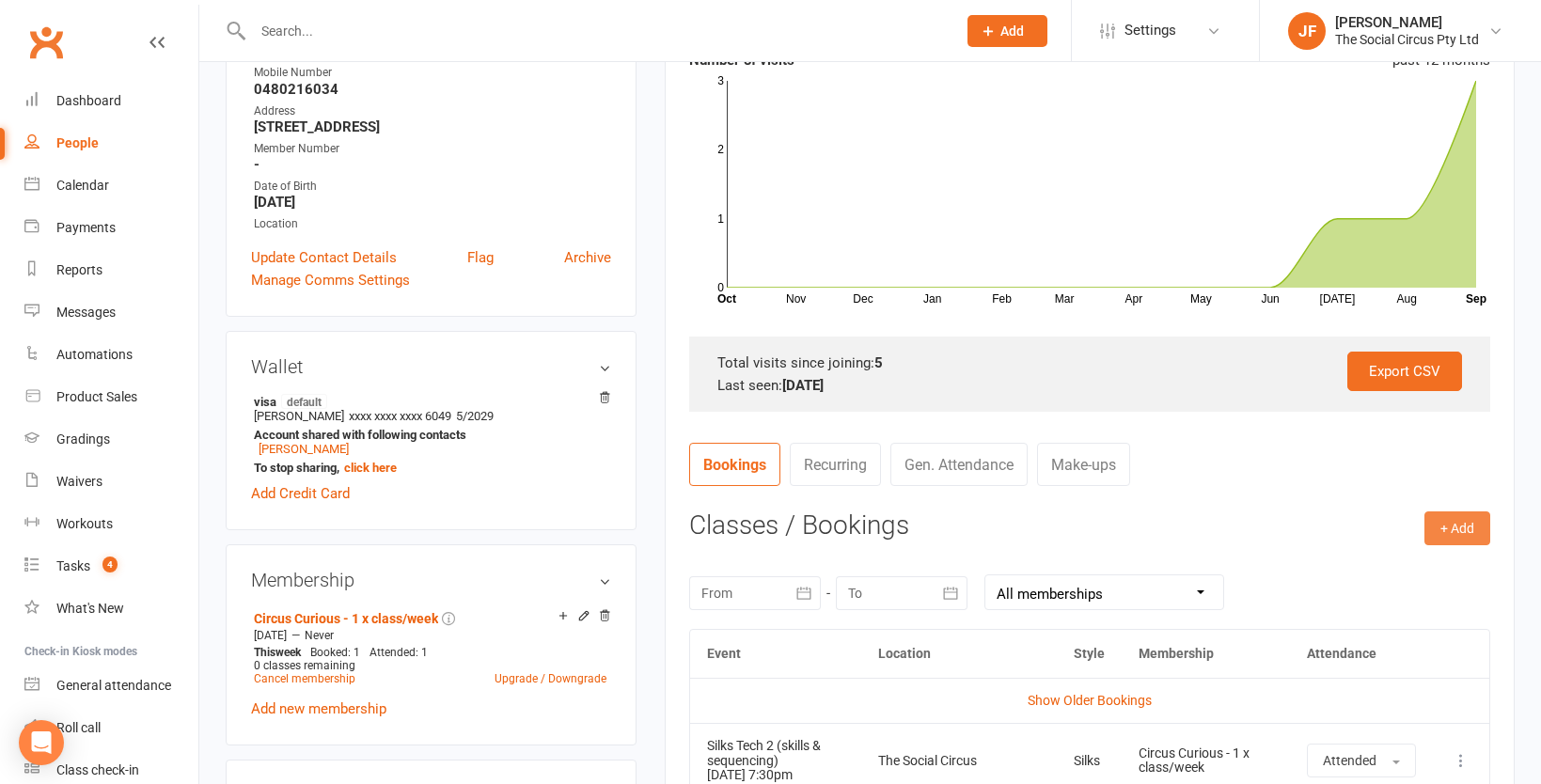
click at [1446, 520] on button "+ Add" at bounding box center [1458, 528] width 66 height 34
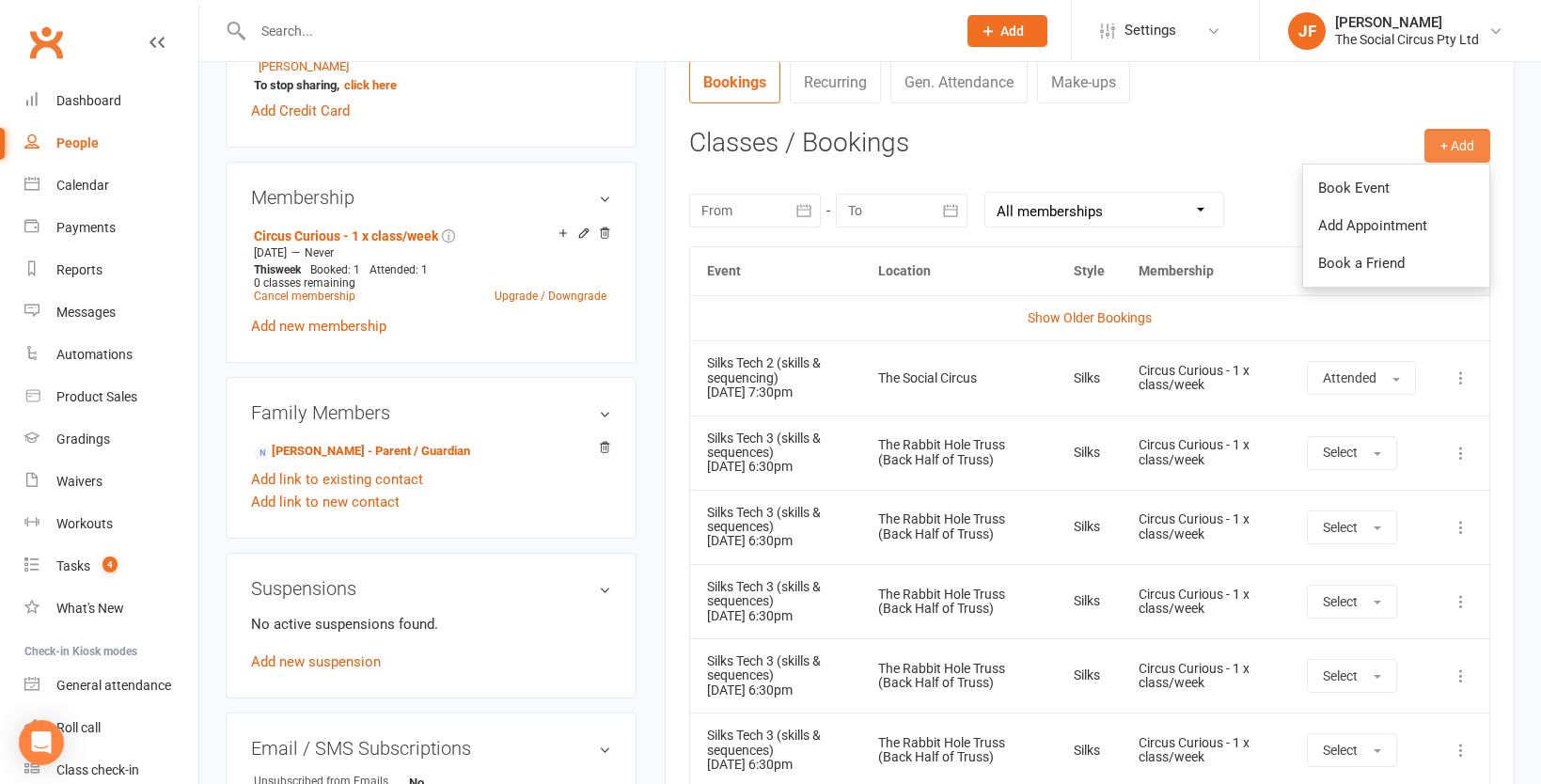
scroll to position [725, 0]
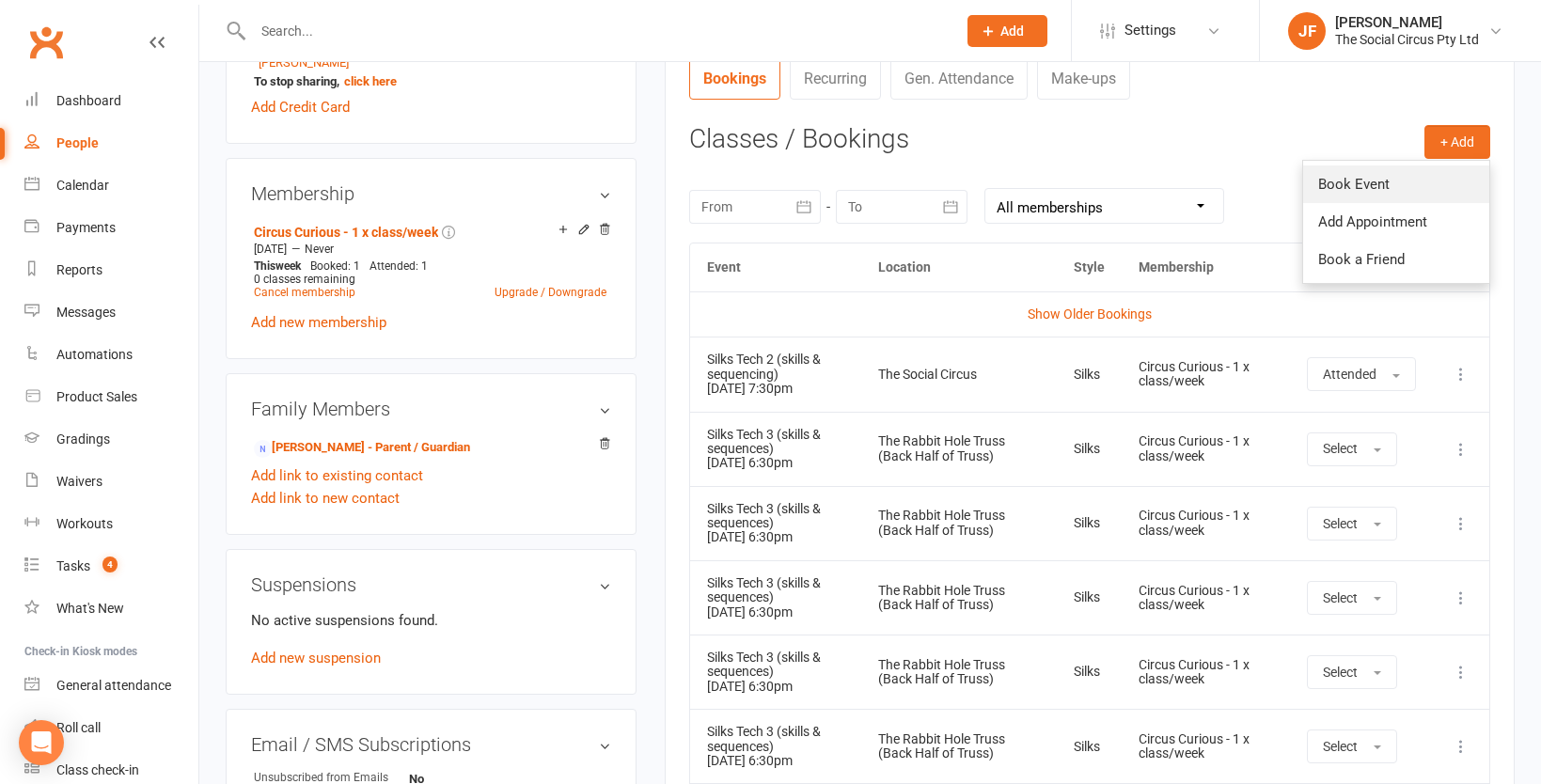
click at [1349, 181] on link "Book Event" at bounding box center [1396, 184] width 186 height 38
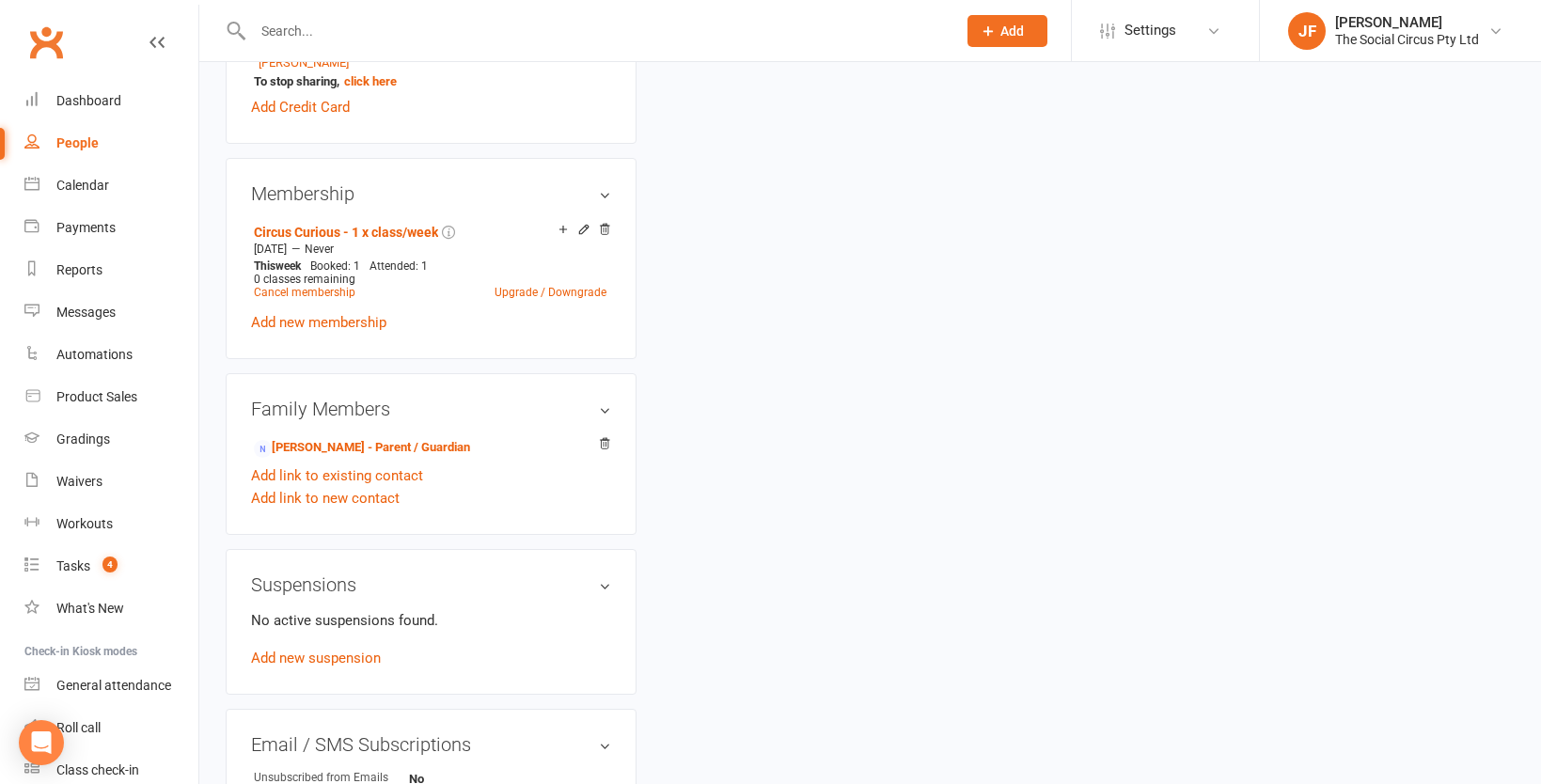
scroll to position [161, 0]
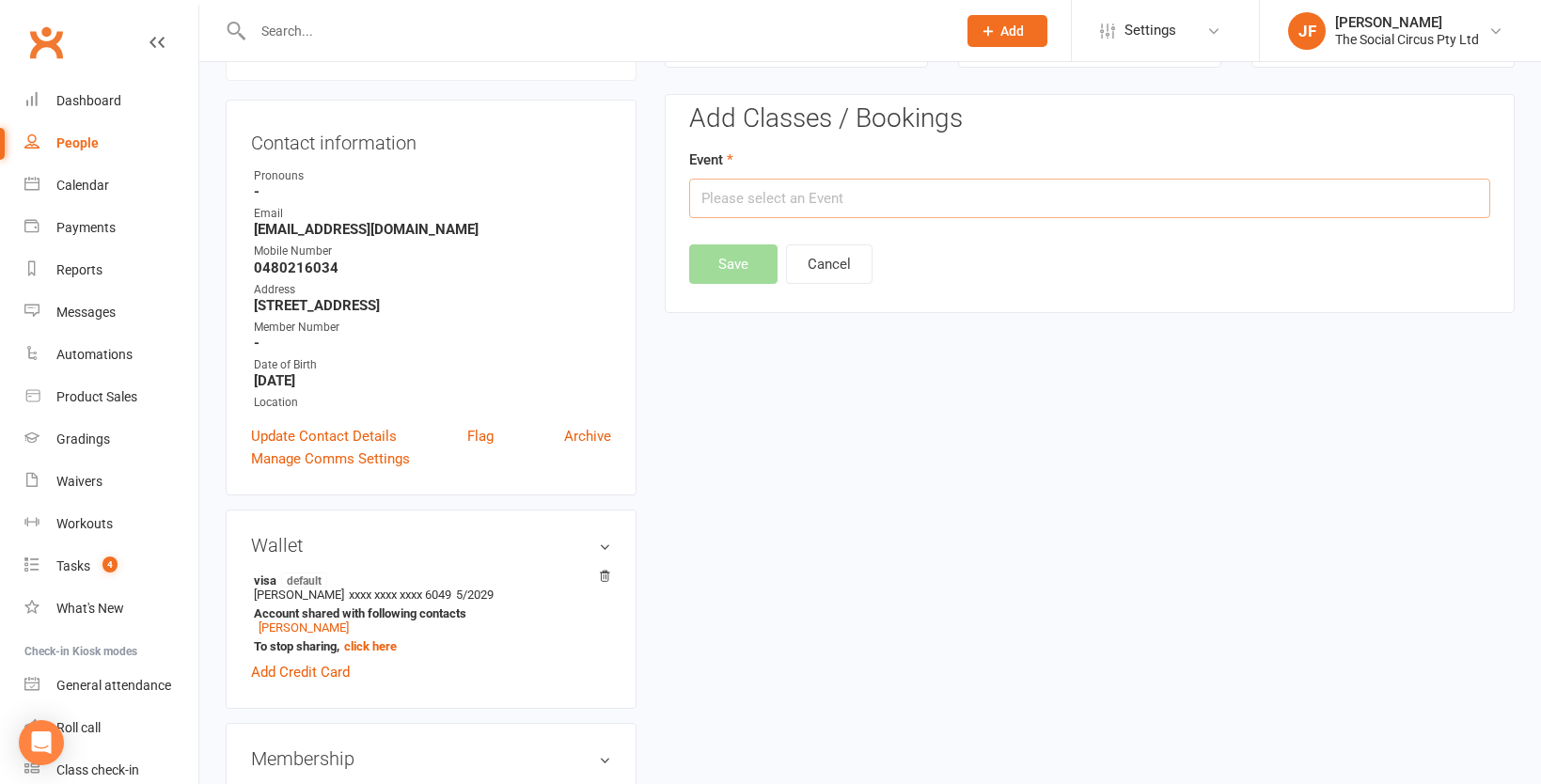
click at [831, 187] on input "text" at bounding box center [1090, 198] width 801 height 40
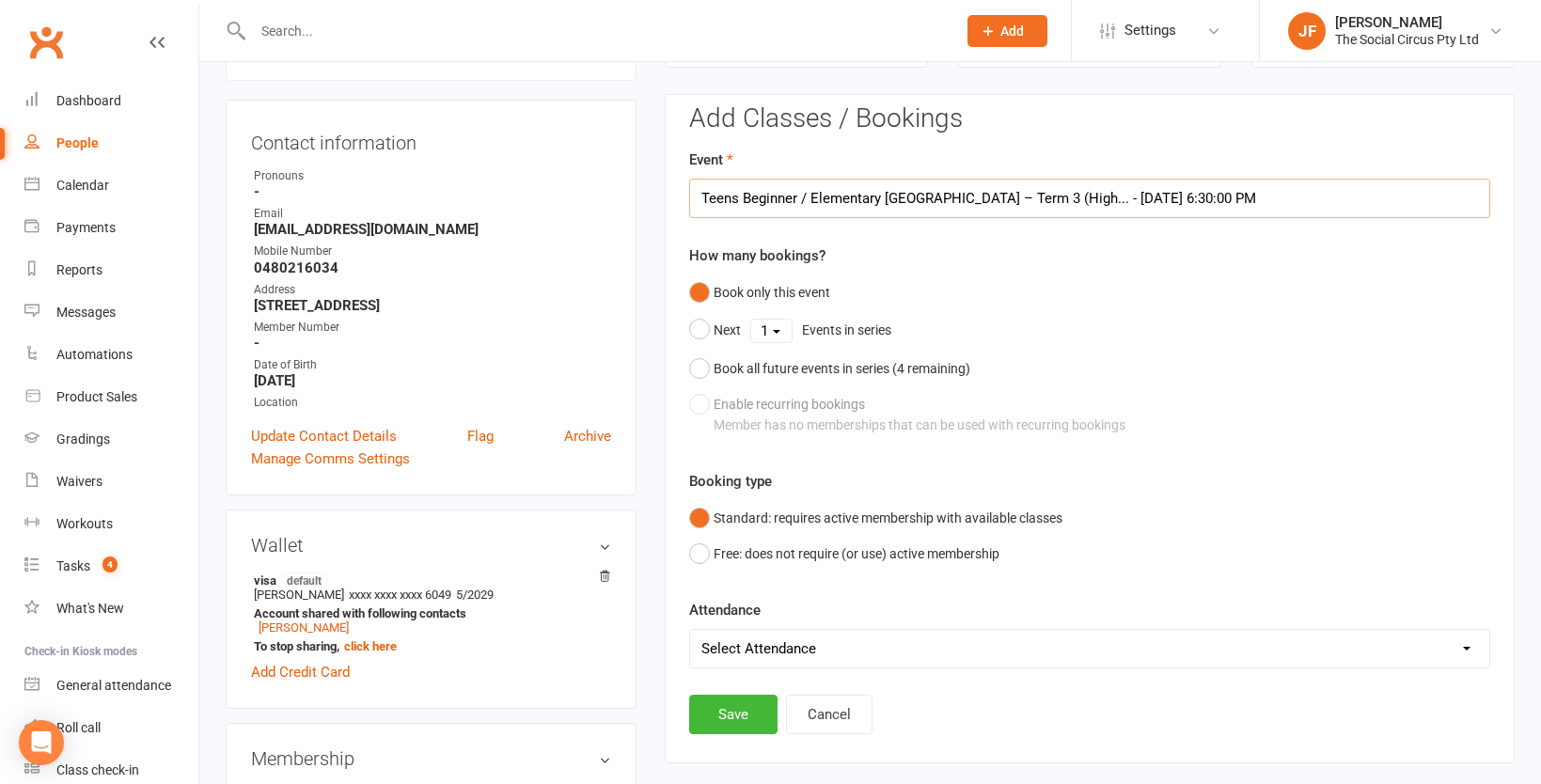
click at [1066, 209] on input "Teens Beginner / Elementary [GEOGRAPHIC_DATA] – Term 3 (High... - [DATE] 6:30:0…" at bounding box center [1090, 198] width 801 height 40
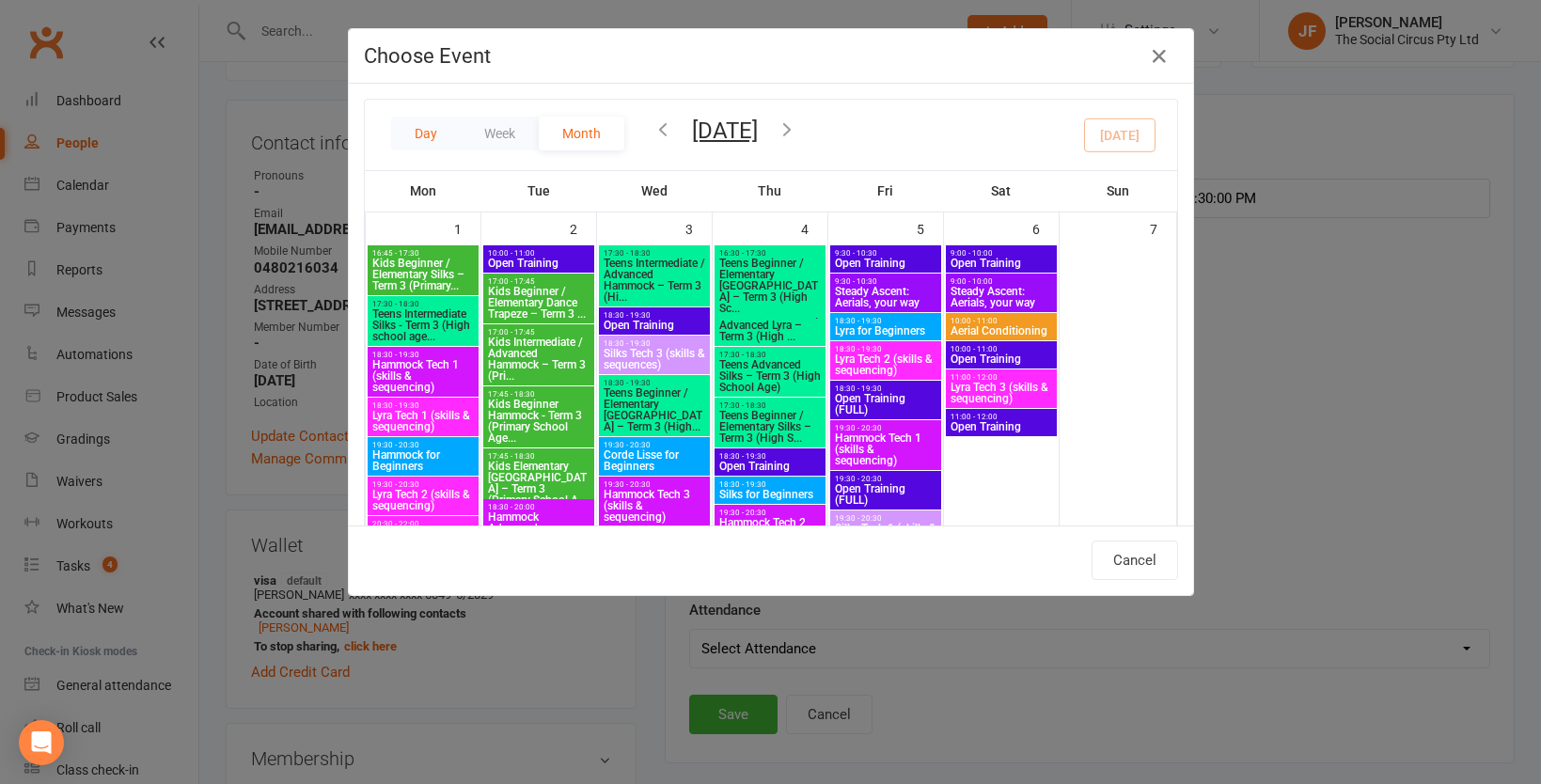
click at [427, 130] on button "Day" at bounding box center [426, 133] width 70 height 34
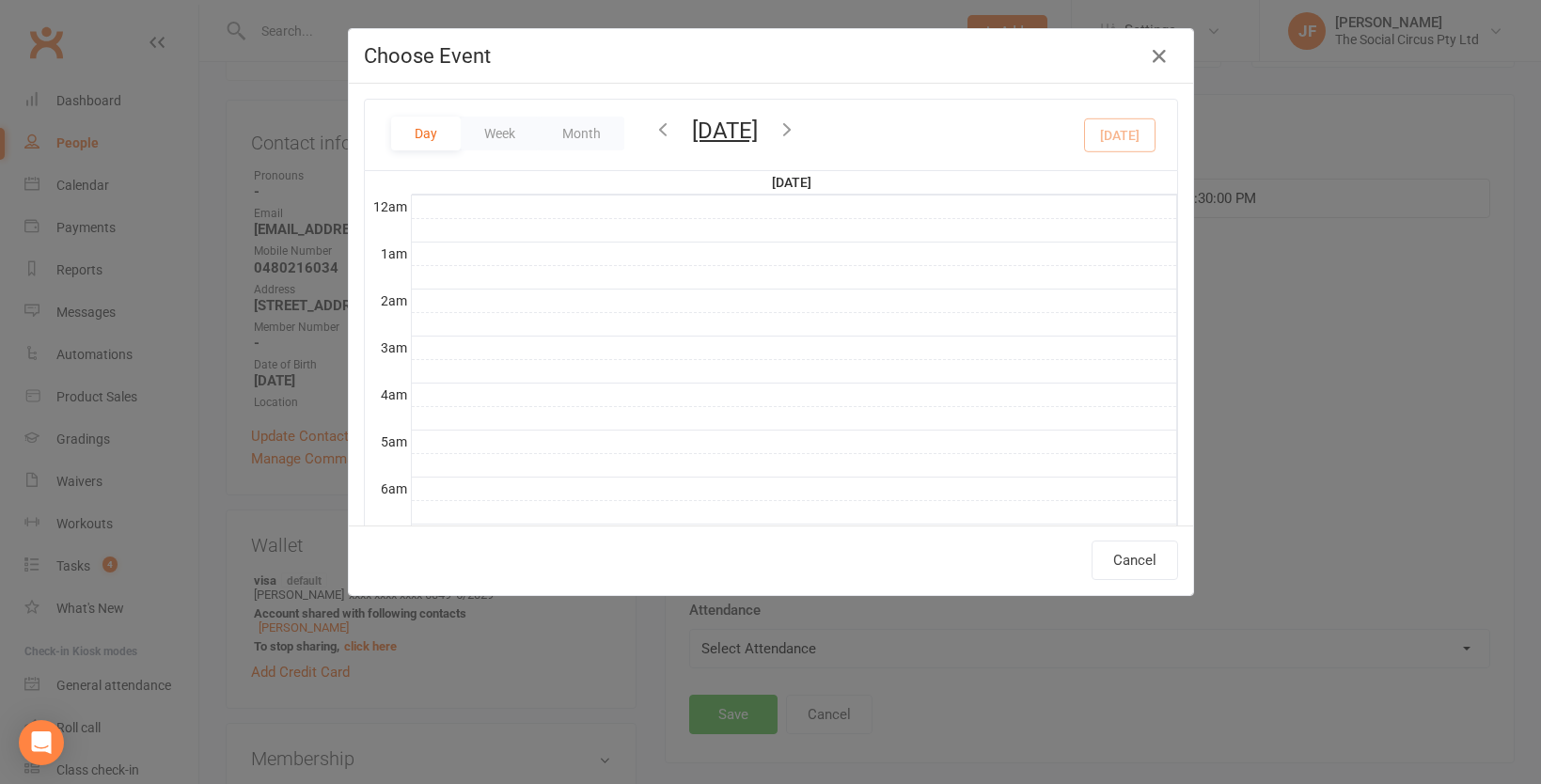
scroll to position [424, 0]
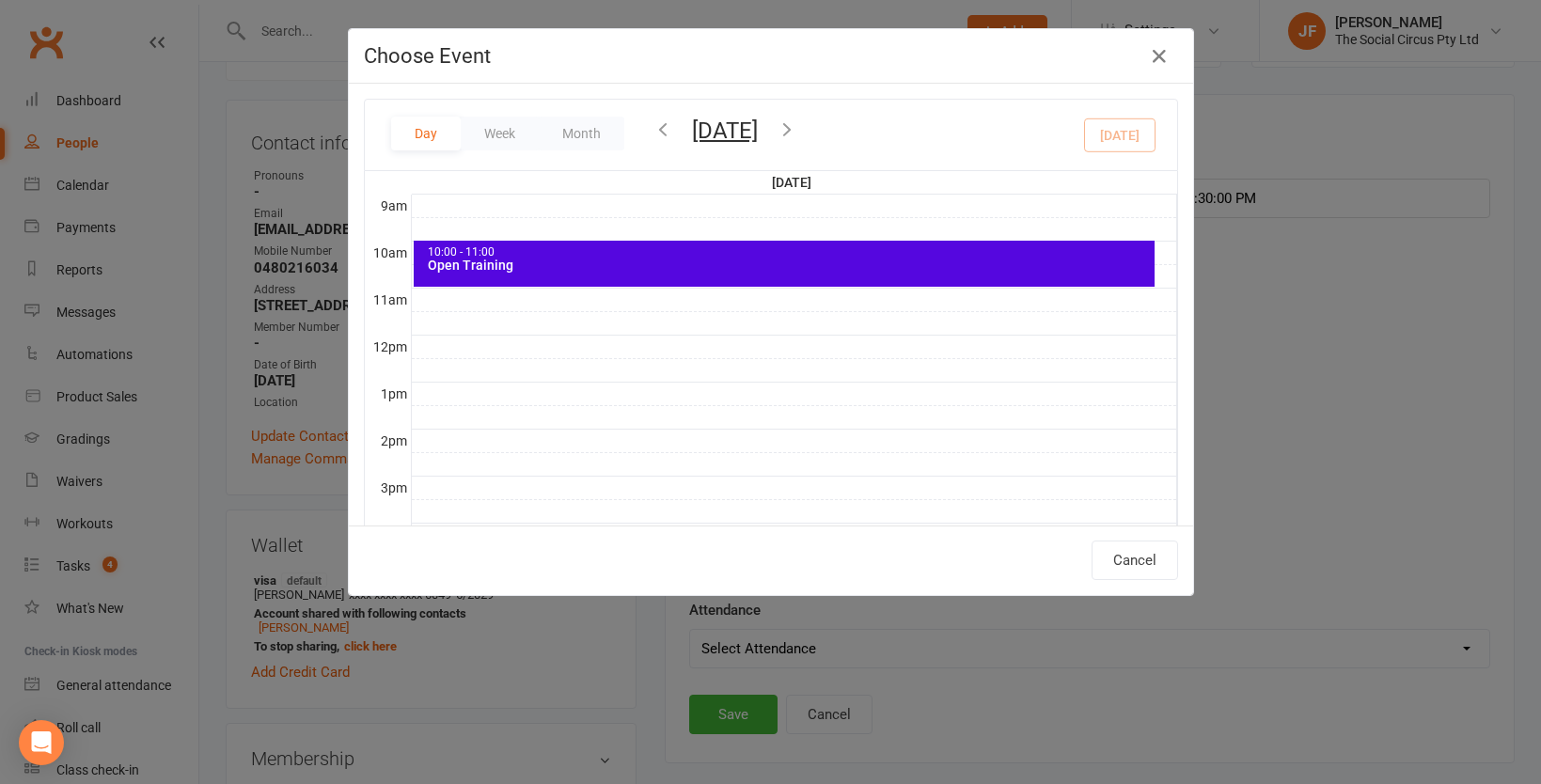
click at [797, 130] on icon "button" at bounding box center [787, 128] width 21 height 21
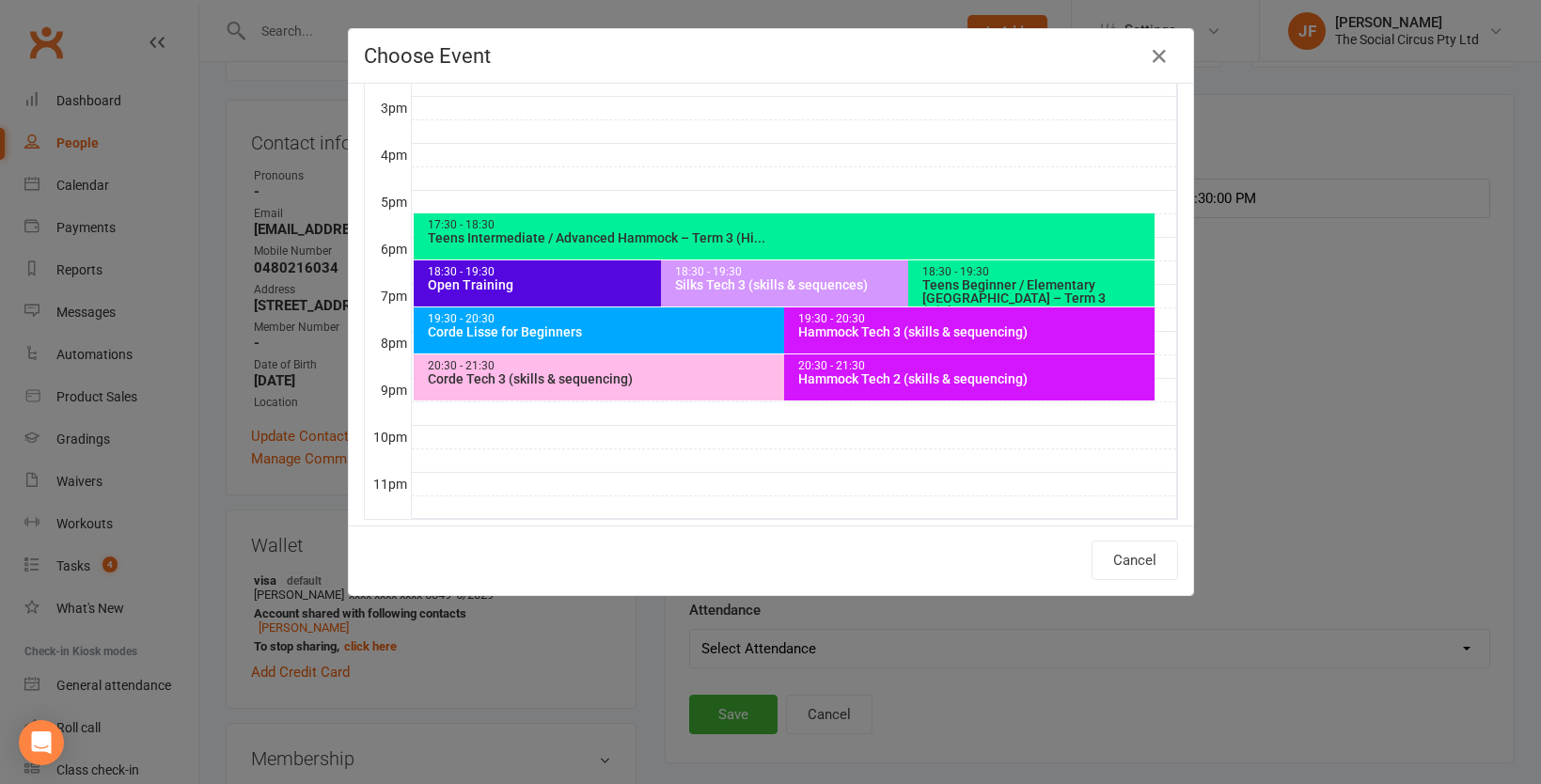
scroll to position [262, 0]
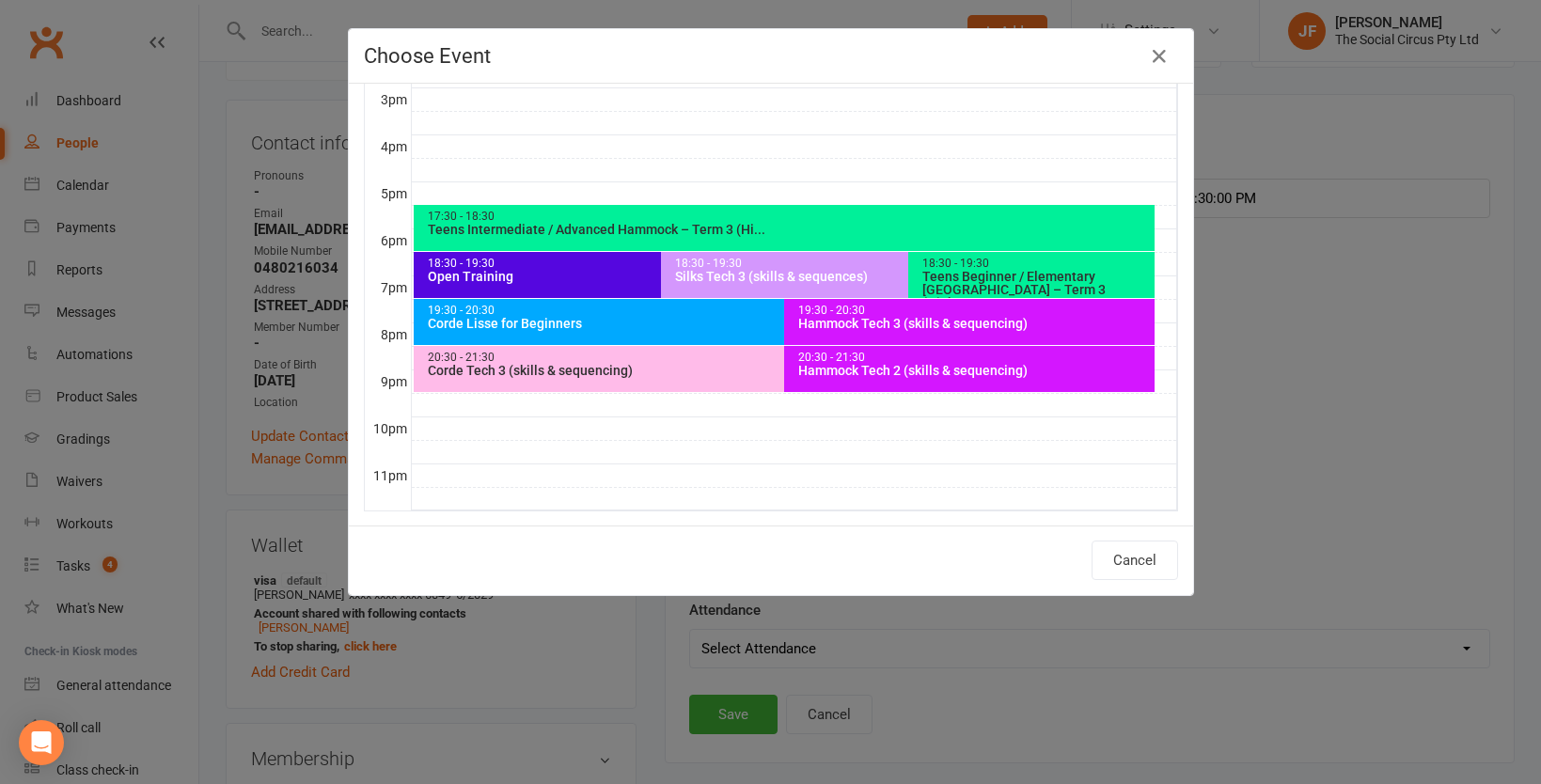
click at [776, 277] on div "Silks Tech 3 (skills & sequences)" at bounding box center [904, 277] width 459 height 13
type input "Silks Tech 3 (skills & sequences) - [DATE] 6:30:00 PM"
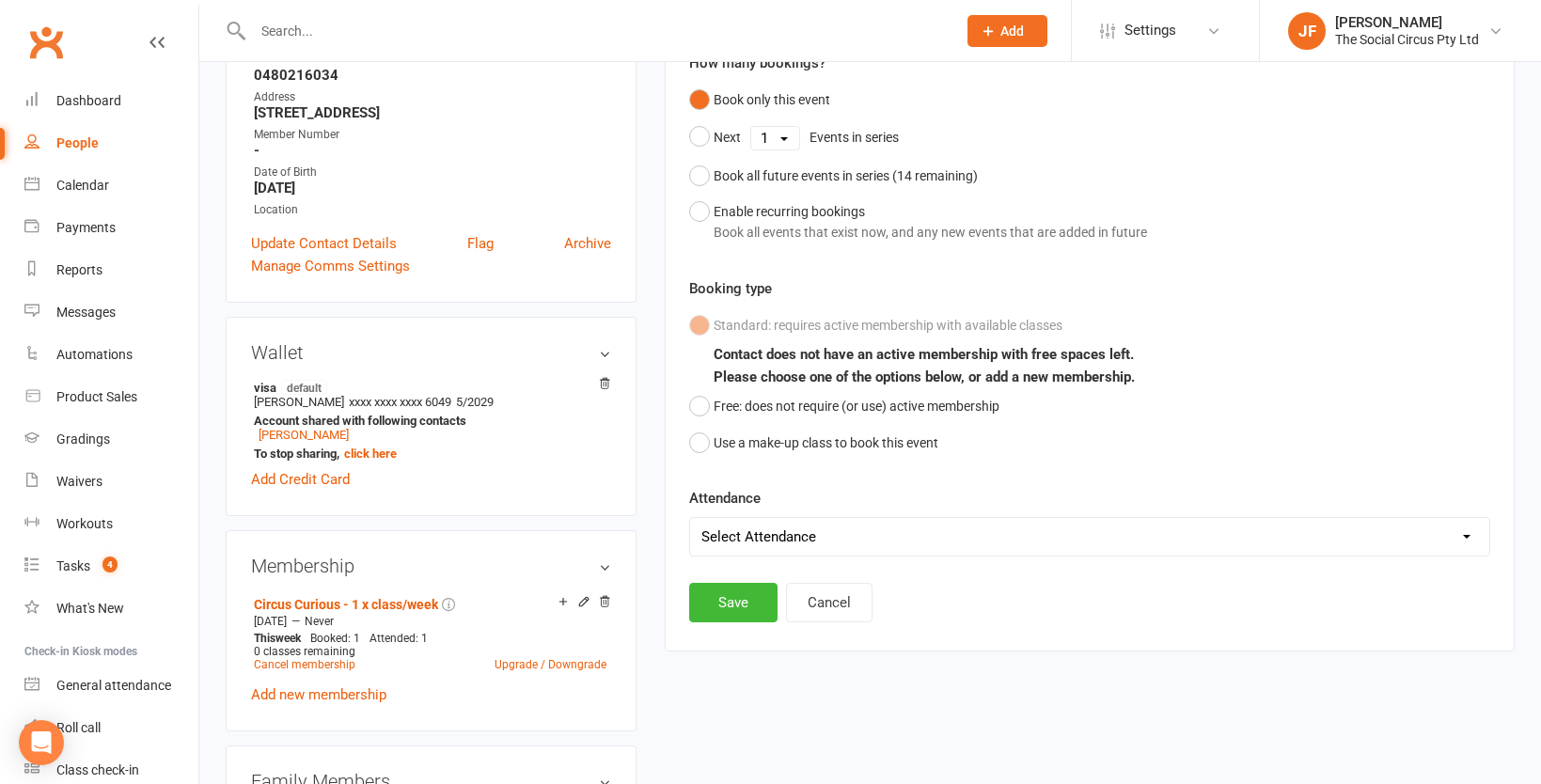
scroll to position [354, 0]
click at [755, 401] on button "Free: does not require (or use) active membership" at bounding box center [845, 405] width 310 height 36
click at [736, 600] on button "Save" at bounding box center [734, 602] width 89 height 40
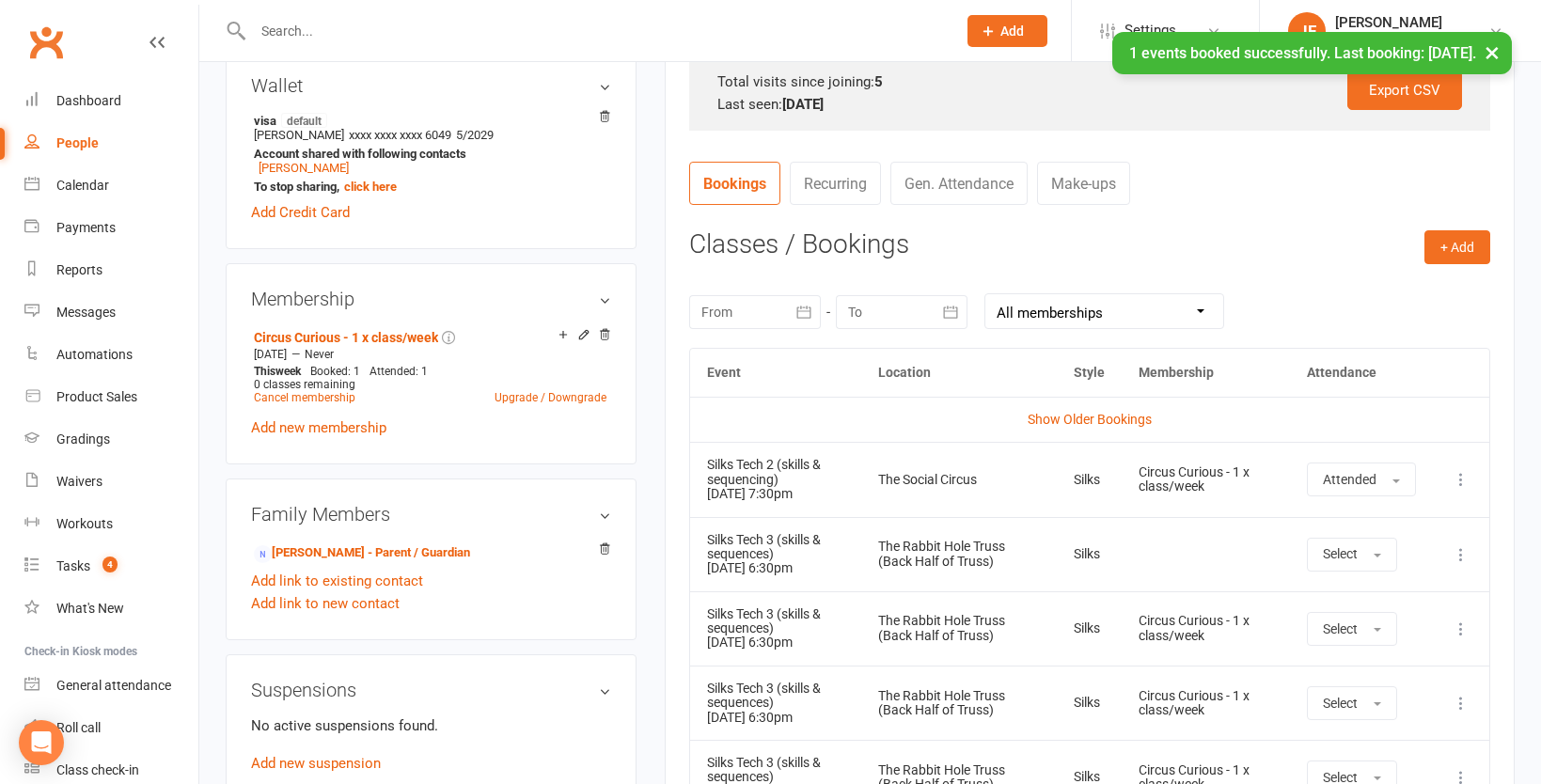
scroll to position [620, 0]
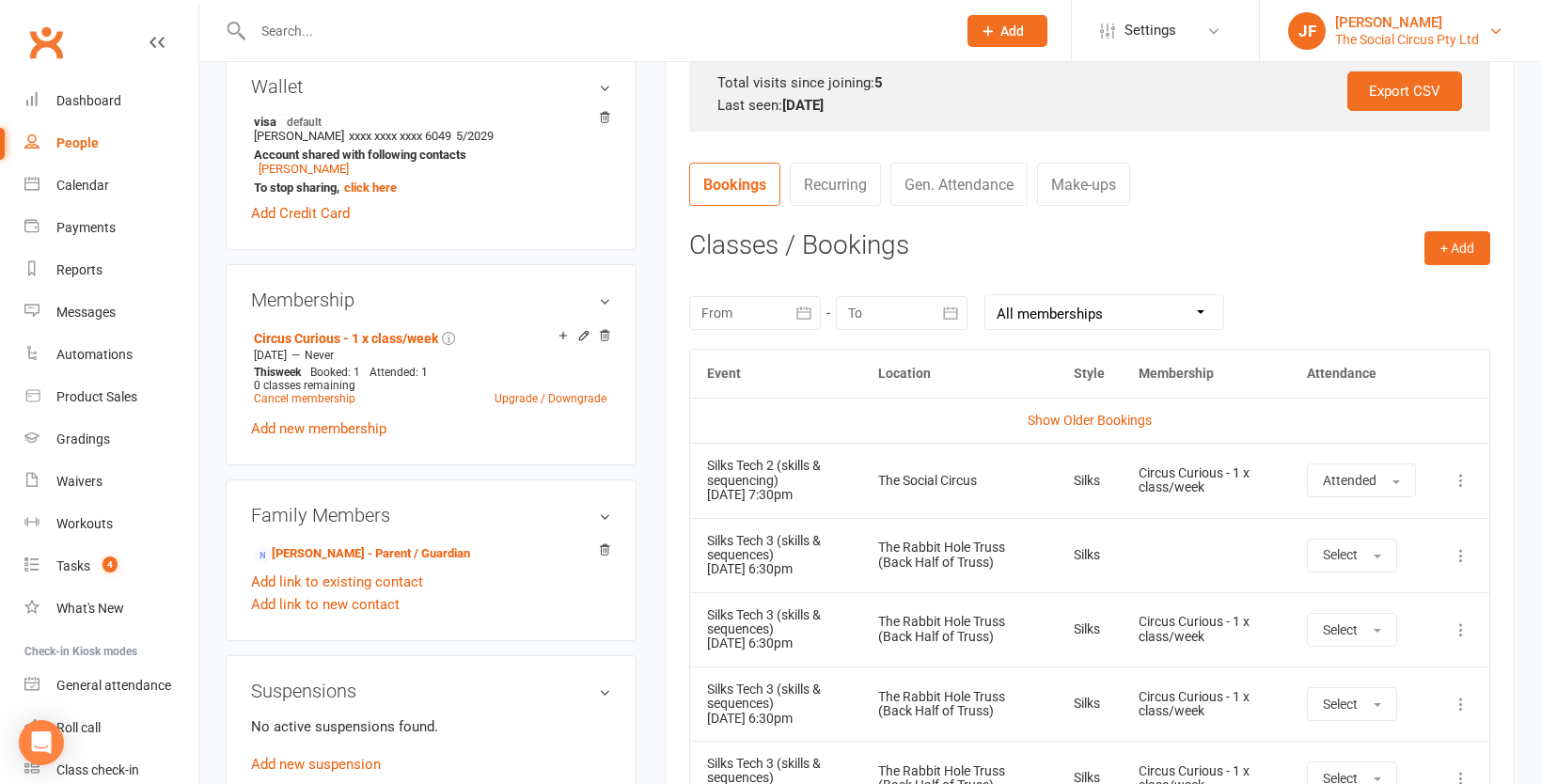
click at [1351, 31] on div "The Social Circus Pty Ltd" at bounding box center [1407, 40] width 144 height 17
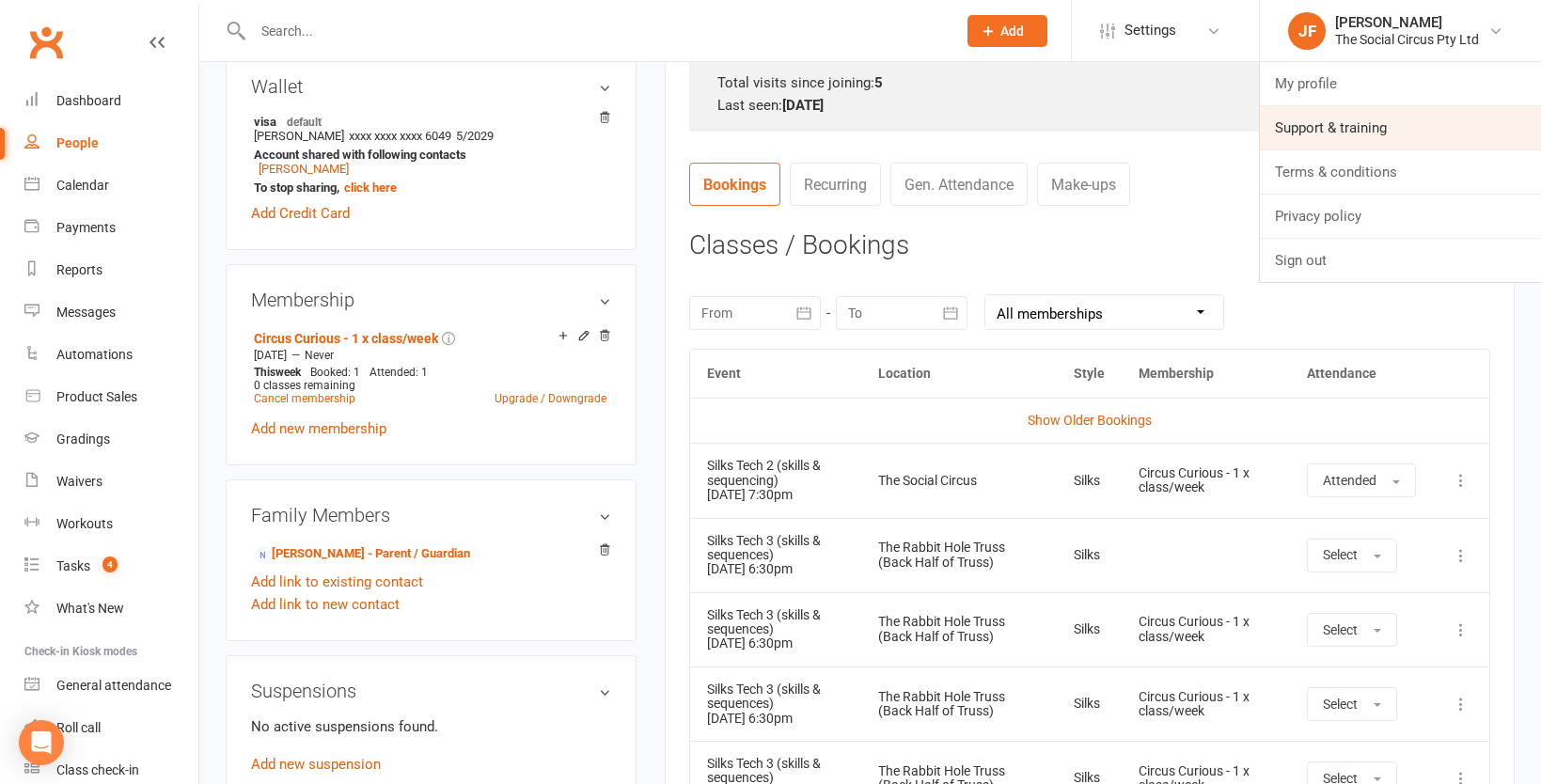
click at [1320, 123] on link "Support & training" at bounding box center [1401, 128] width 282 height 43
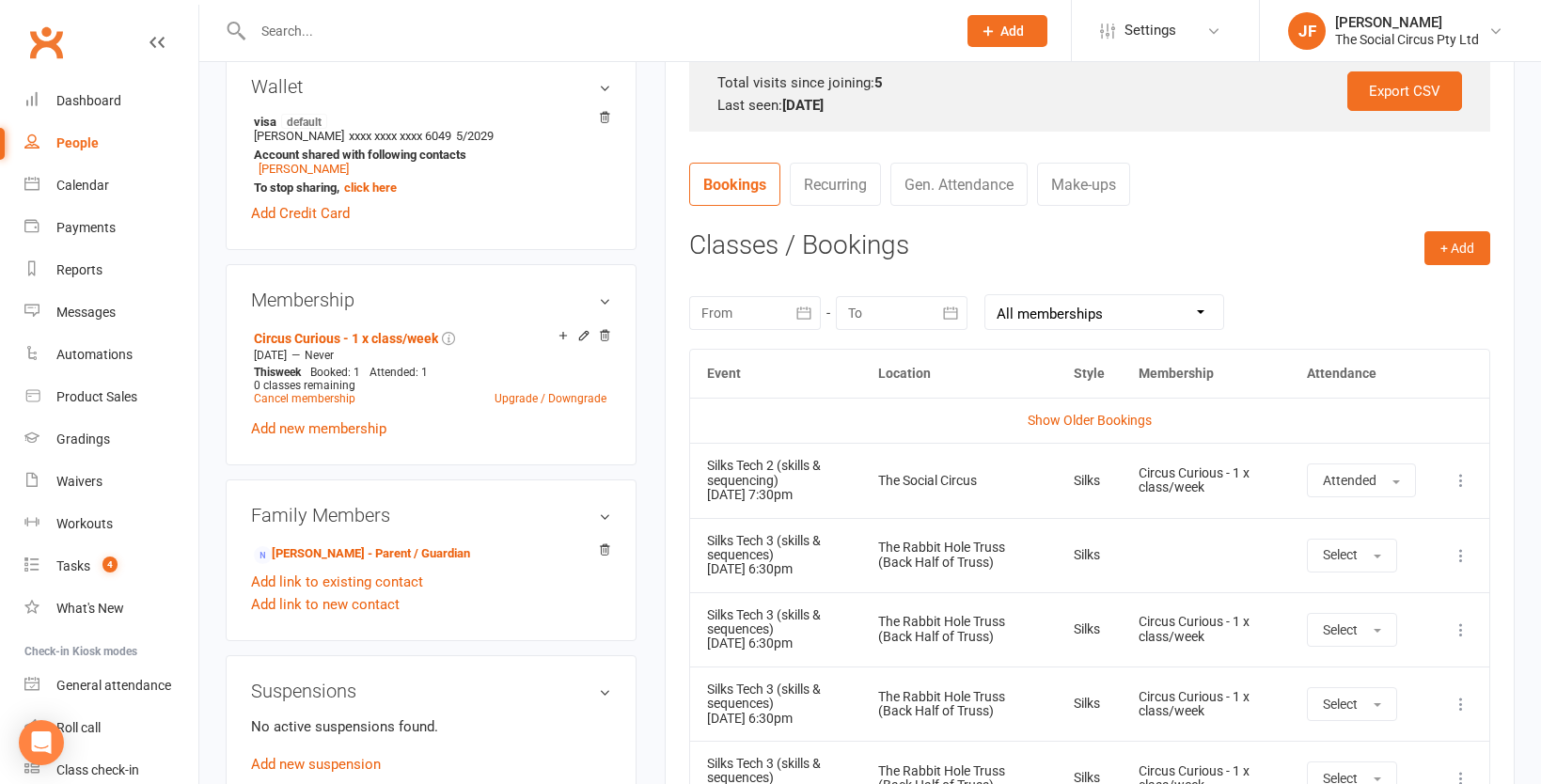
click at [80, 140] on div "People" at bounding box center [77, 143] width 43 height 15
select select "50"
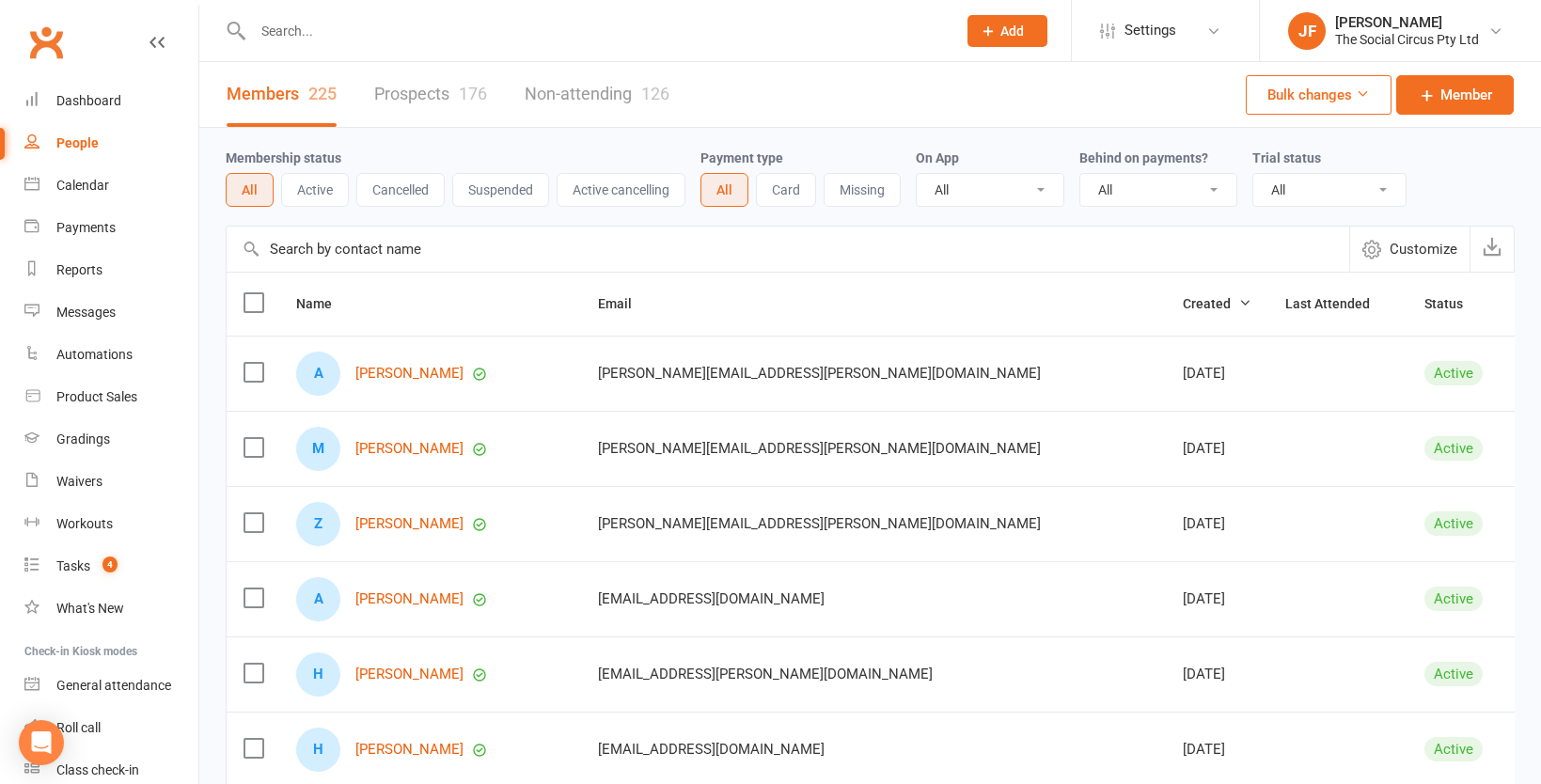
click at [541, 90] on link "Non-attending 126" at bounding box center [596, 94] width 145 height 65
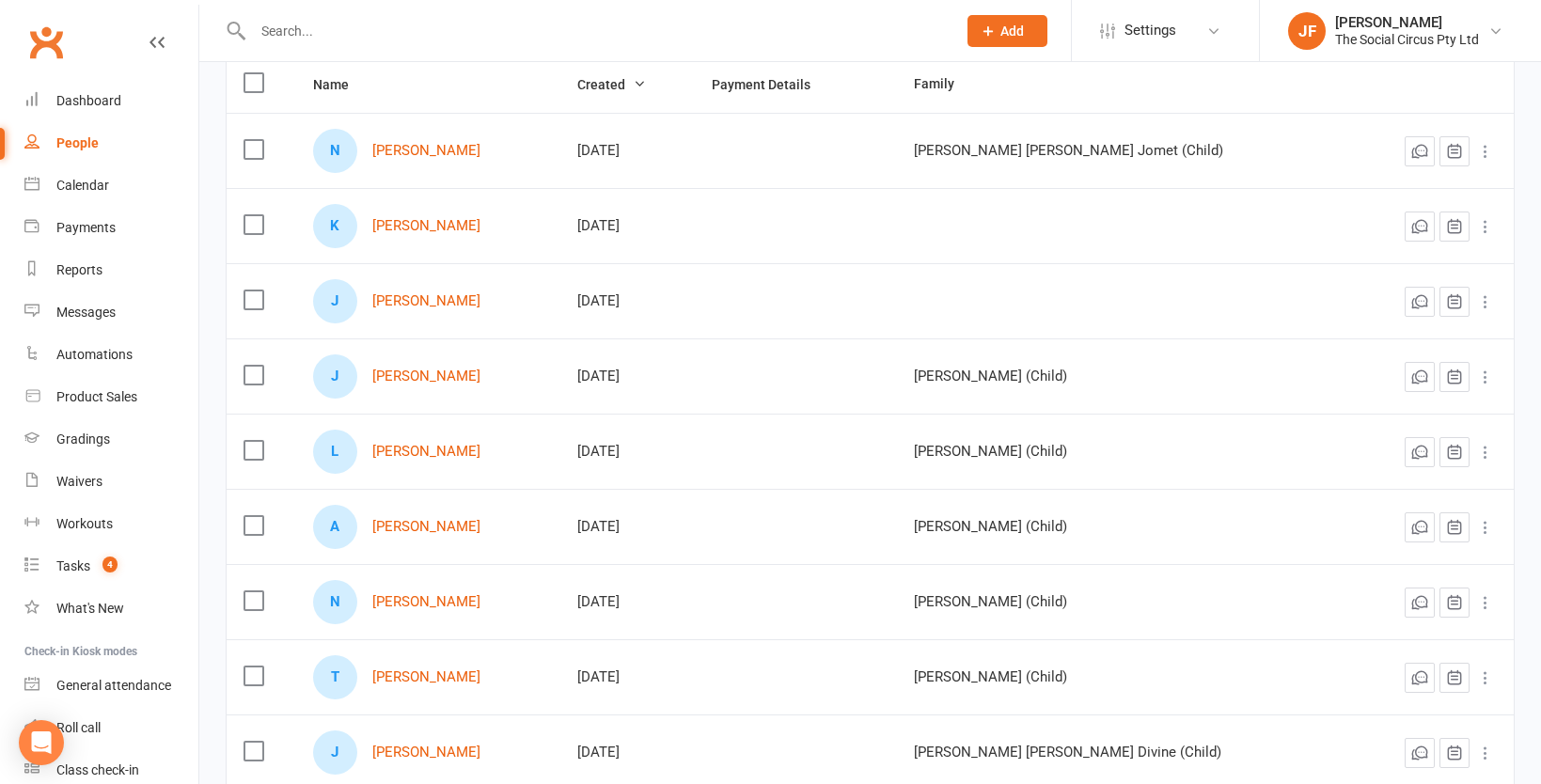
scroll to position [220, 0]
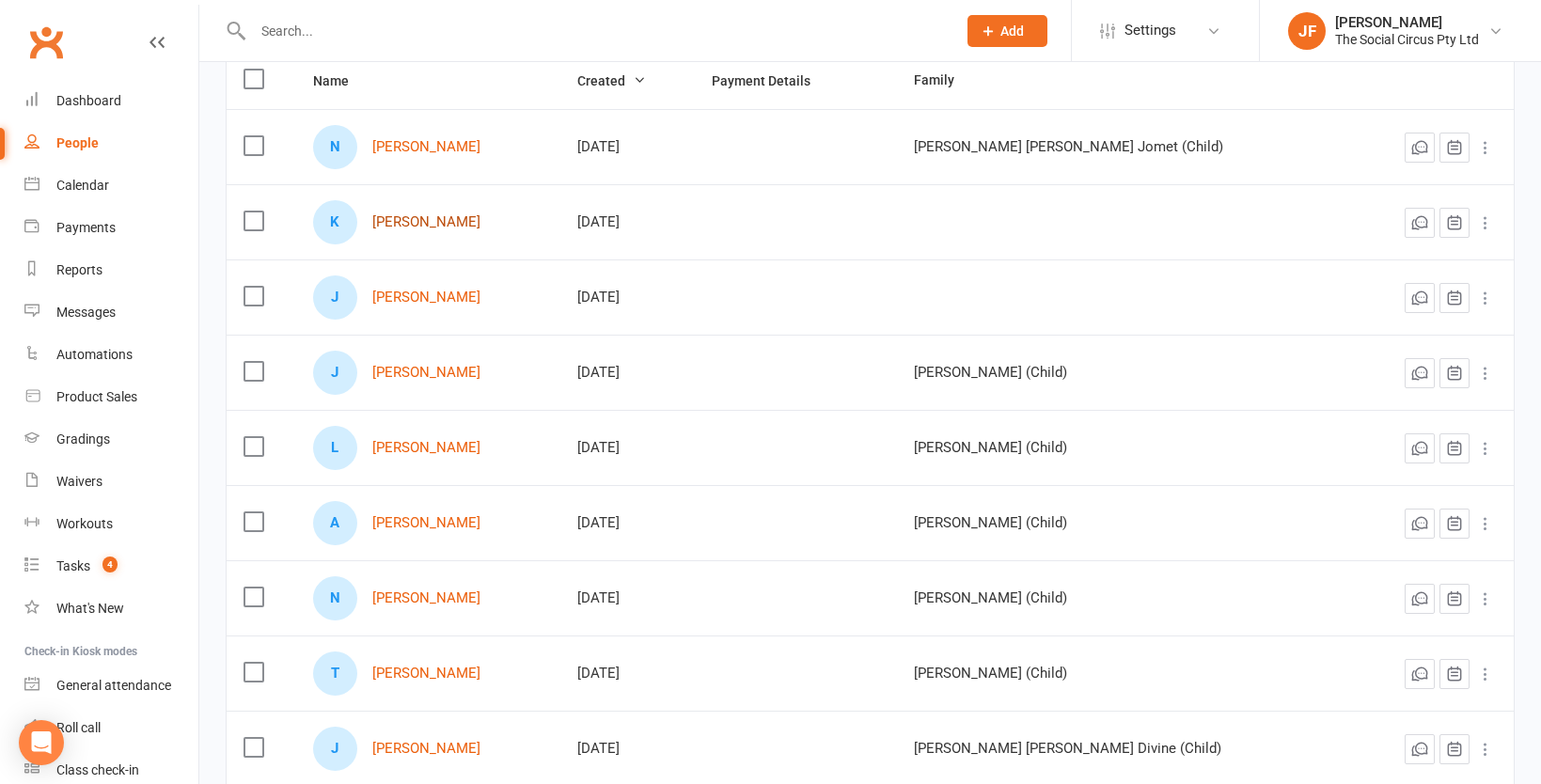
click at [448, 225] on link "[PERSON_NAME]" at bounding box center [426, 222] width 108 height 16
click at [434, 296] on link "[PERSON_NAME]" at bounding box center [426, 298] width 108 height 16
click at [82, 480] on div "Waivers" at bounding box center [79, 482] width 46 height 15
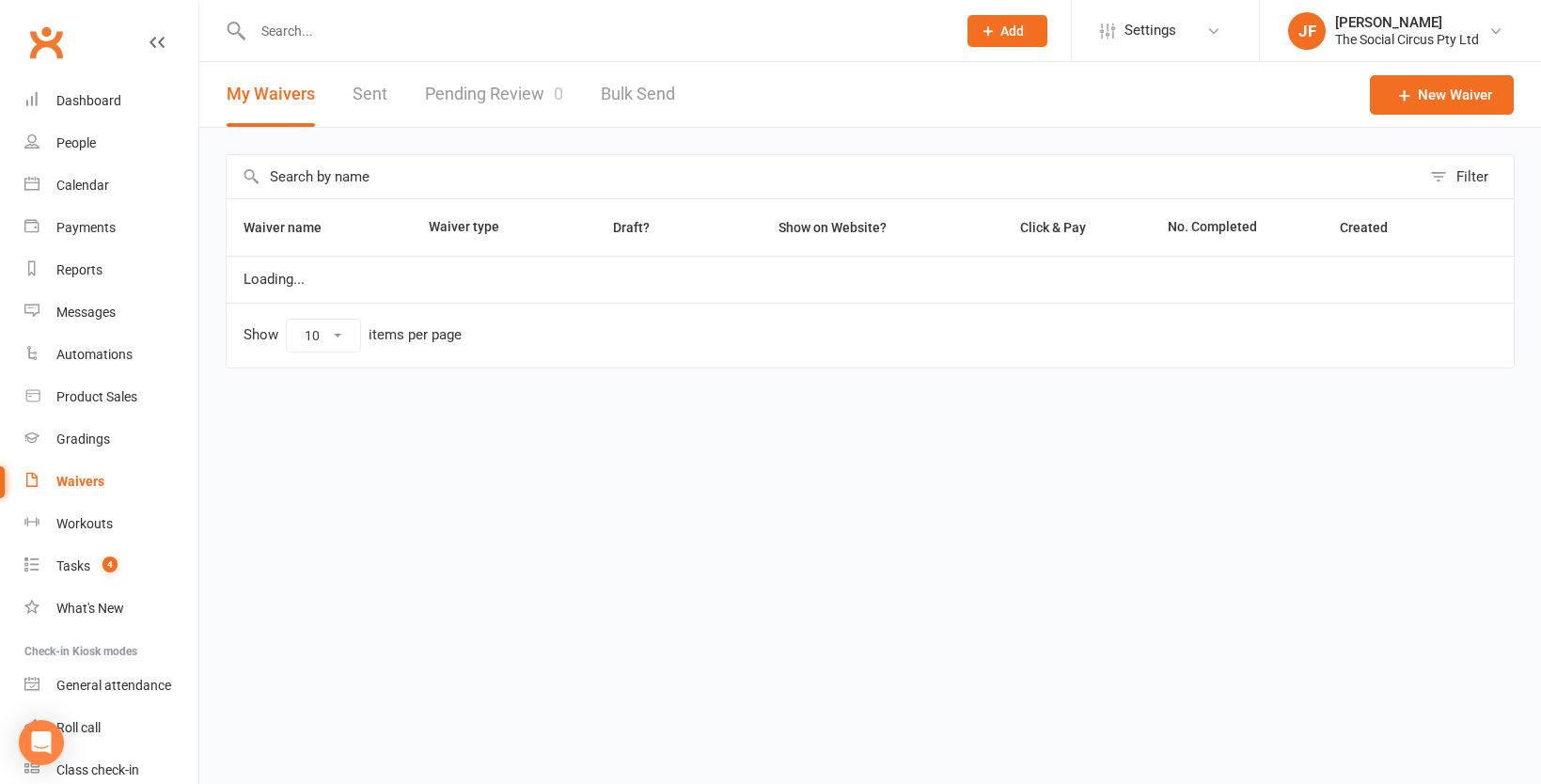
select select "100"
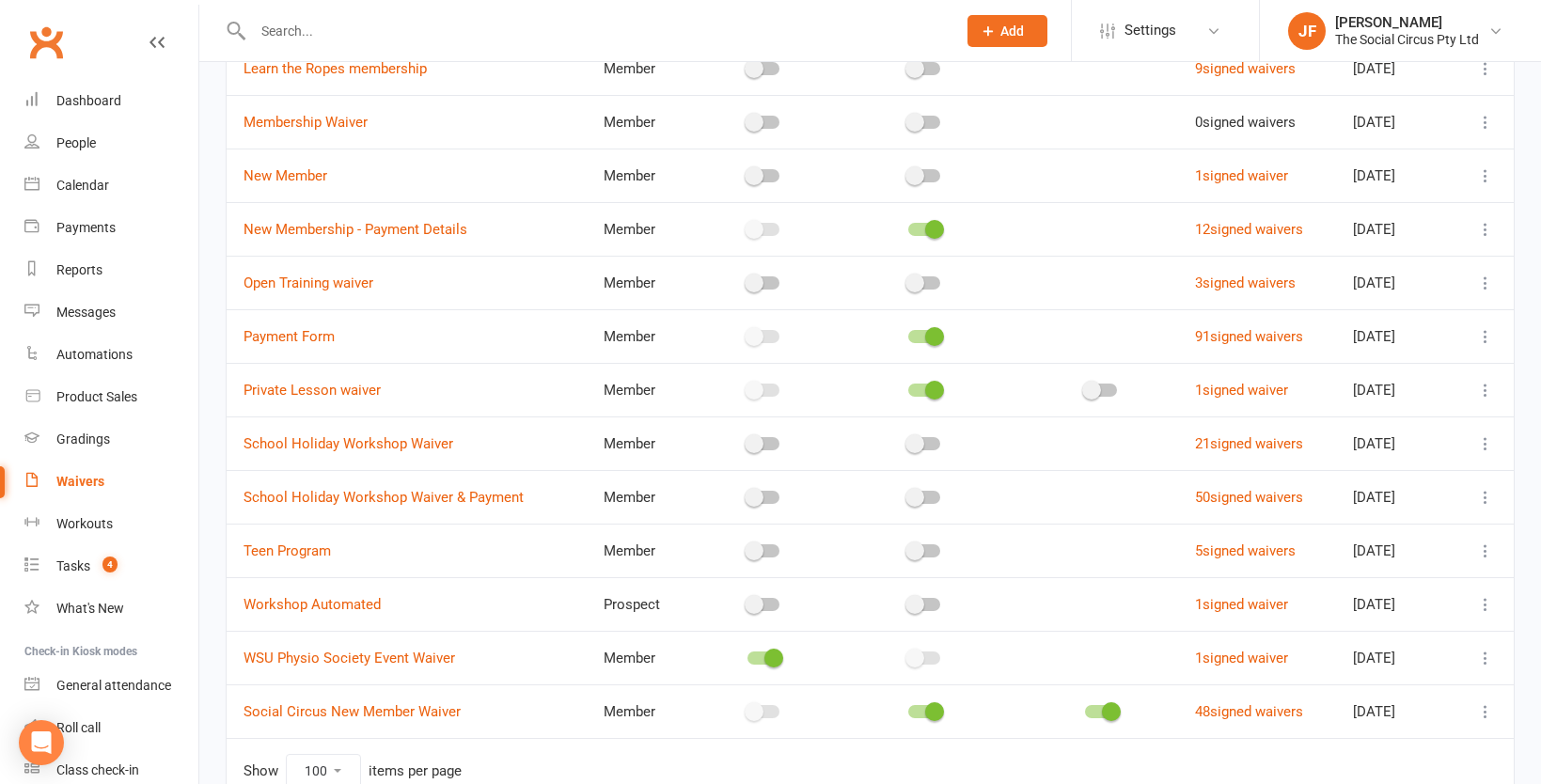
scroll to position [1124, 0]
click at [391, 447] on link "School Holiday Workshop Waiver" at bounding box center [349, 445] width 210 height 17
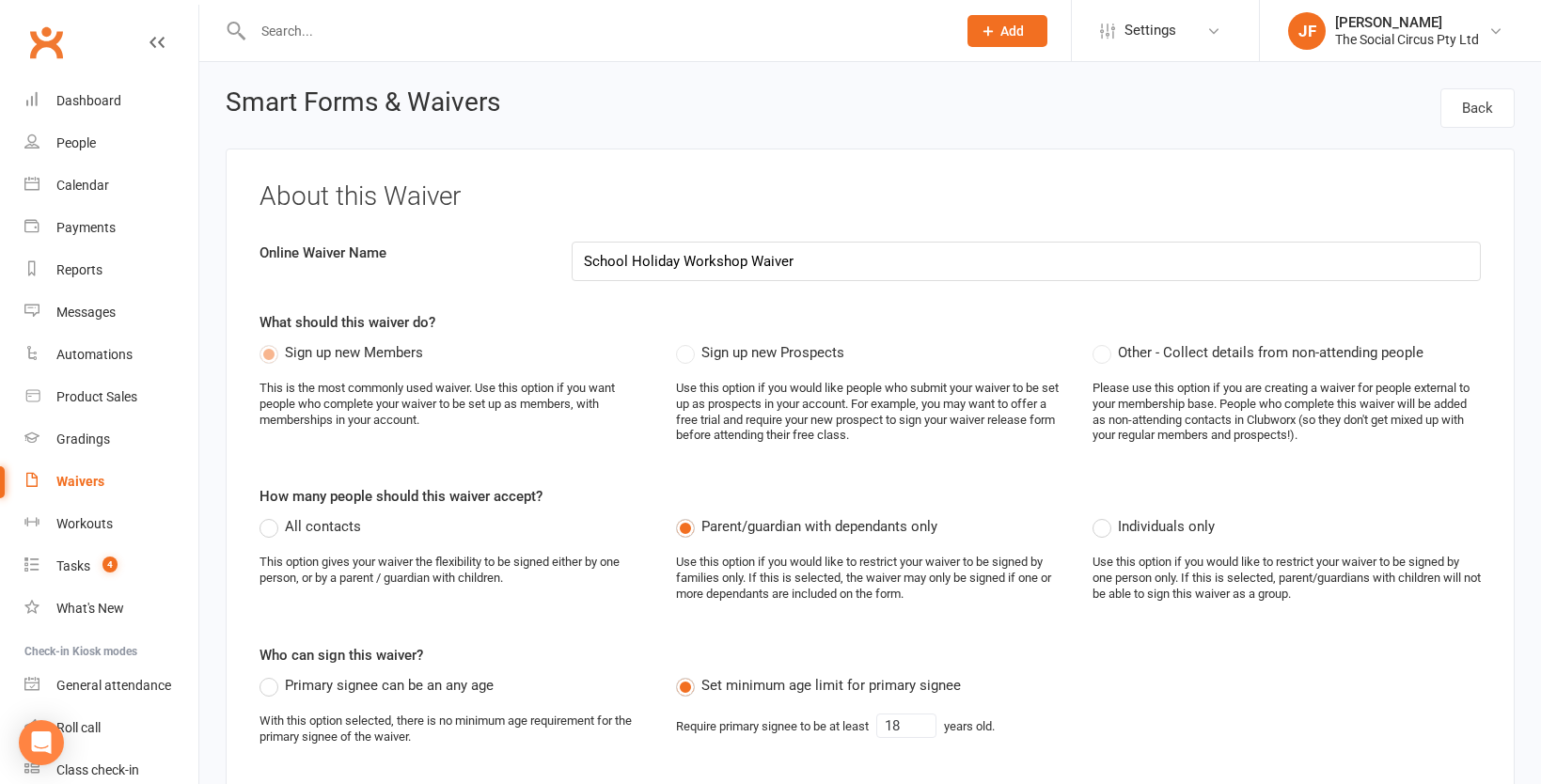
select select "applies_to_all_signees"
select select "copy_answers_for_all_signees"
select select "select"
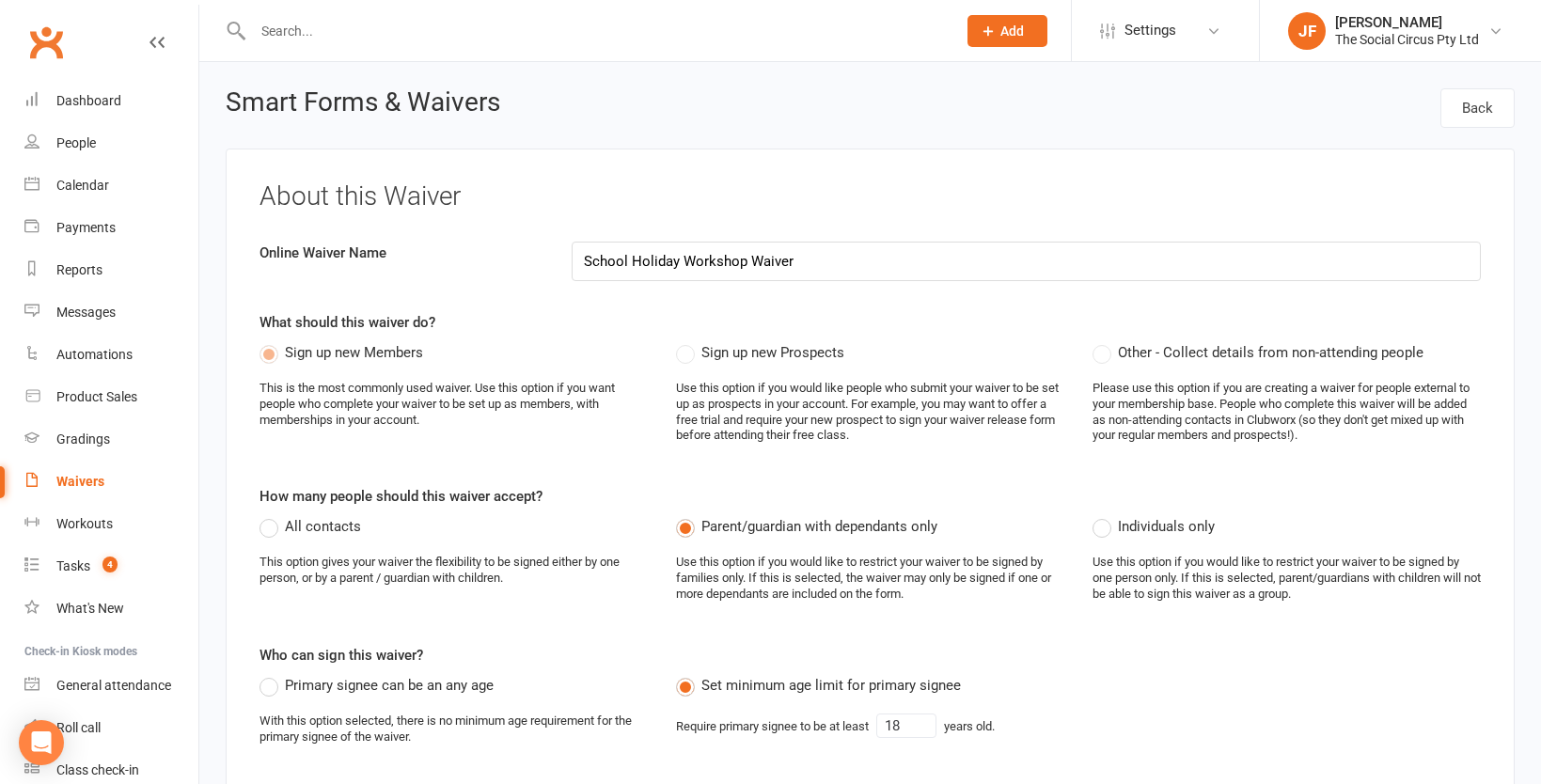
select select "select"
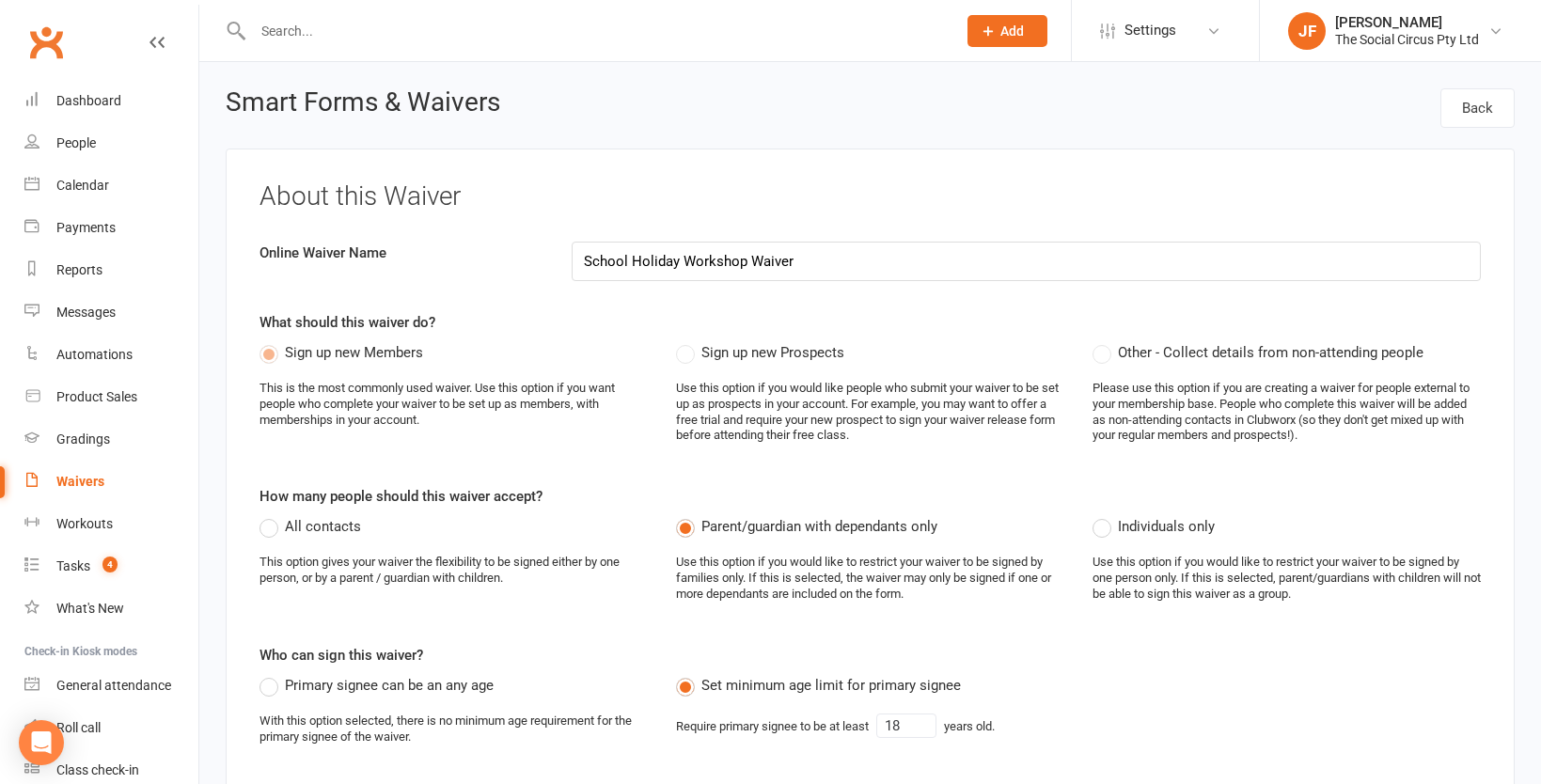
select select "select"
select select "100"
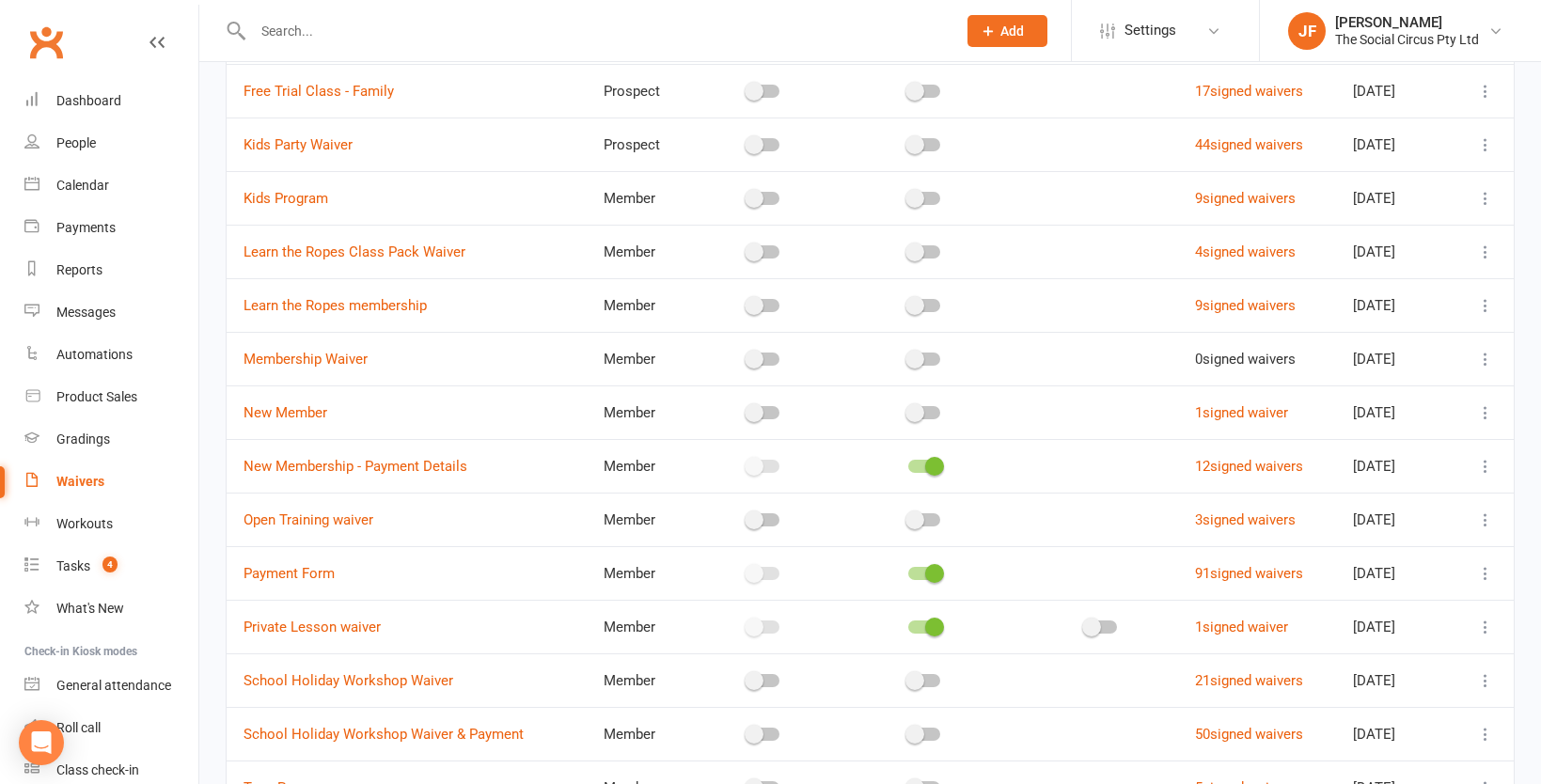
scroll to position [1039, 0]
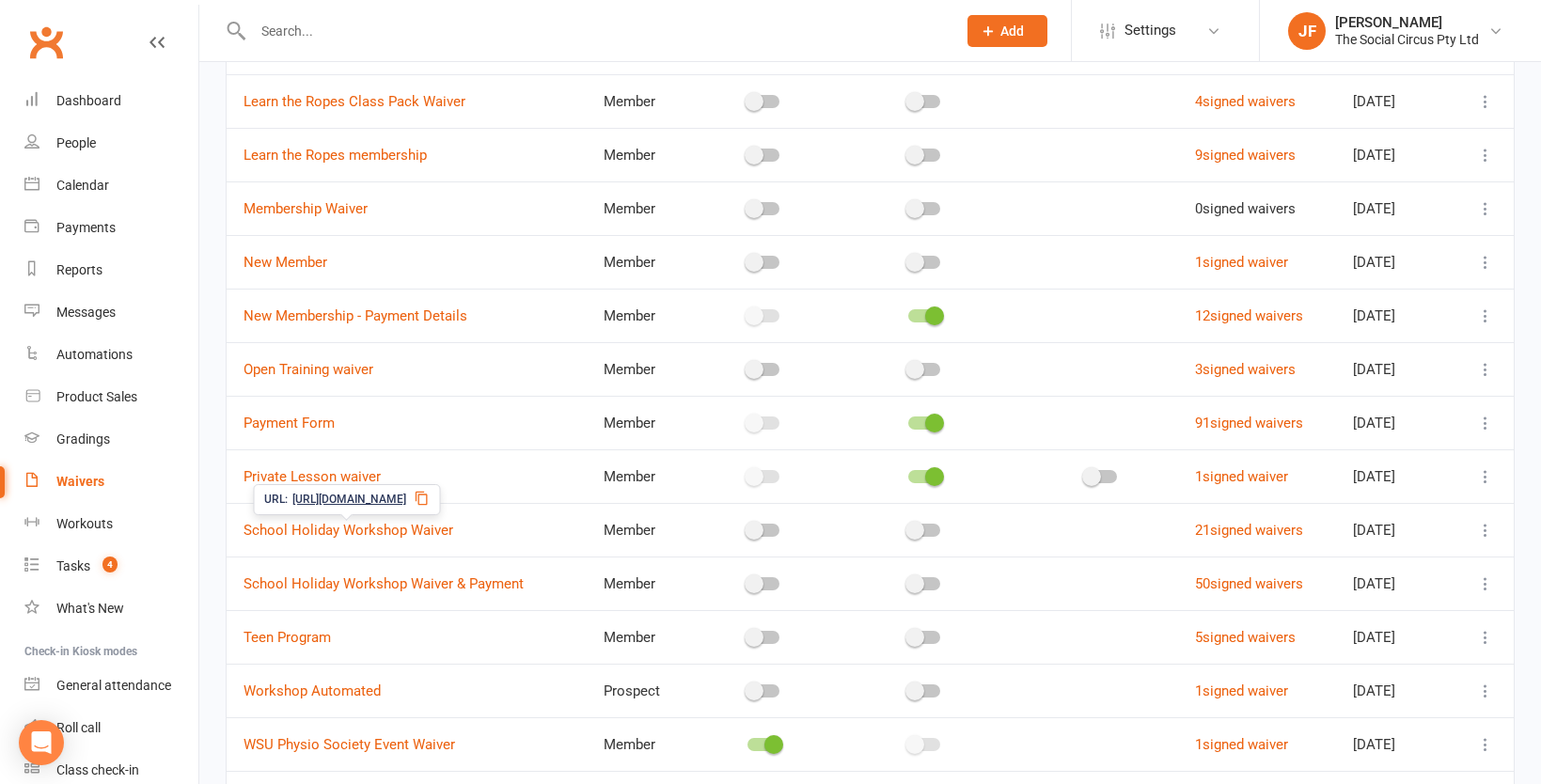
click at [365, 502] on span "[URL][DOMAIN_NAME]" at bounding box center [350, 500] width 113 height 18
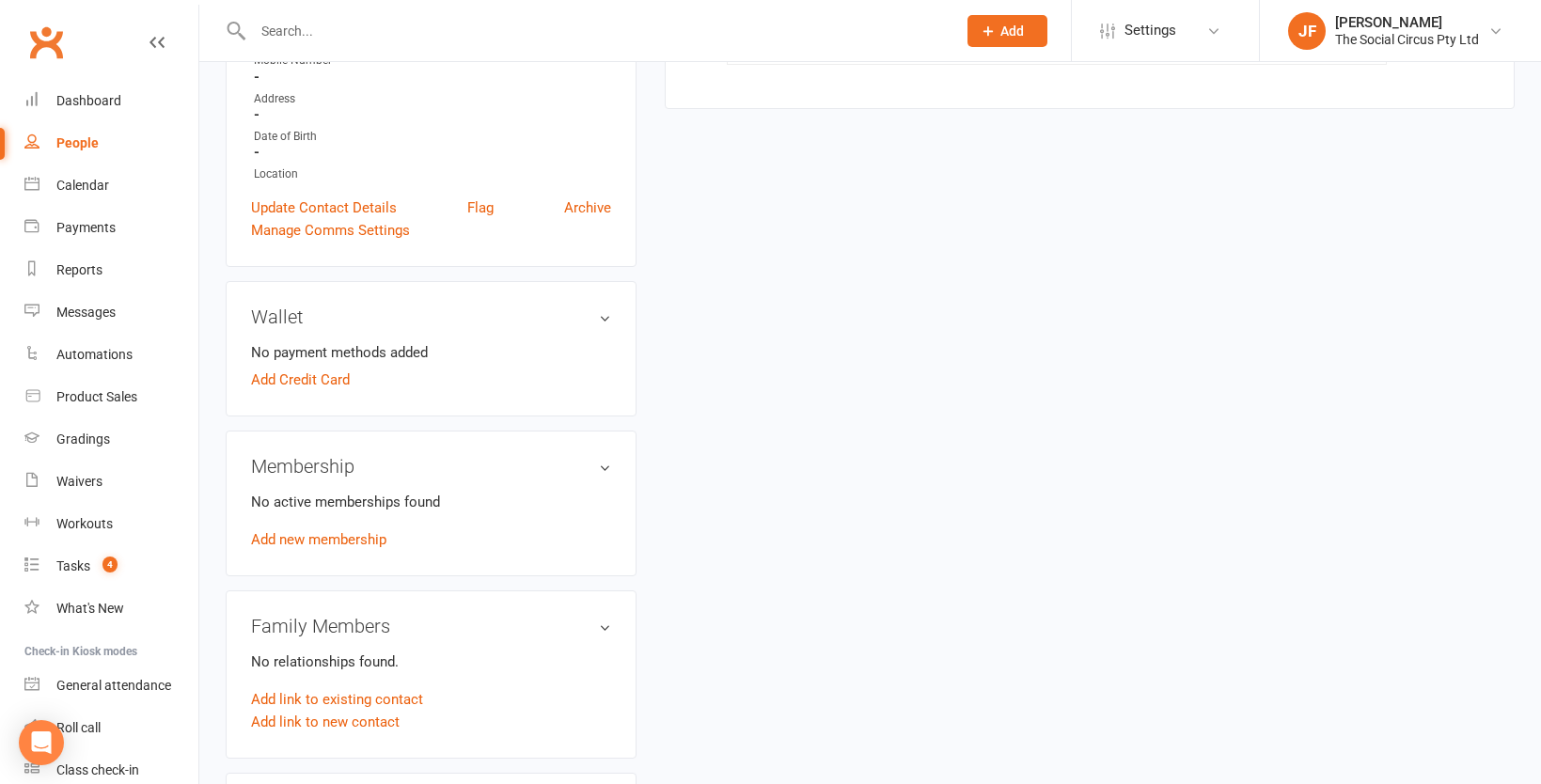
scroll to position [372, 0]
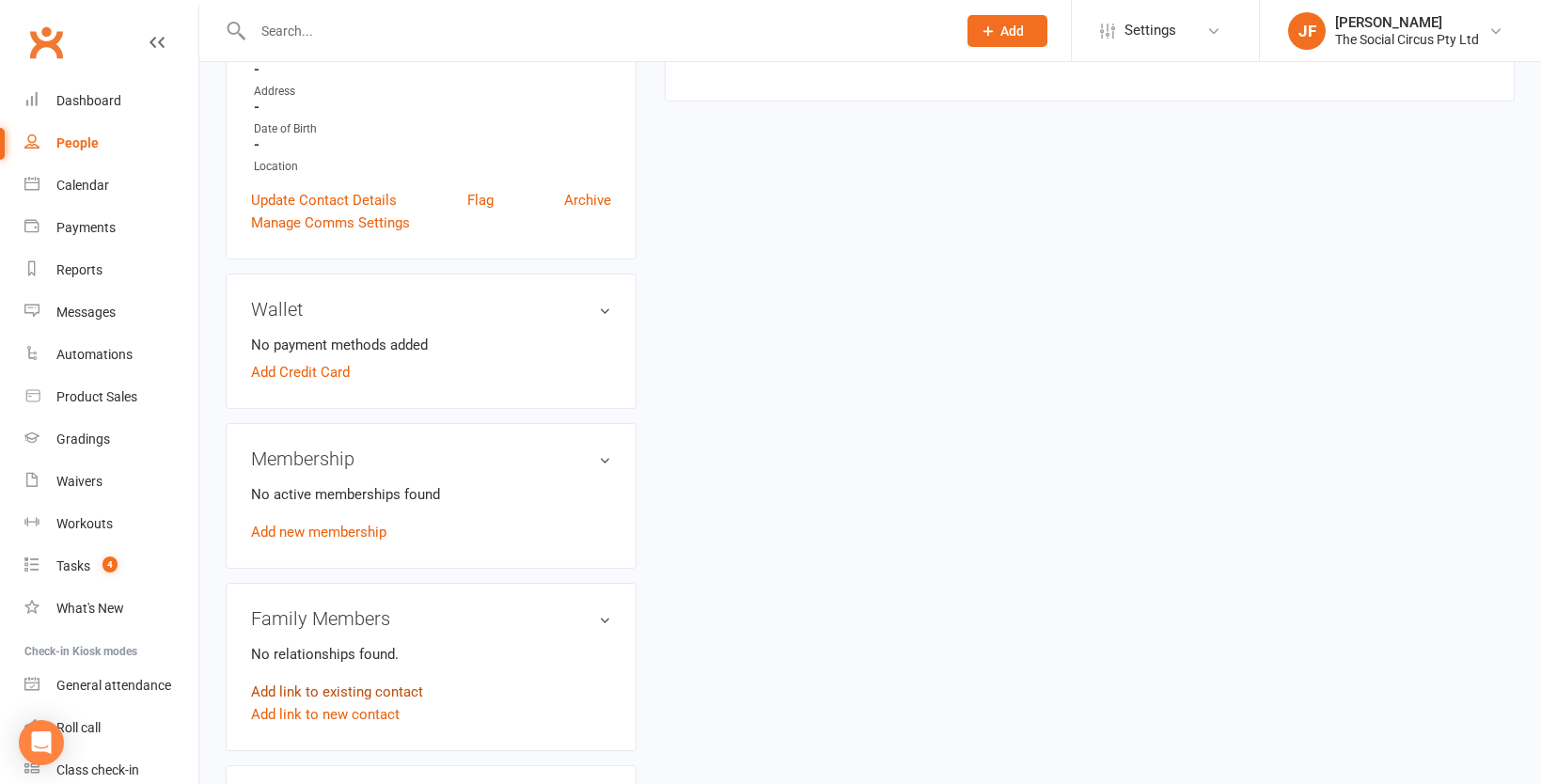
click at [313, 681] on link "Add link to existing contact" at bounding box center [337, 692] width 172 height 23
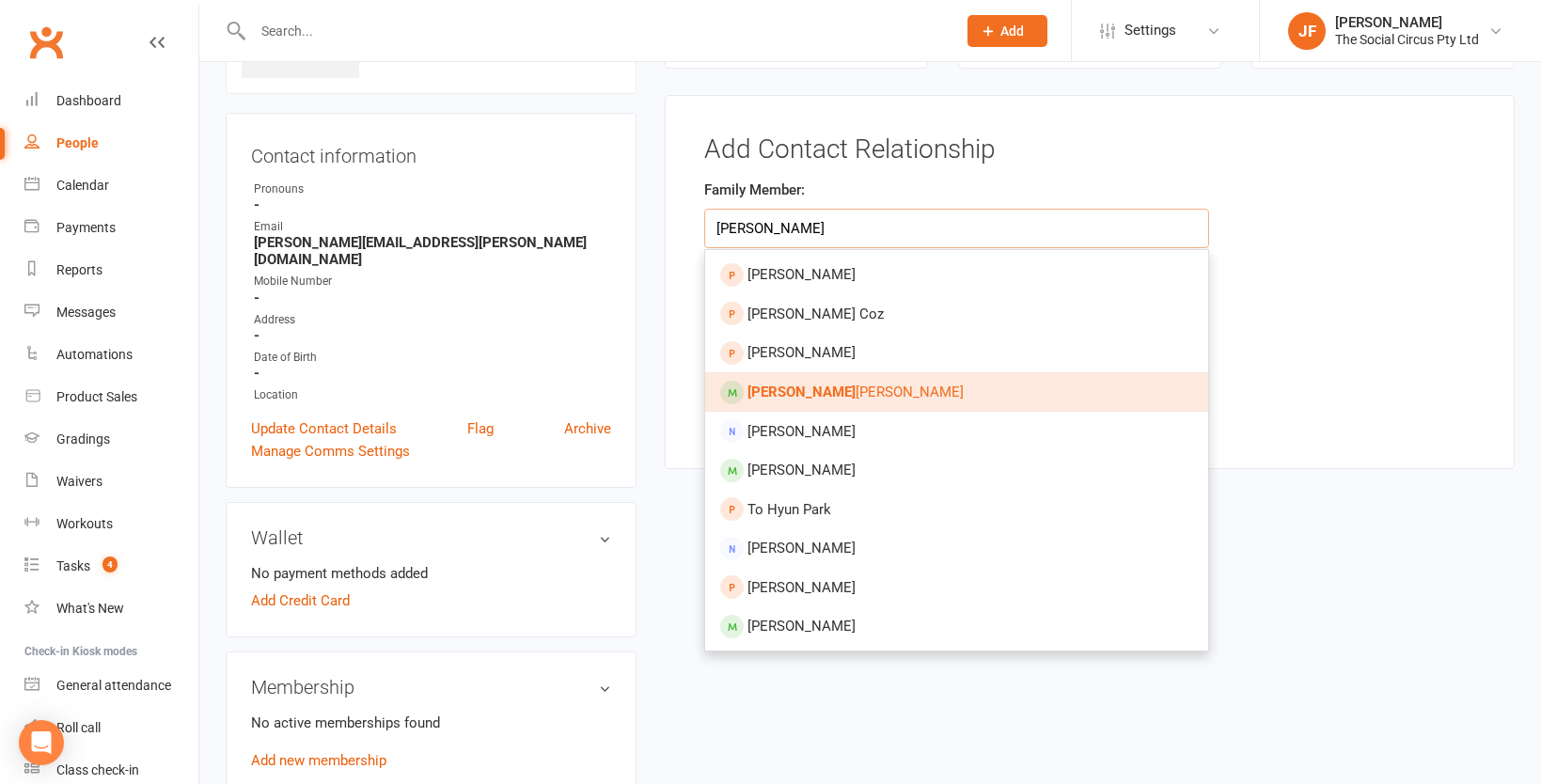
type input "aley"
click at [802, 383] on span "Aley ah Sayyadi" at bounding box center [855, 392] width 216 height 17
type input "[PERSON_NAME]"
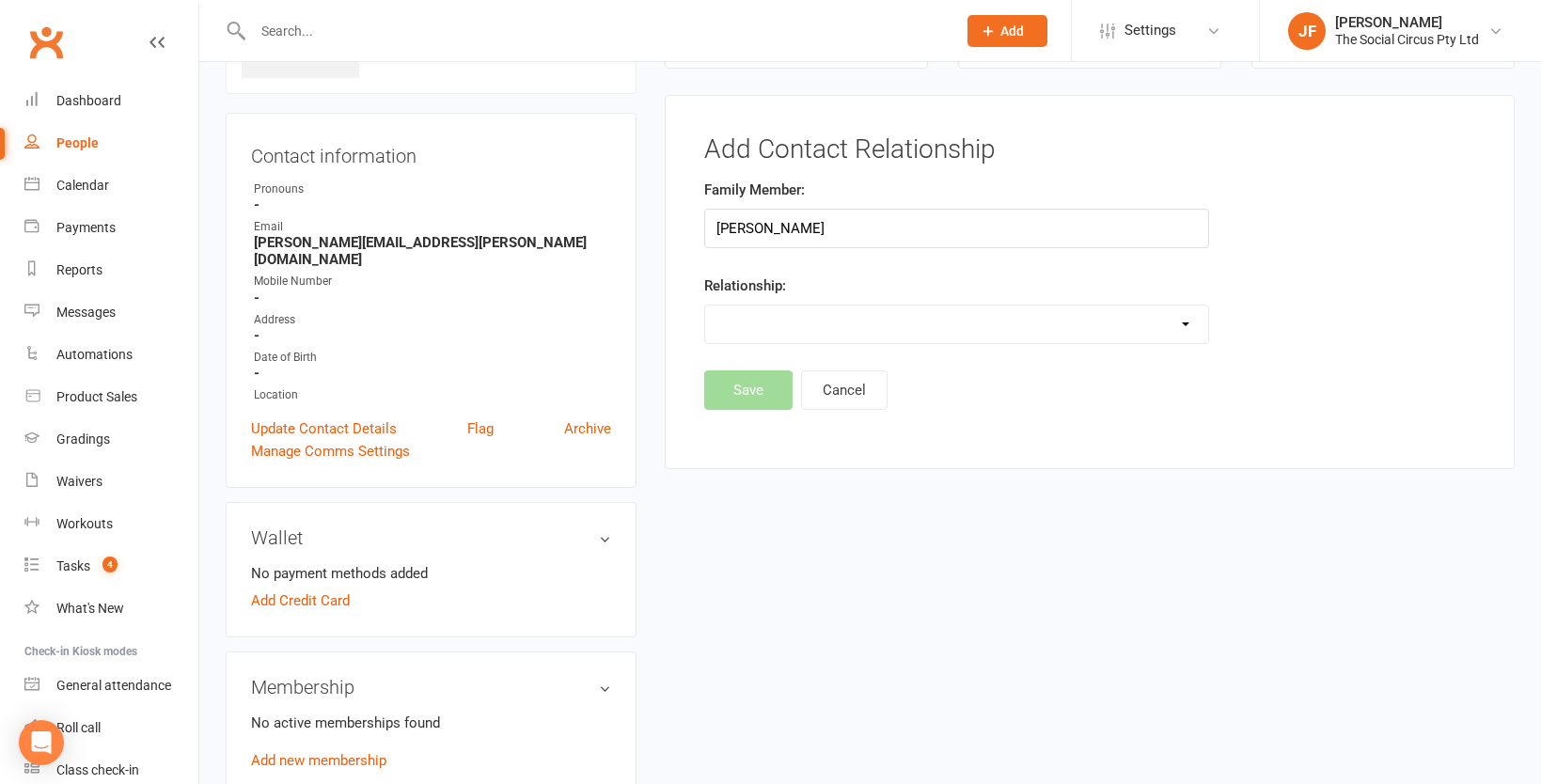
click at [764, 329] on select "Parent / Guardian Child Sibling (parent not in system) Spouse / Partner Cousin …" at bounding box center [956, 324] width 503 height 38
select select "1"
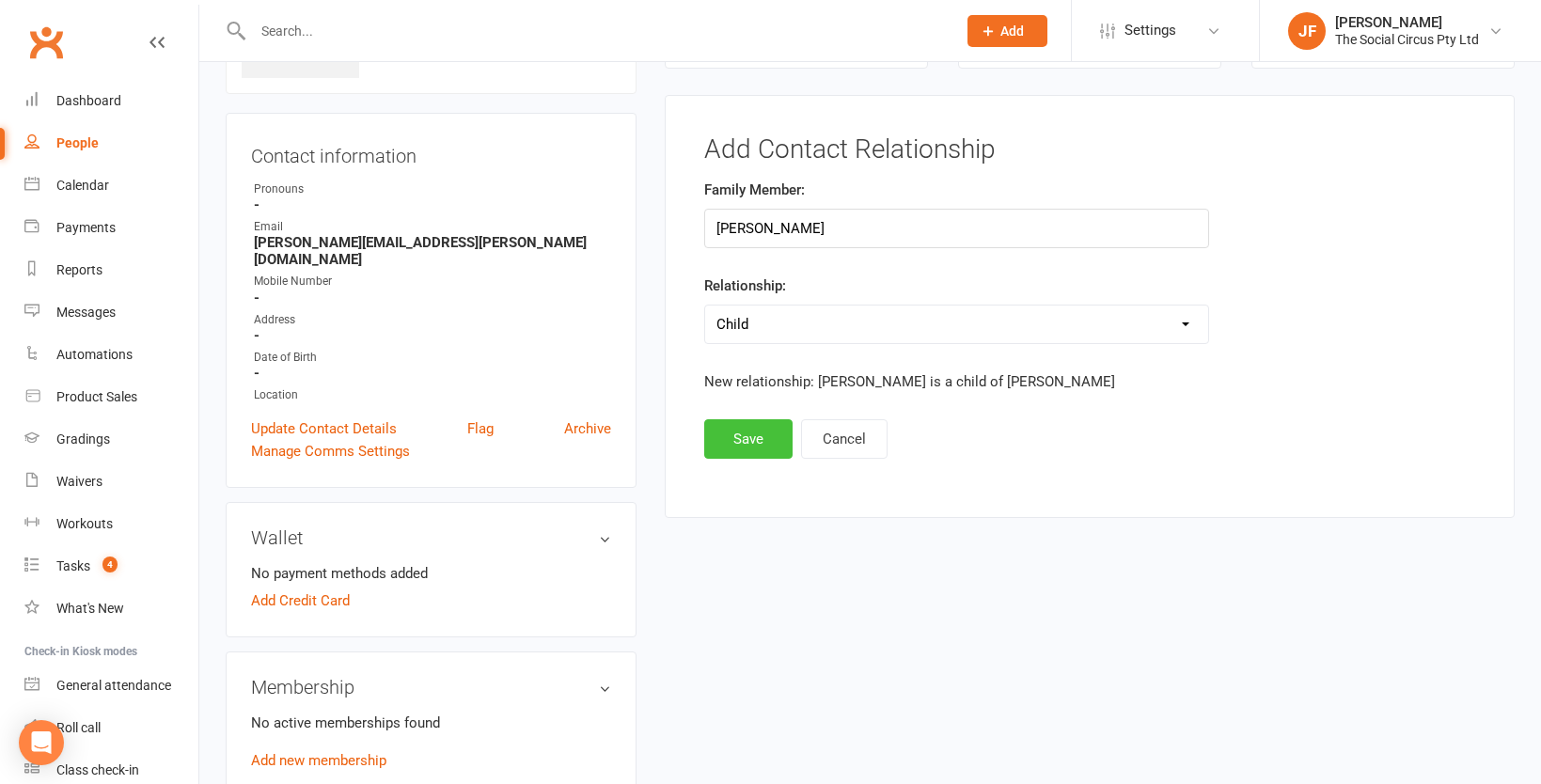
click at [744, 434] on button "Save" at bounding box center [748, 439] width 89 height 40
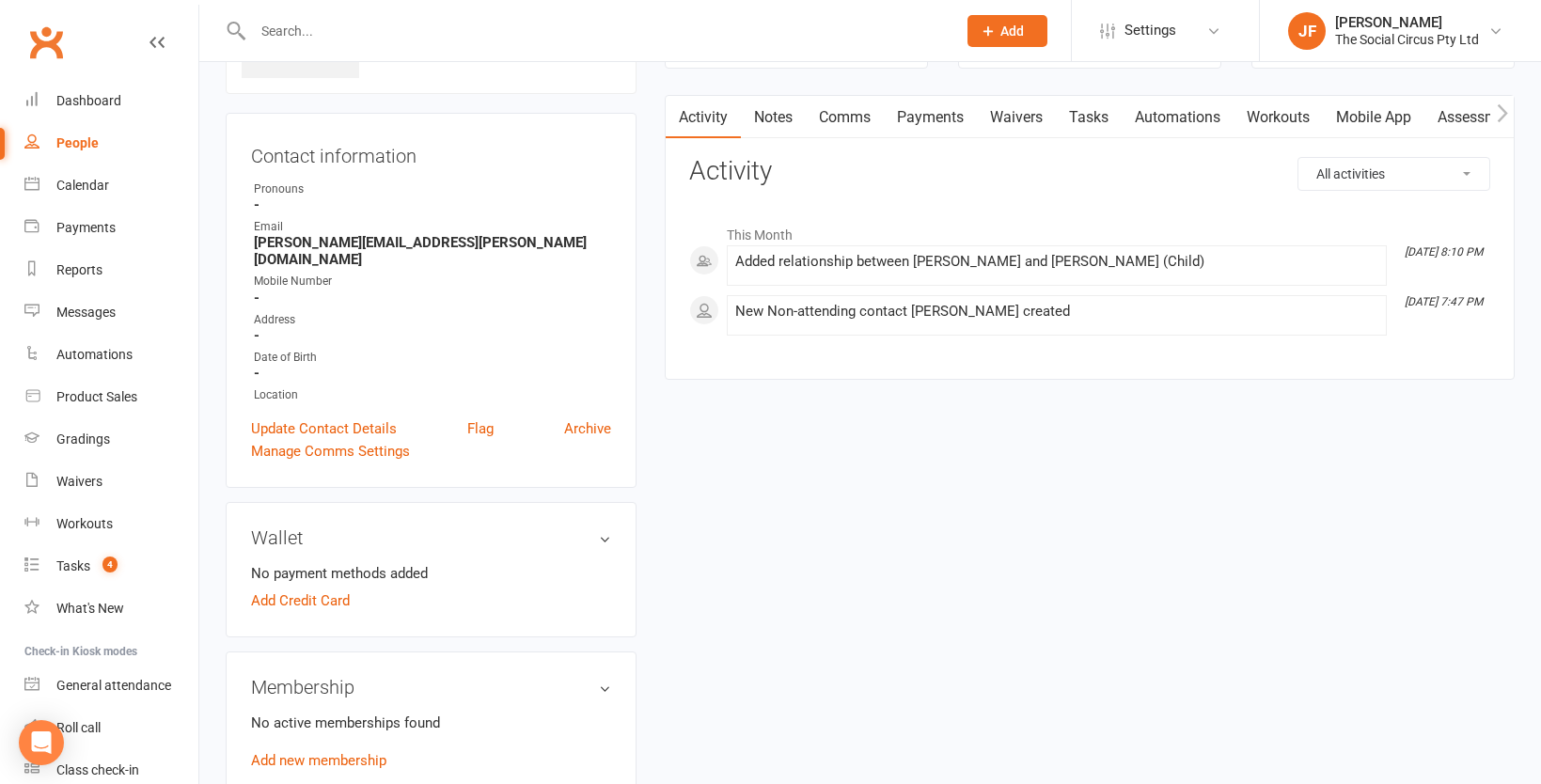
click at [1013, 118] on link "Waivers" at bounding box center [1017, 118] width 79 height 43
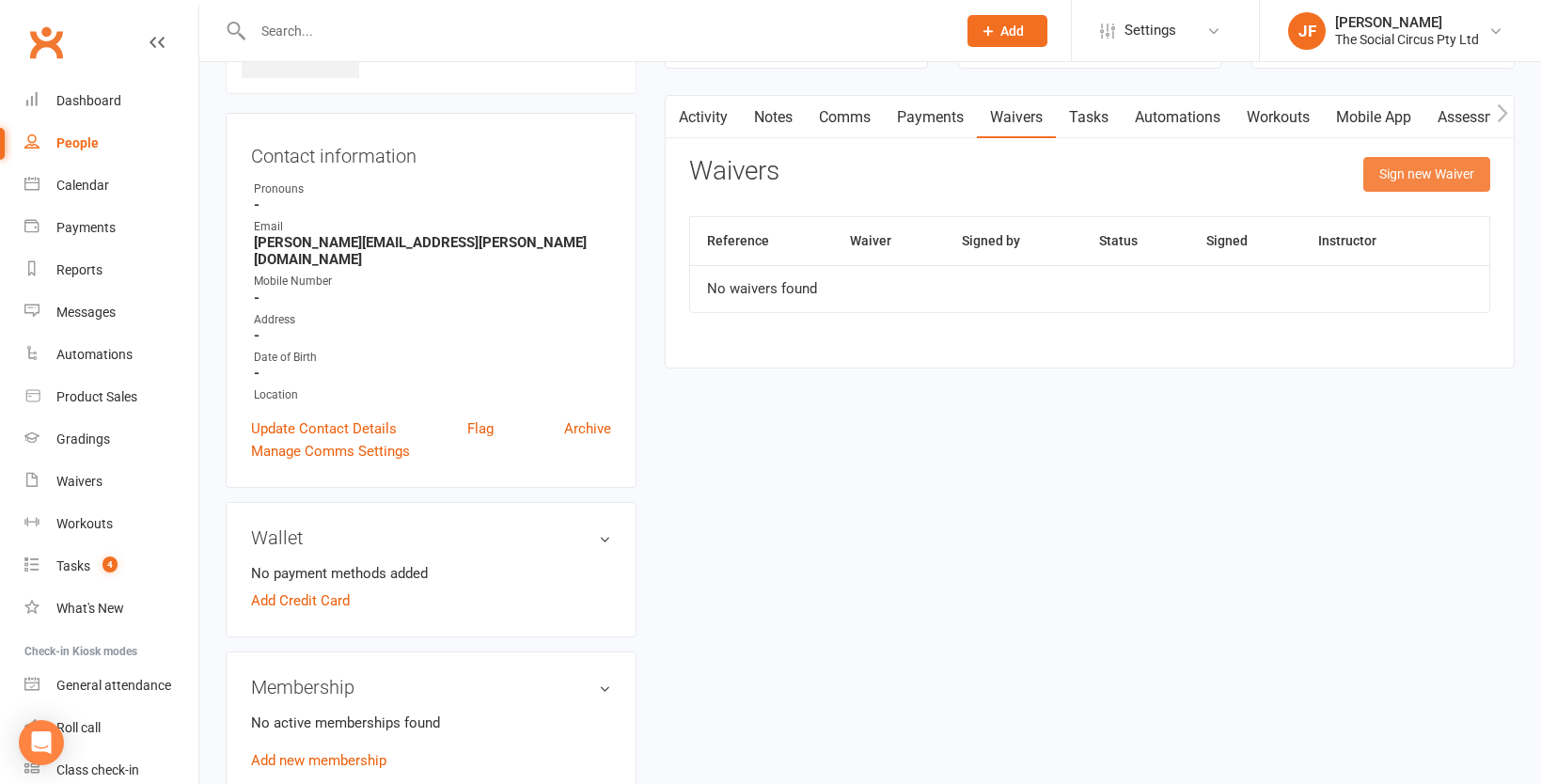
click at [1423, 178] on button "Sign new Waiver" at bounding box center [1427, 174] width 127 height 34
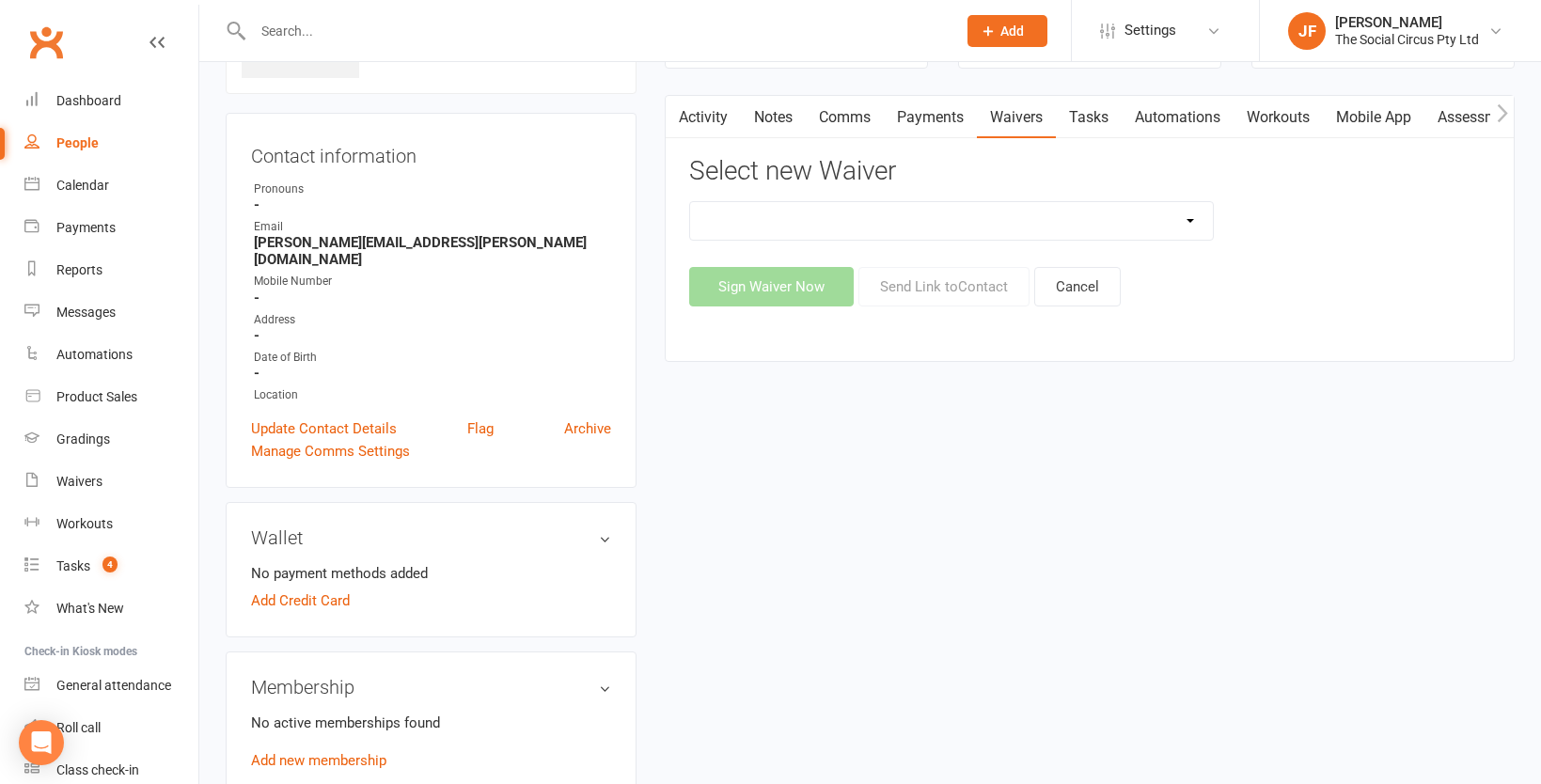
click at [803, 225] on select "Advanced Addict Foundation Membership 18+ Advanced Addict Membership 18+ Advanc…" at bounding box center [951, 221] width 522 height 38
select select "13548"
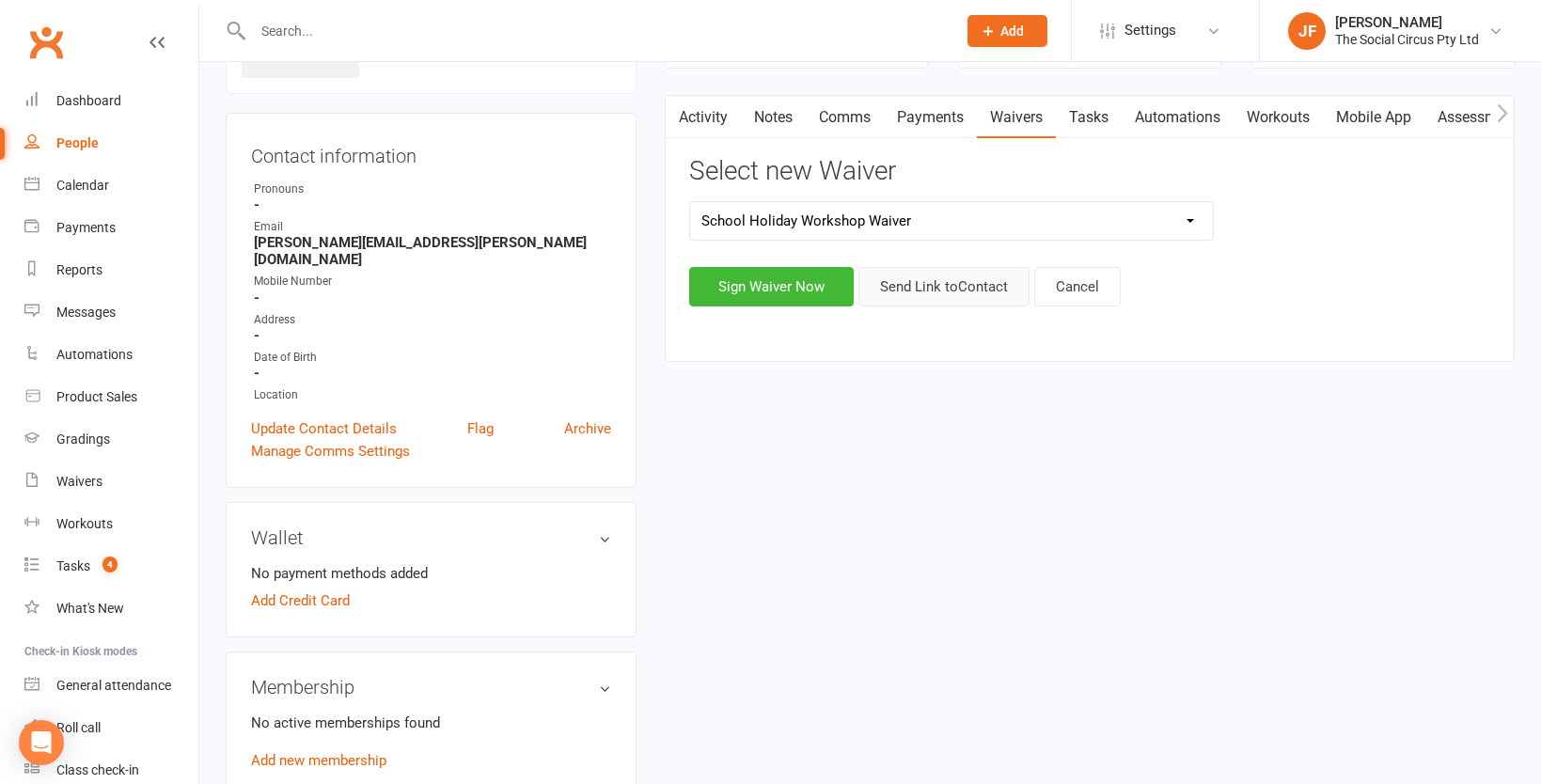
click at [912, 300] on button "Send Link to Contact" at bounding box center [944, 287] width 171 height 40
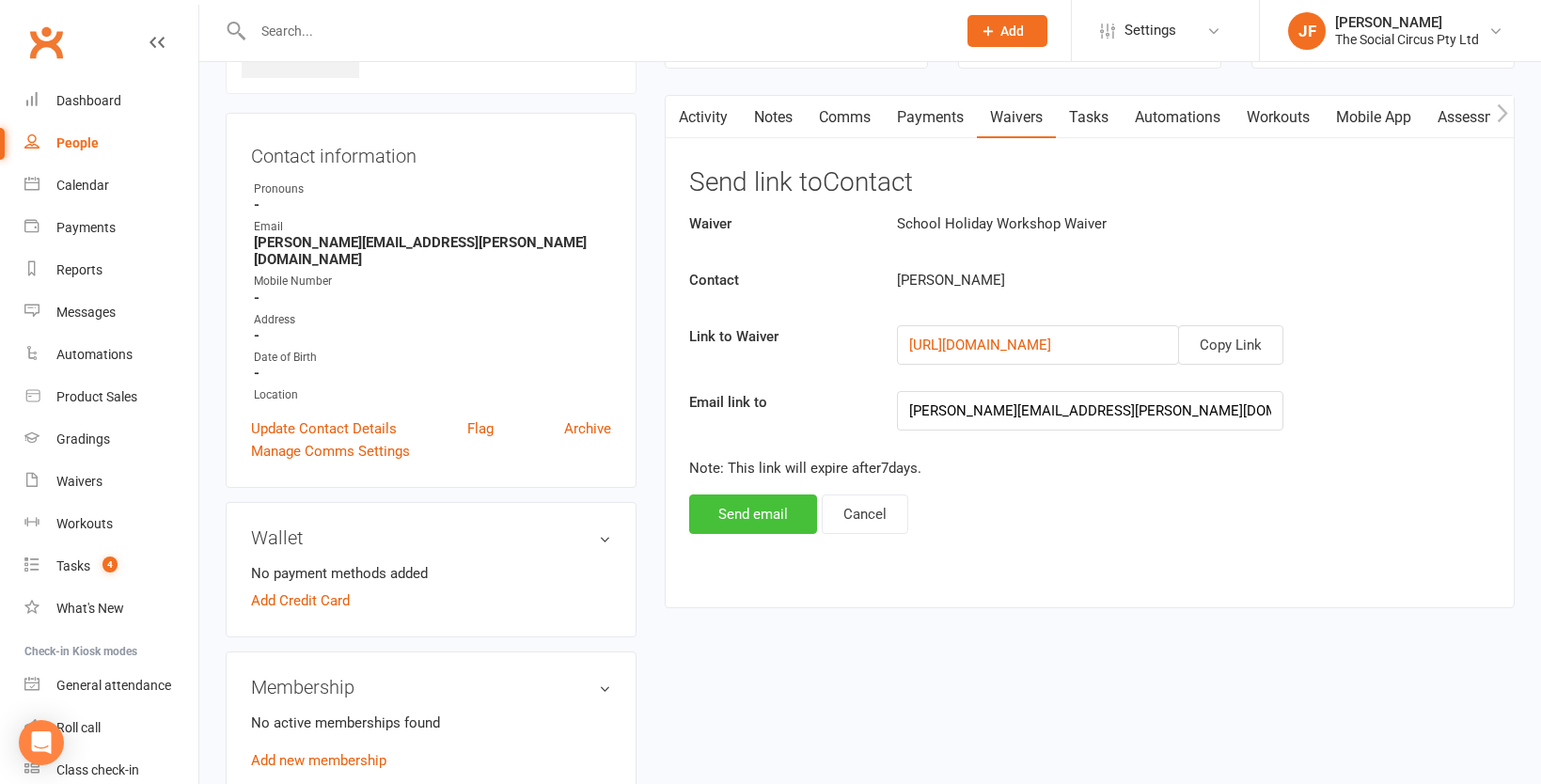
click at [762, 506] on button "Send email" at bounding box center [753, 515] width 128 height 40
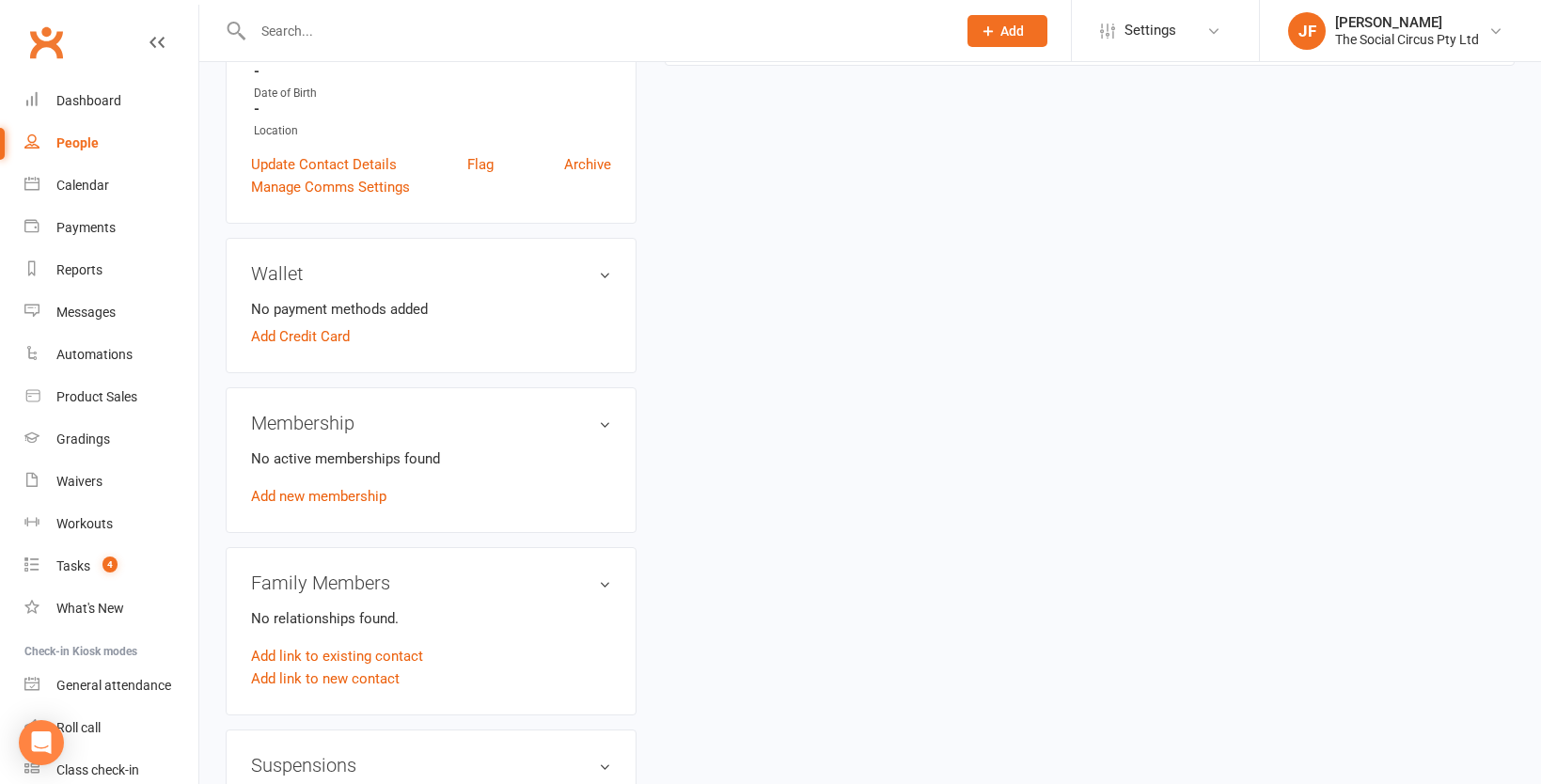
scroll to position [407, 0]
click at [312, 646] on link "Add link to existing contact" at bounding box center [337, 657] width 172 height 23
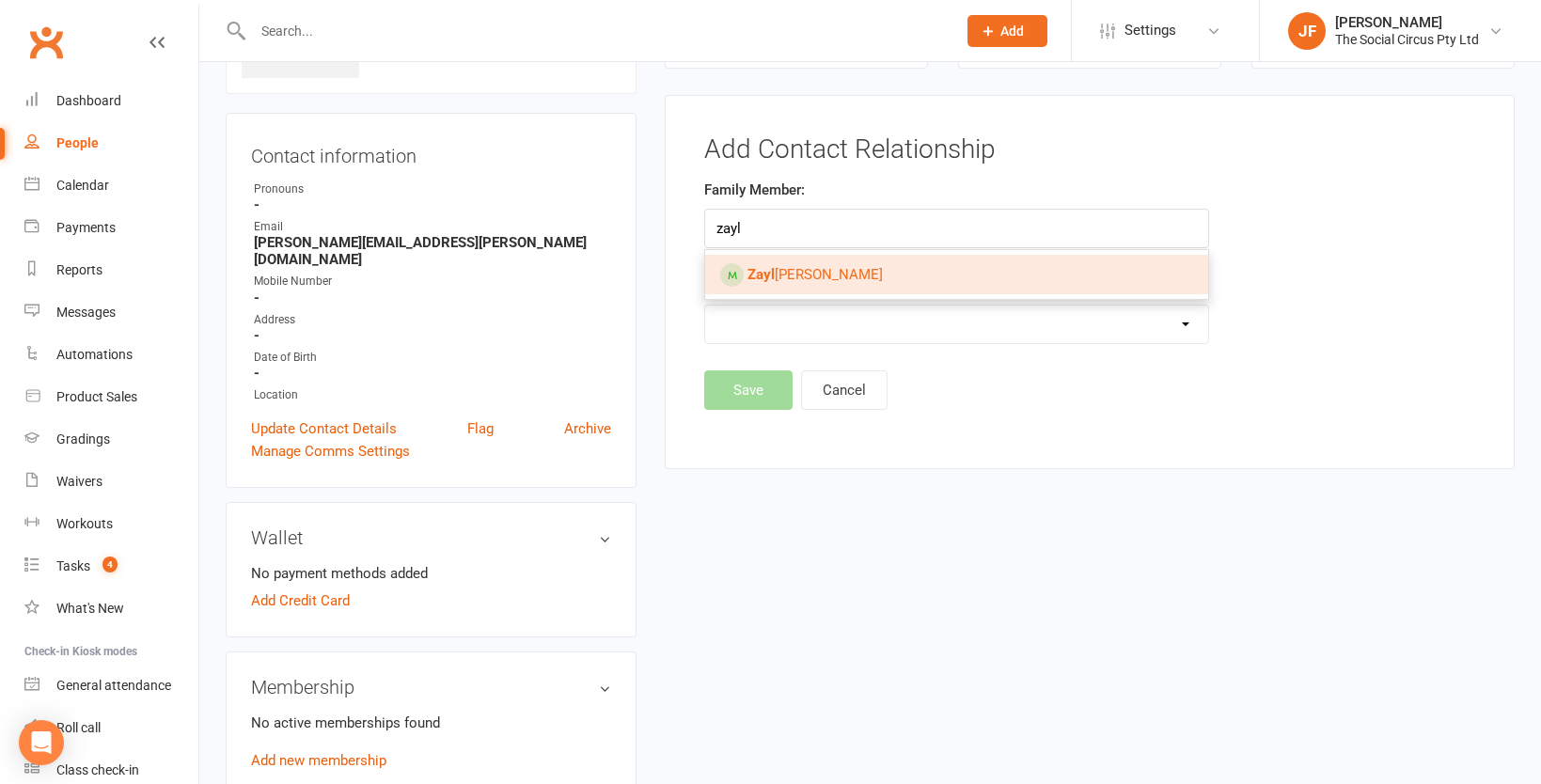
type input "zayl"
click at [785, 272] on span "Zayl [PERSON_NAME]" at bounding box center [814, 275] width 135 height 17
type input "[PERSON_NAME]"
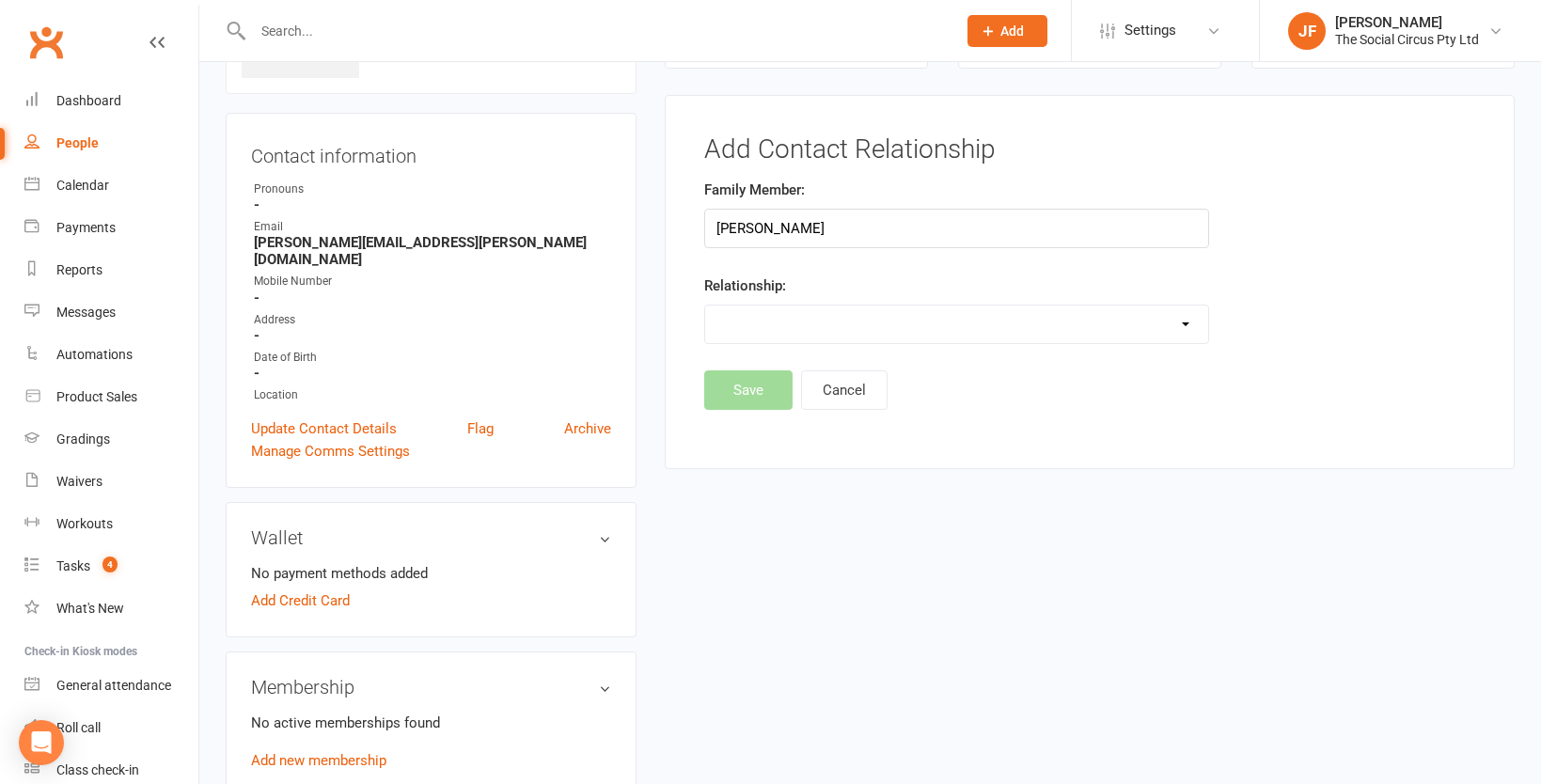
click at [756, 335] on select "Parent / Guardian Child Sibling (parent not in system) Spouse / Partner Cousin …" at bounding box center [956, 324] width 503 height 38
select select "1"
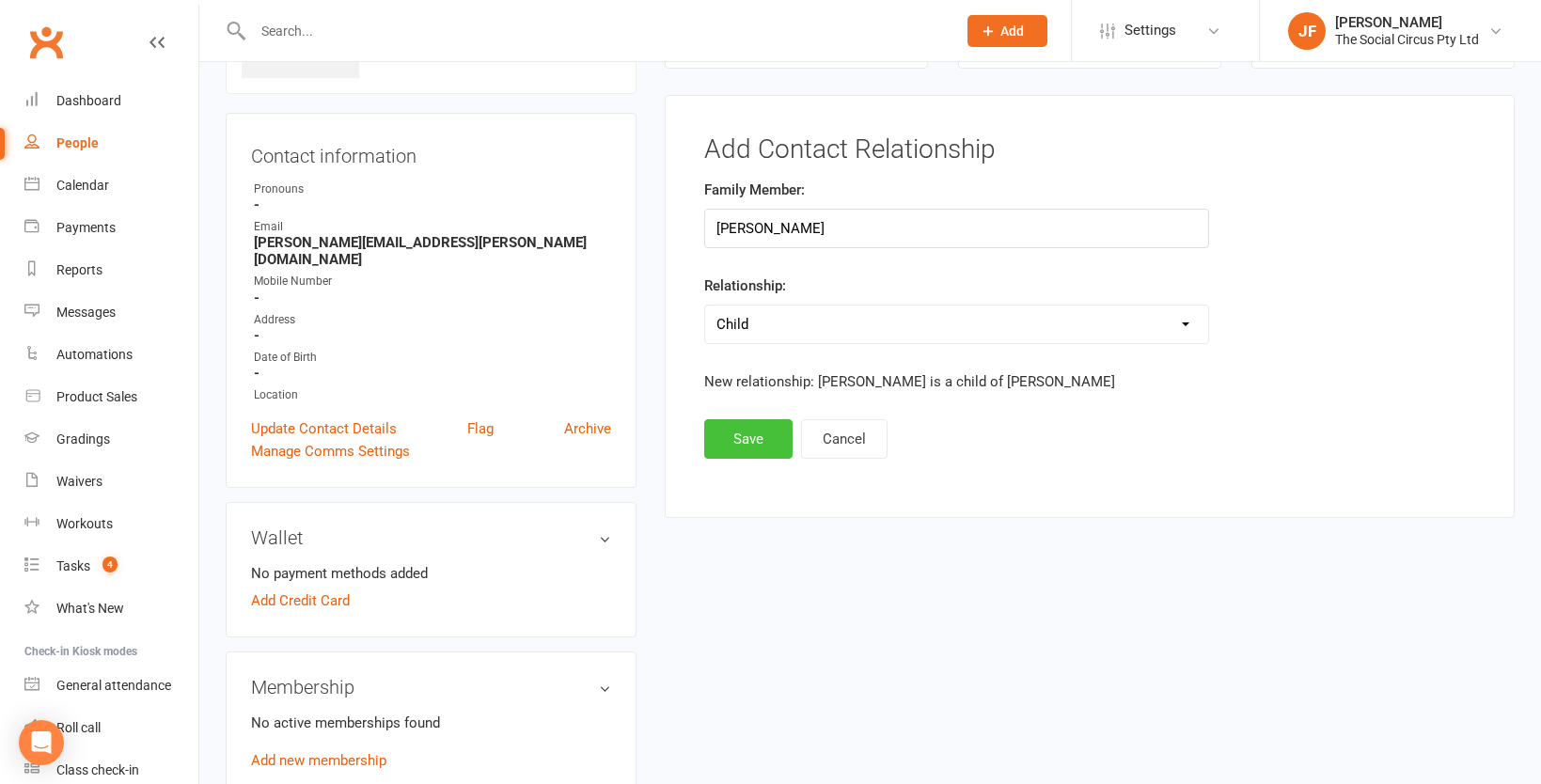
click at [741, 432] on button "Save" at bounding box center [748, 439] width 89 height 40
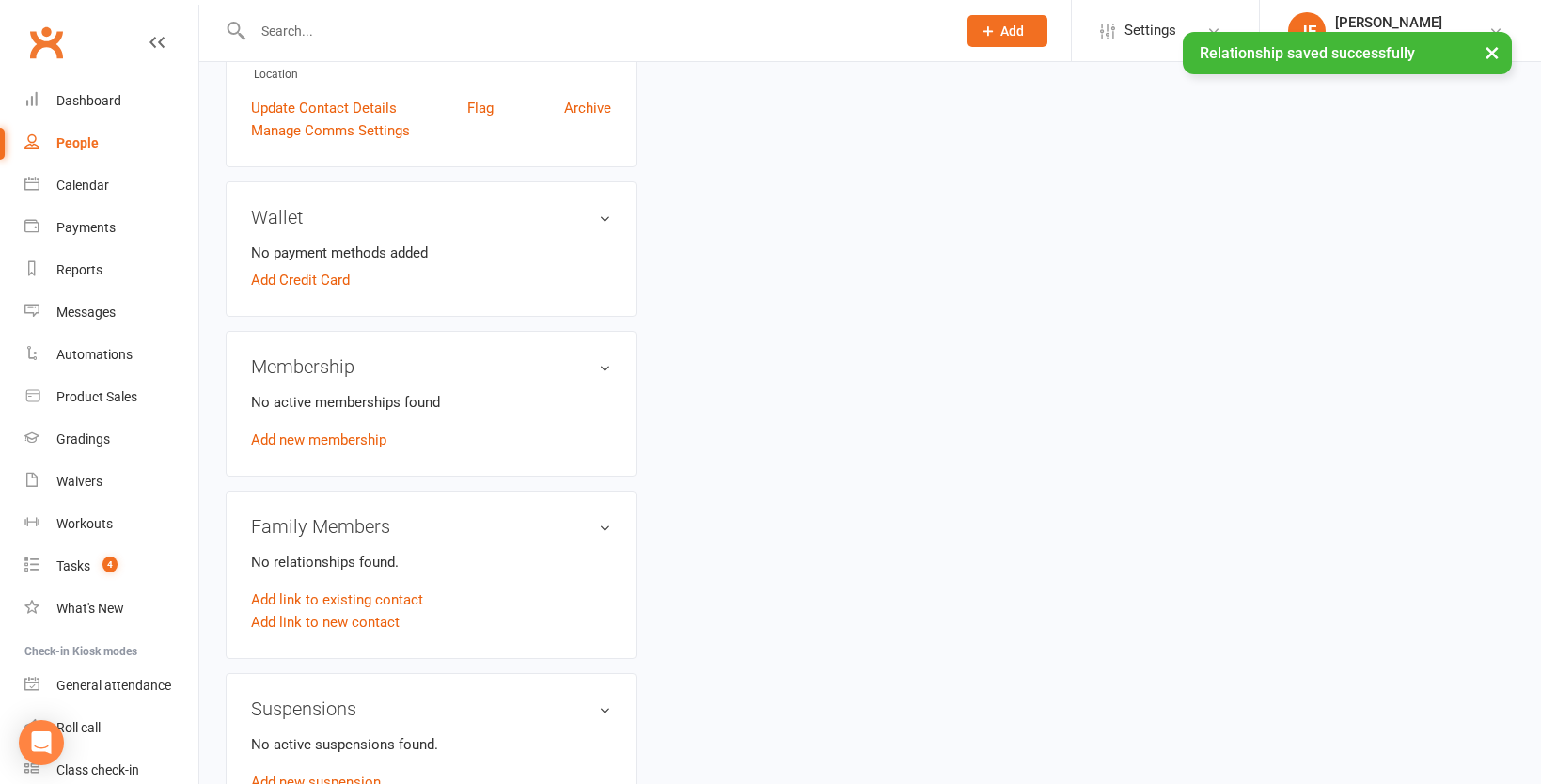
scroll to position [478, 0]
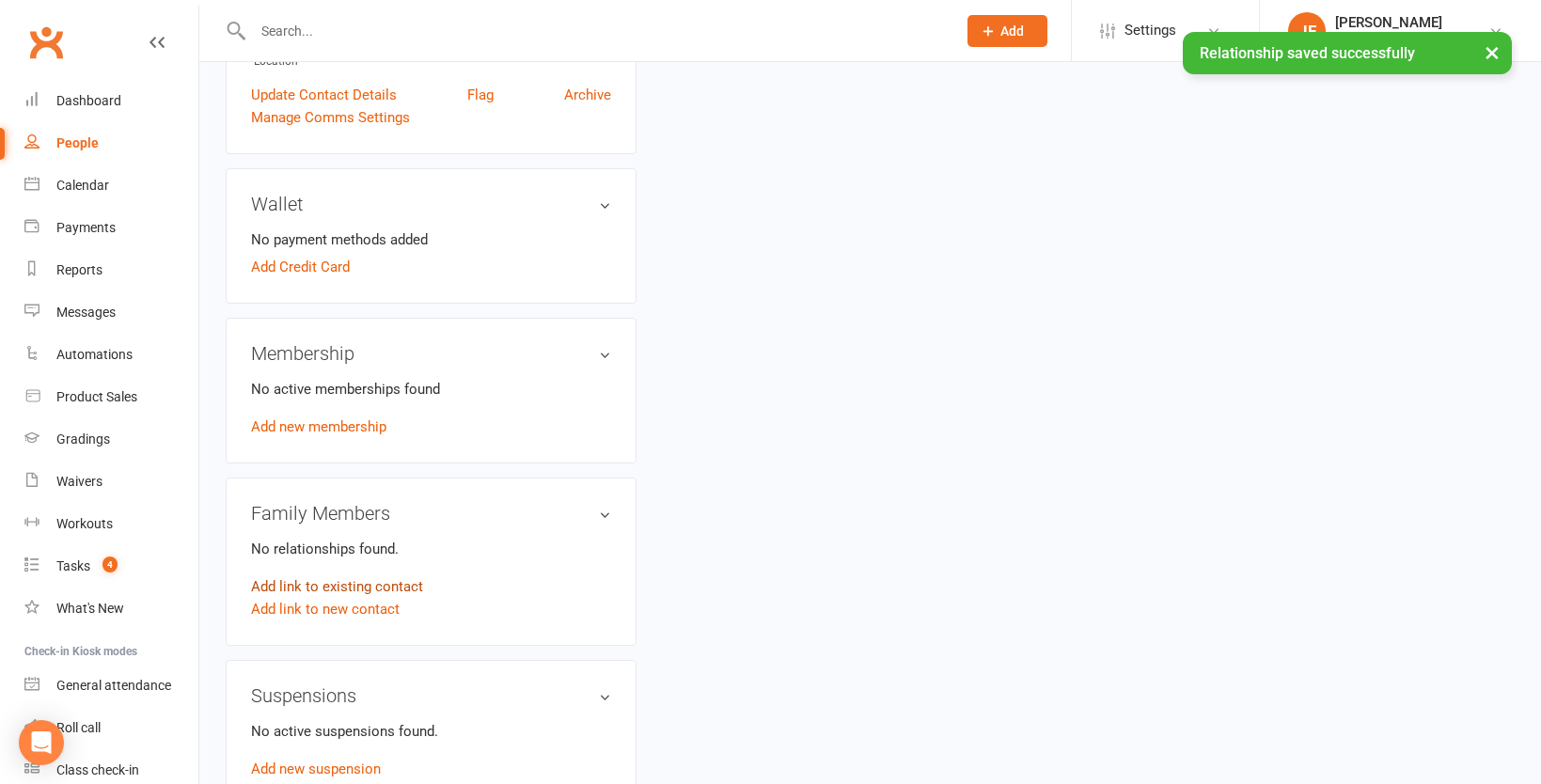
click at [381, 575] on link "Add link to existing contact" at bounding box center [337, 587] width 172 height 23
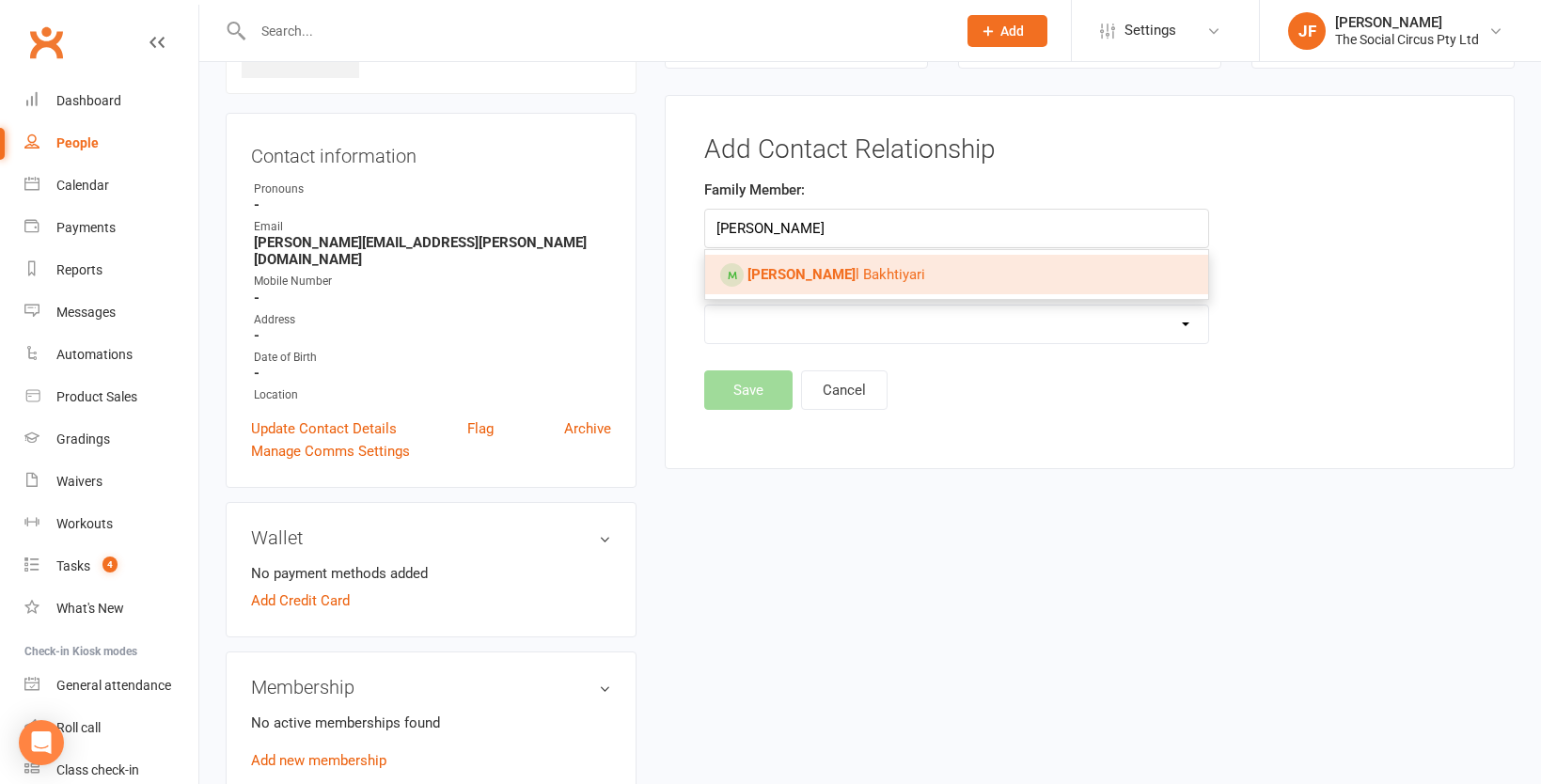
type input "mabe"
click at [800, 266] on span "Mabe l Bakhtiyari" at bounding box center [836, 275] width 178 height 17
type input "[PERSON_NAME]"
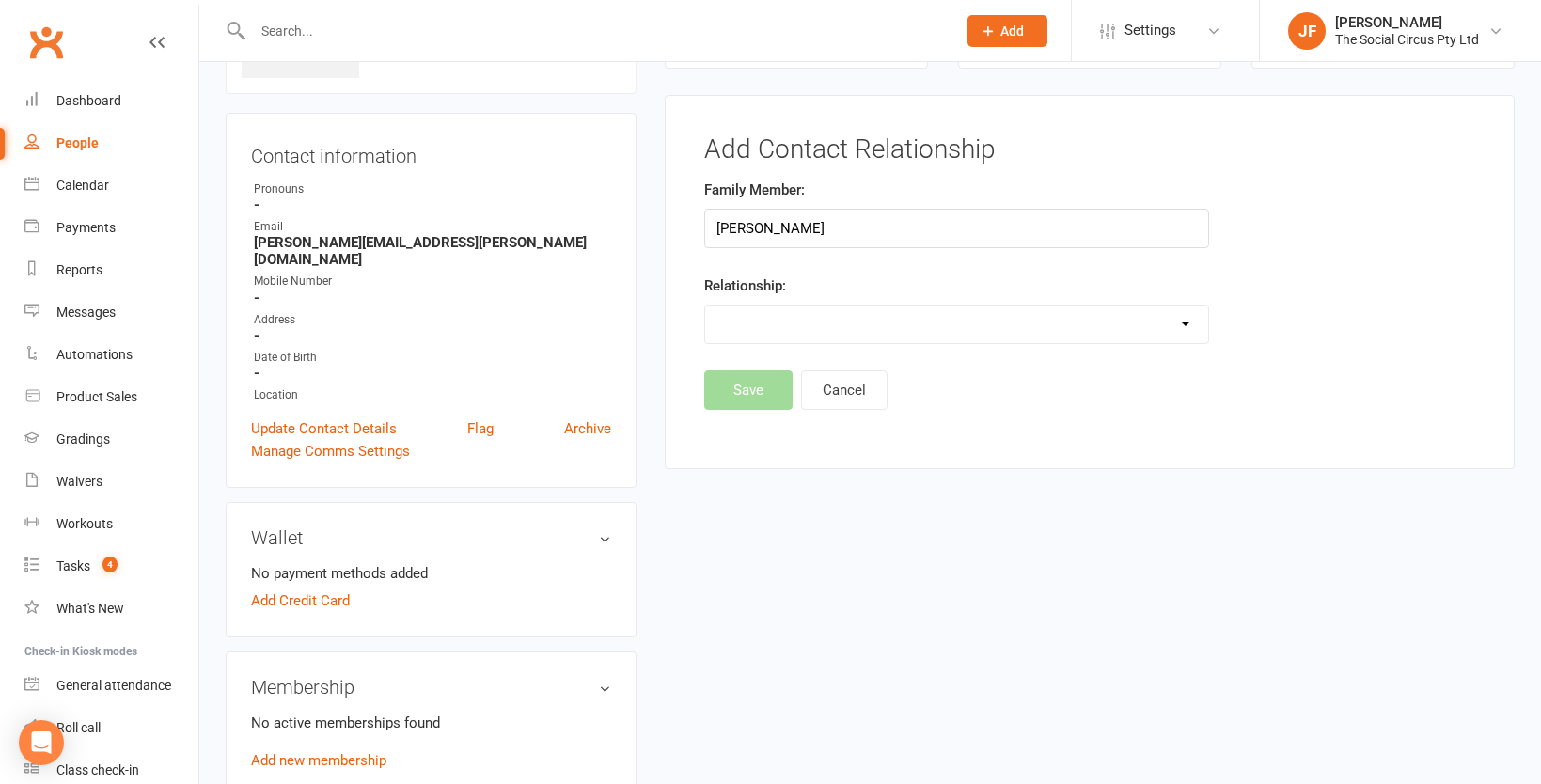
click at [763, 323] on select "Parent / Guardian Child Sibling (parent not in system) Spouse / Partner Cousin …" at bounding box center [956, 324] width 503 height 38
select select "1"
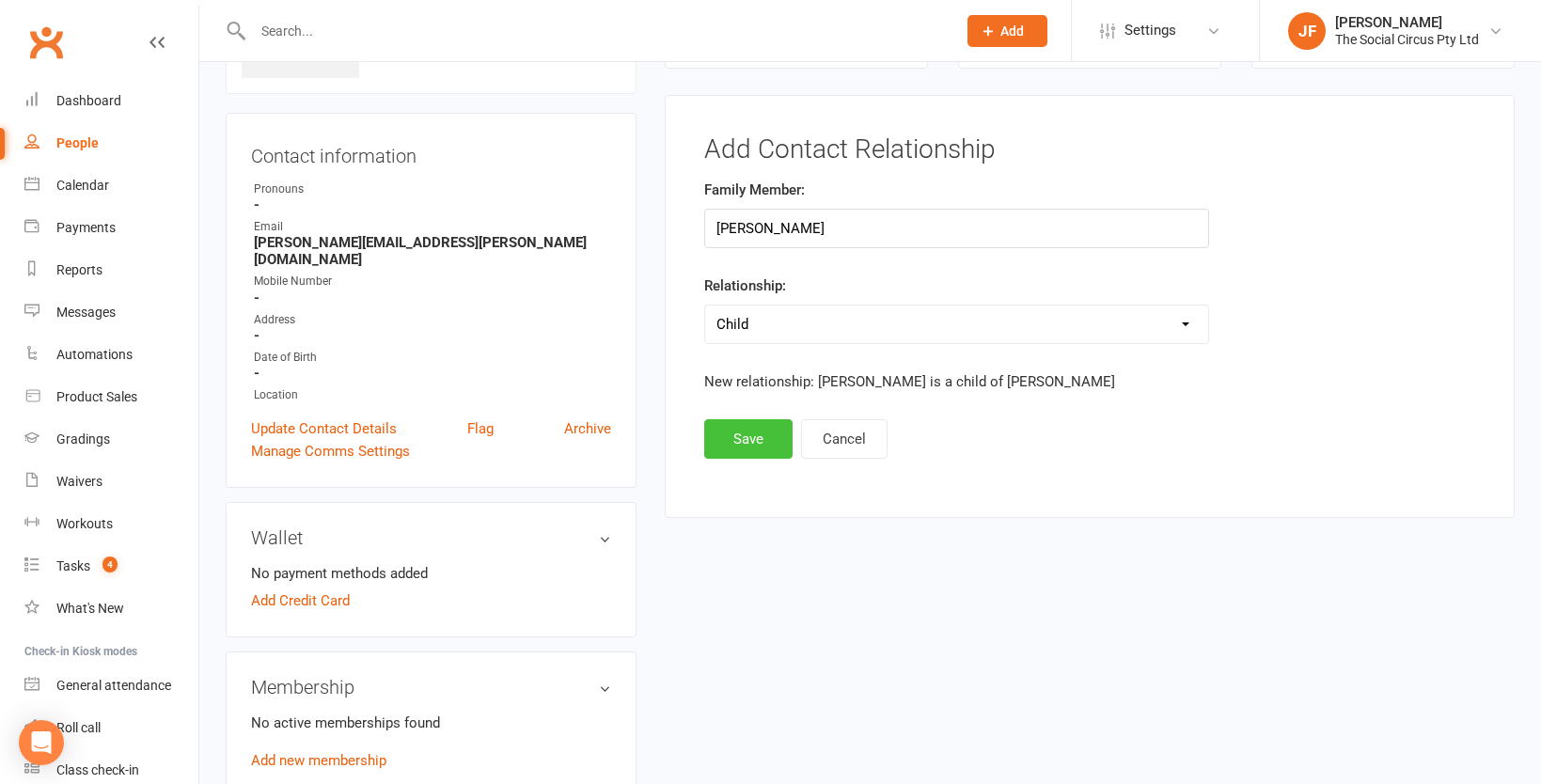
click at [751, 431] on button "Save" at bounding box center [748, 439] width 89 height 40
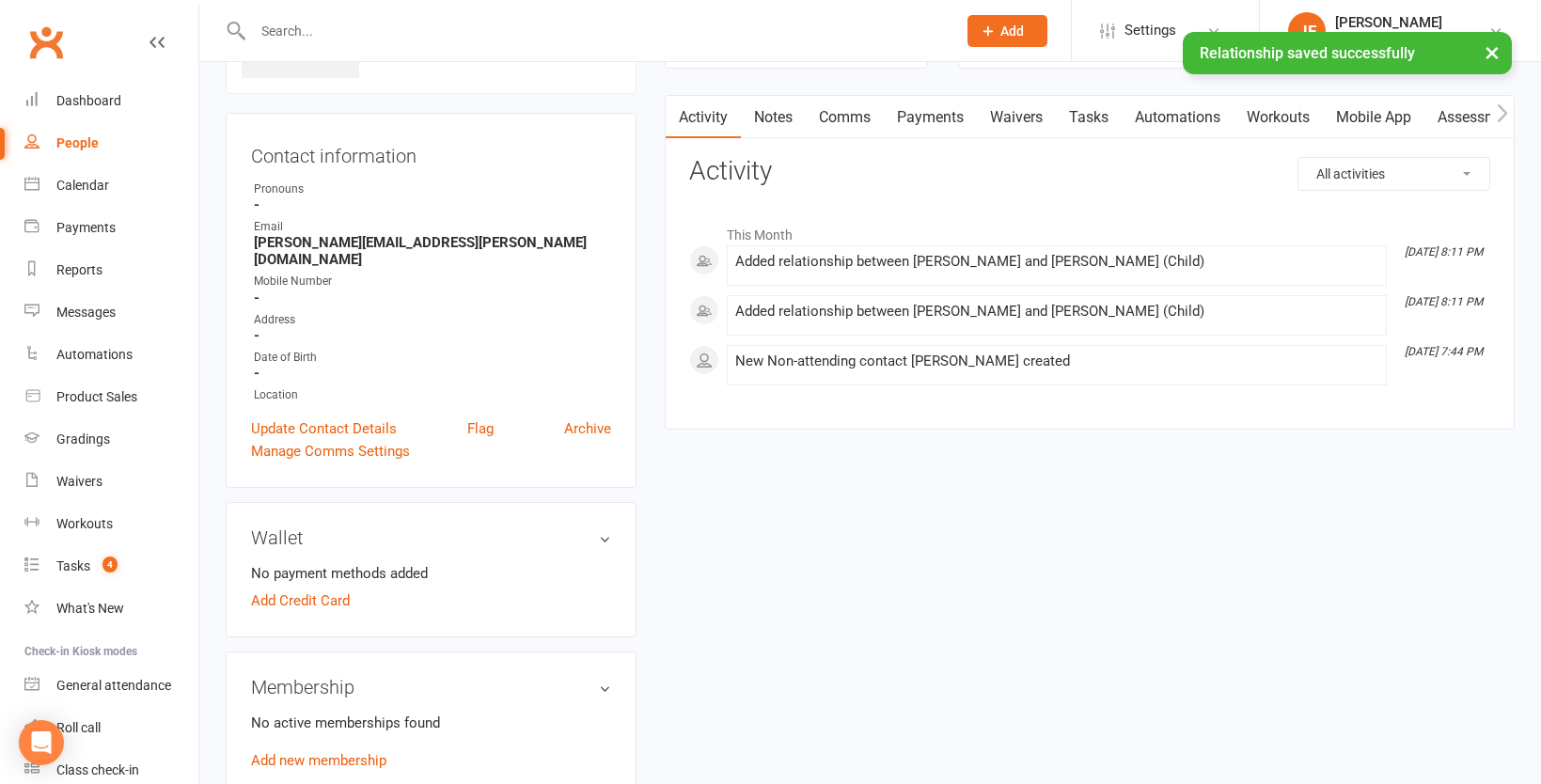
scroll to position [0, 0]
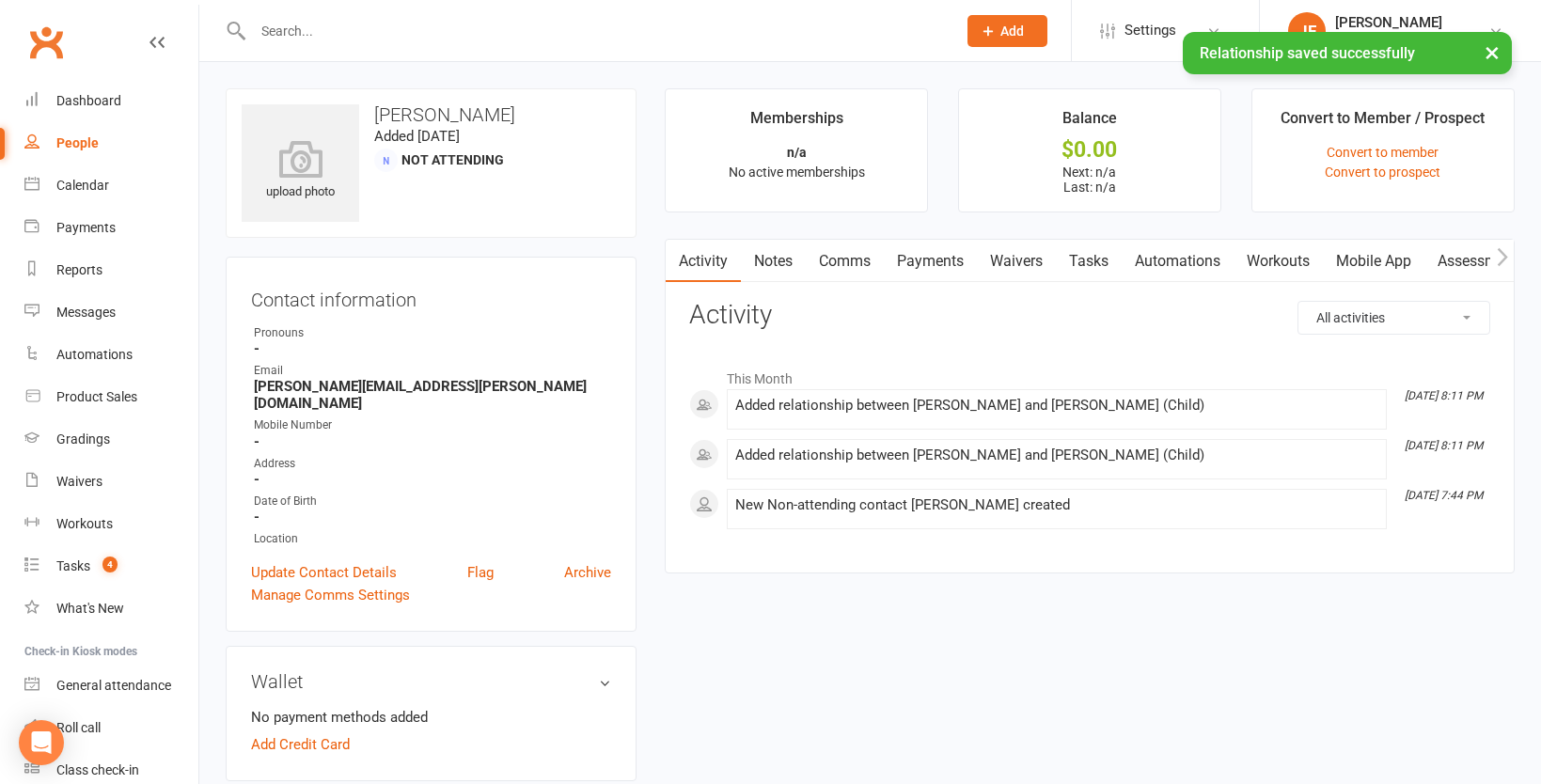
click at [1034, 264] on link "Waivers" at bounding box center [1017, 262] width 79 height 43
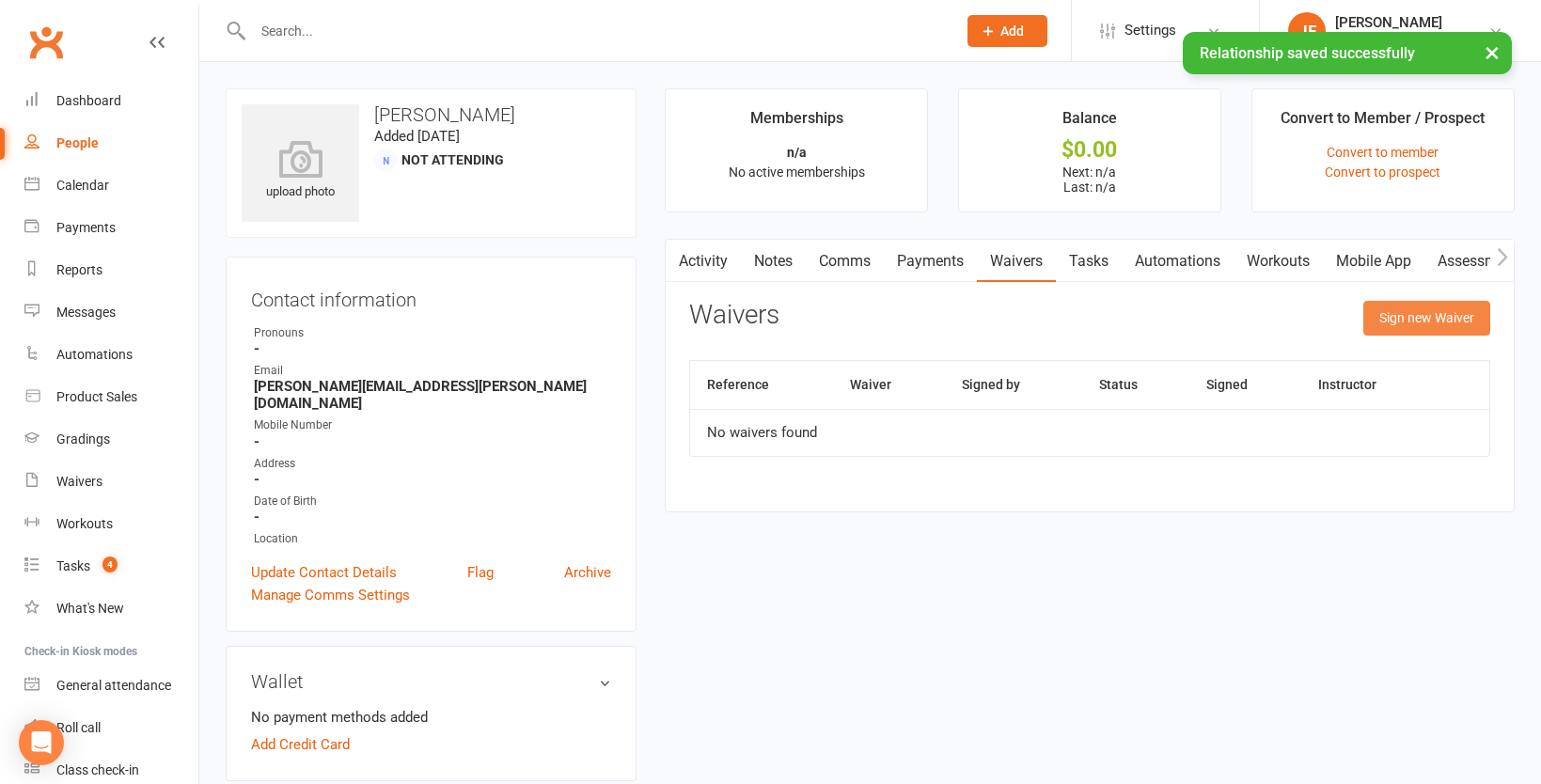
click at [1436, 315] on button "Sign new Waiver" at bounding box center [1427, 317] width 127 height 34
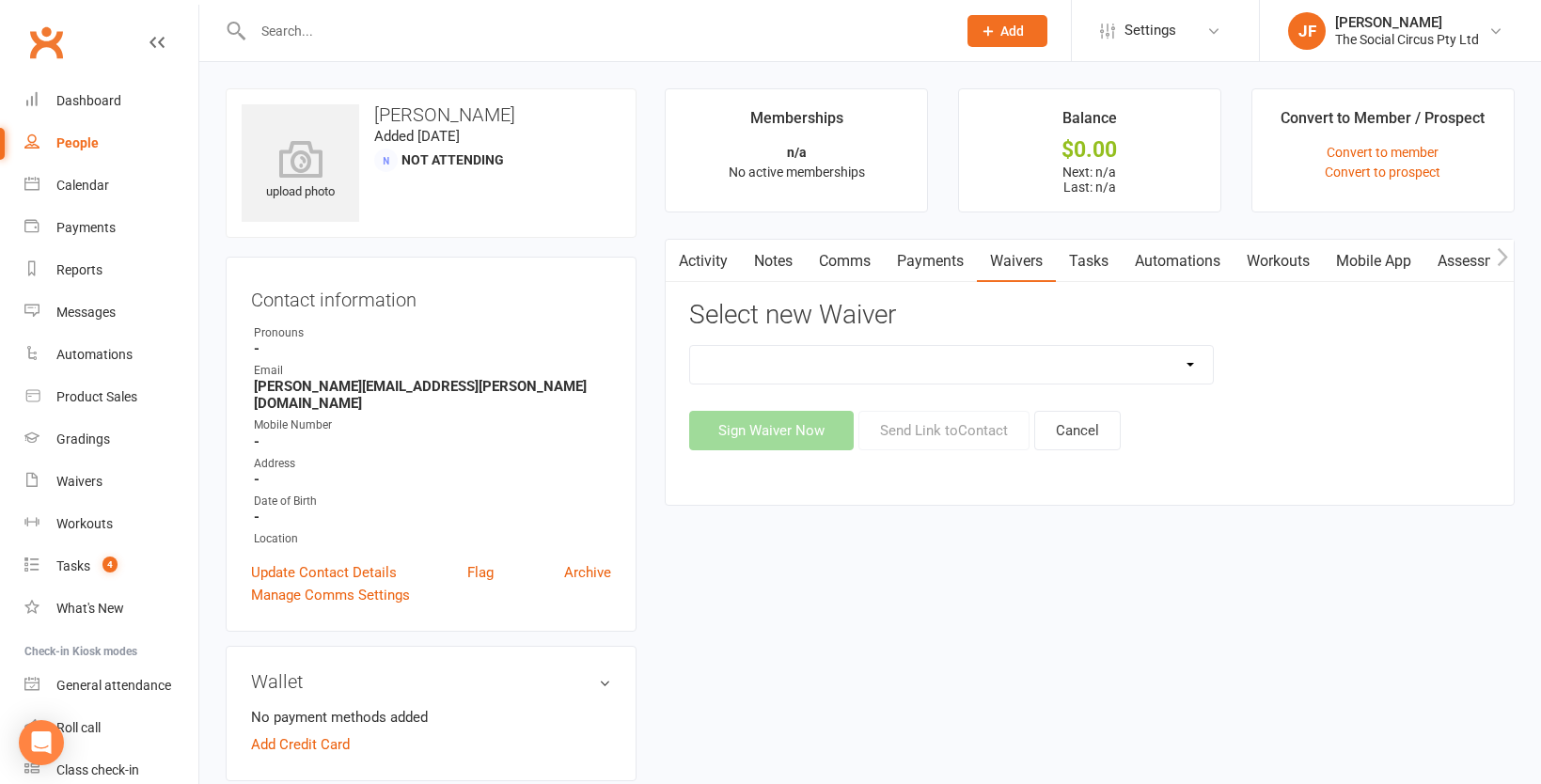
click at [959, 363] on select "Advanced Addict Foundation Membership 18+ Advanced Addict Membership 18+ Advanc…" at bounding box center [951, 365] width 522 height 38
select select "13548"
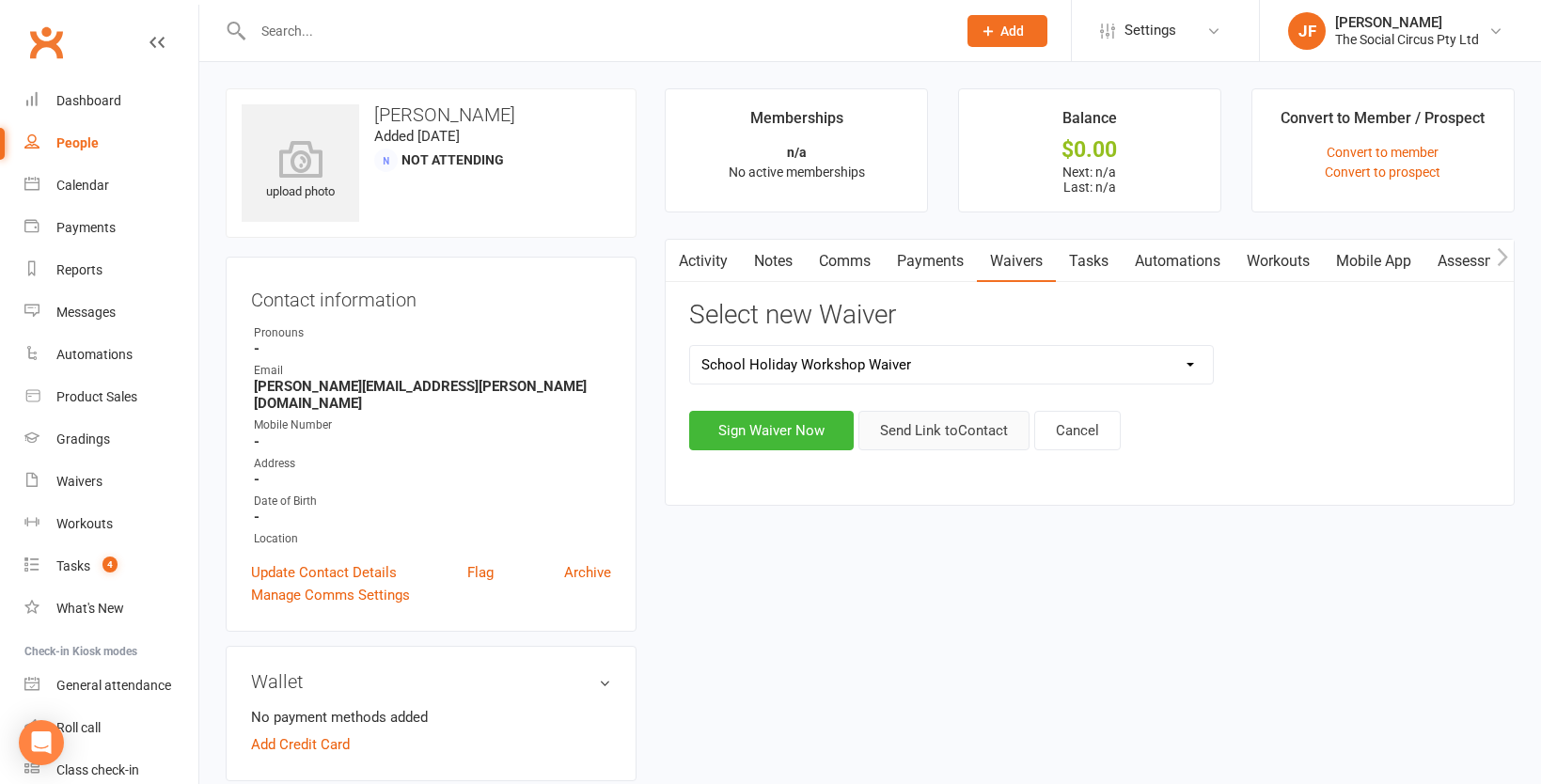
click at [940, 442] on button "Send Link to Contact" at bounding box center [944, 431] width 171 height 40
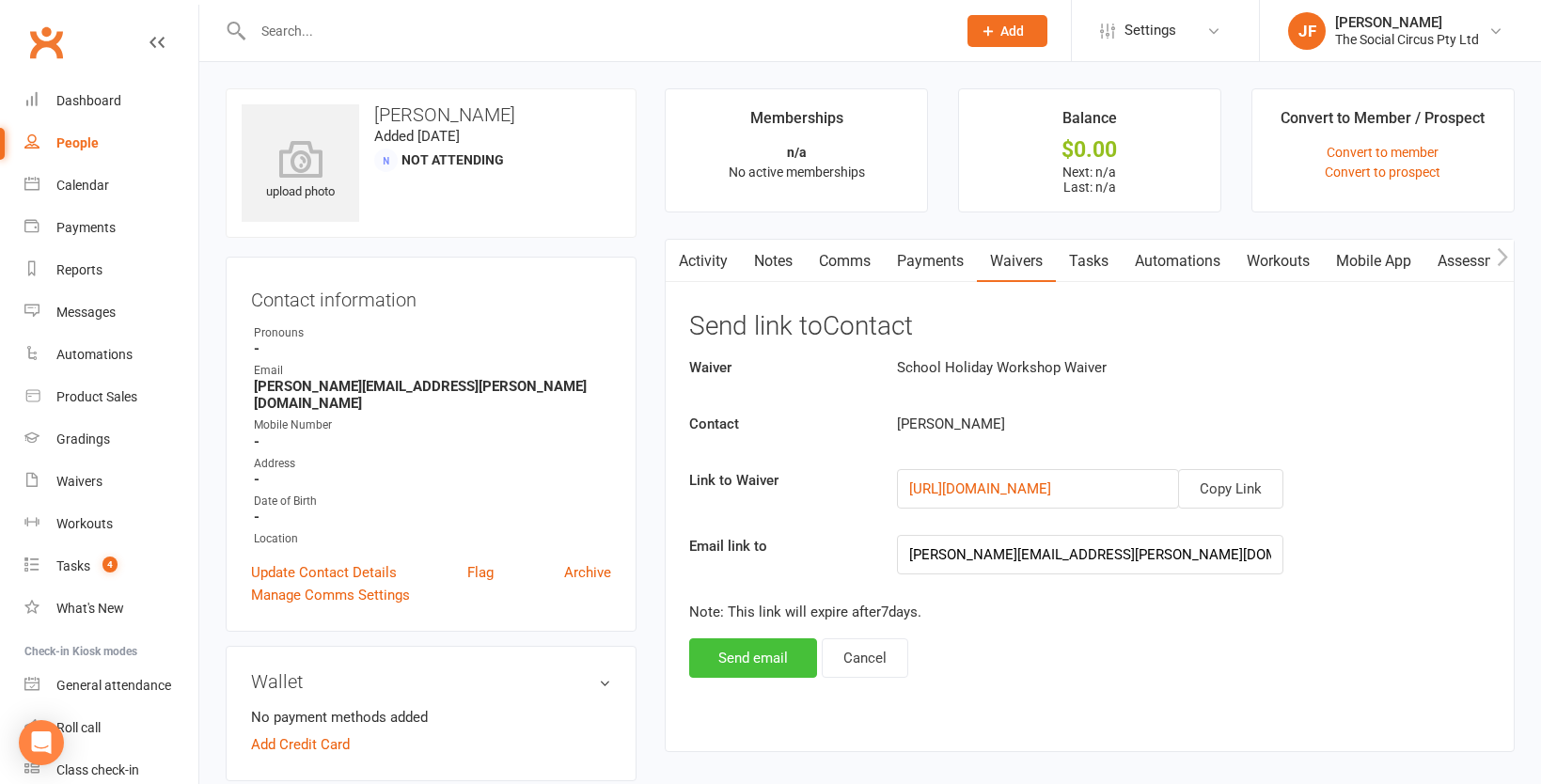
click at [741, 655] on button "Send email" at bounding box center [753, 658] width 128 height 40
